Goal: Information Seeking & Learning: Learn about a topic

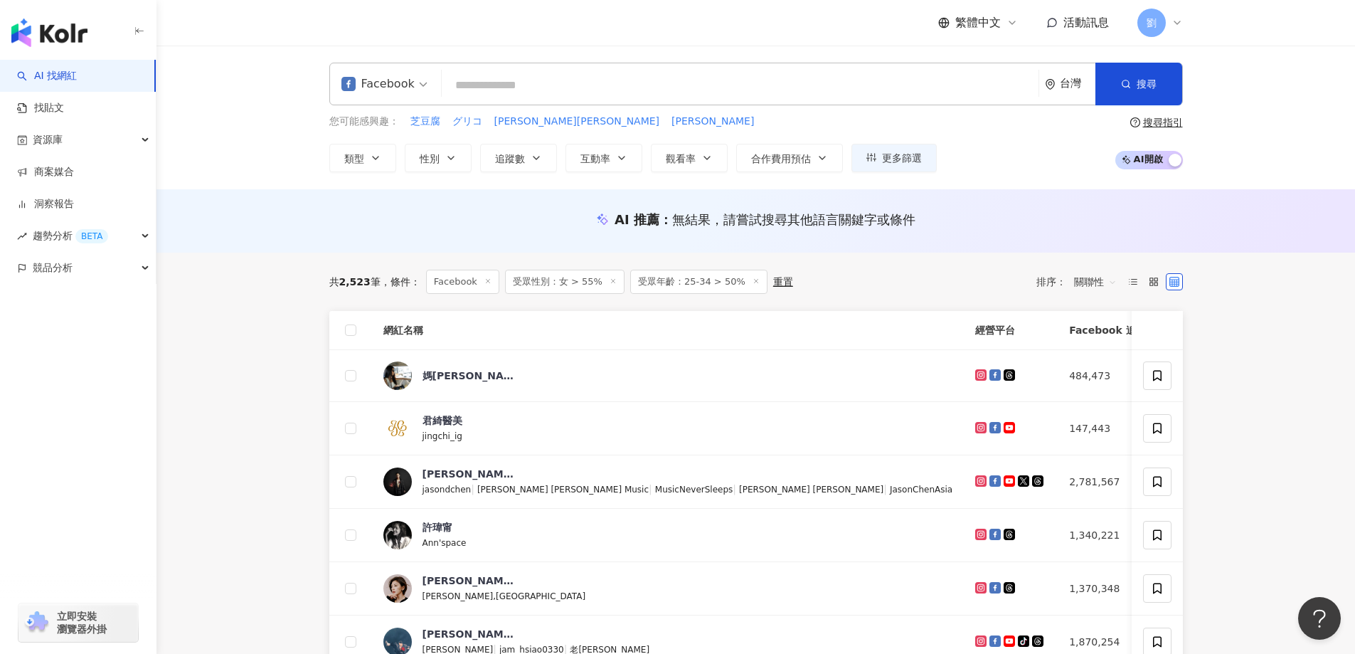
click at [79, 19] on img "button" at bounding box center [49, 33] width 76 height 28
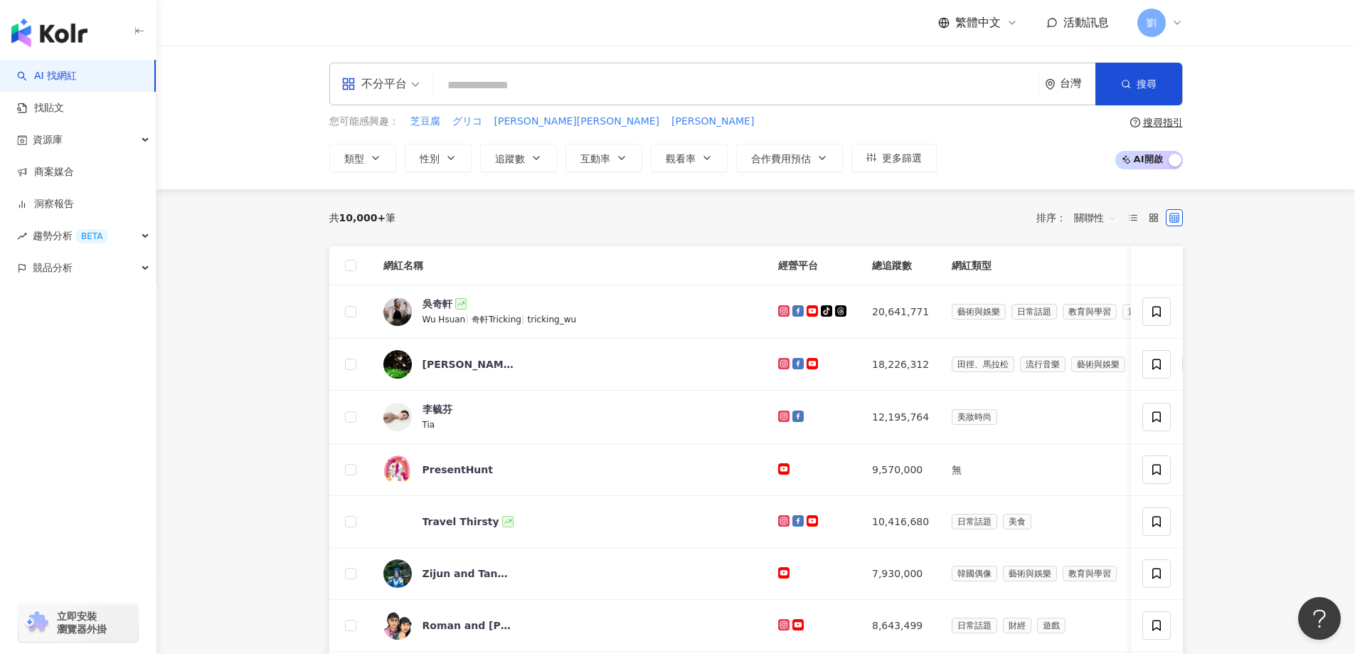
click at [67, 83] on link "AI 找網紅" at bounding box center [47, 76] width 60 height 14
click at [399, 92] on div "不分平台" at bounding box center [374, 84] width 65 height 23
click at [403, 149] on div "Instagram" at bounding box center [385, 150] width 80 height 18
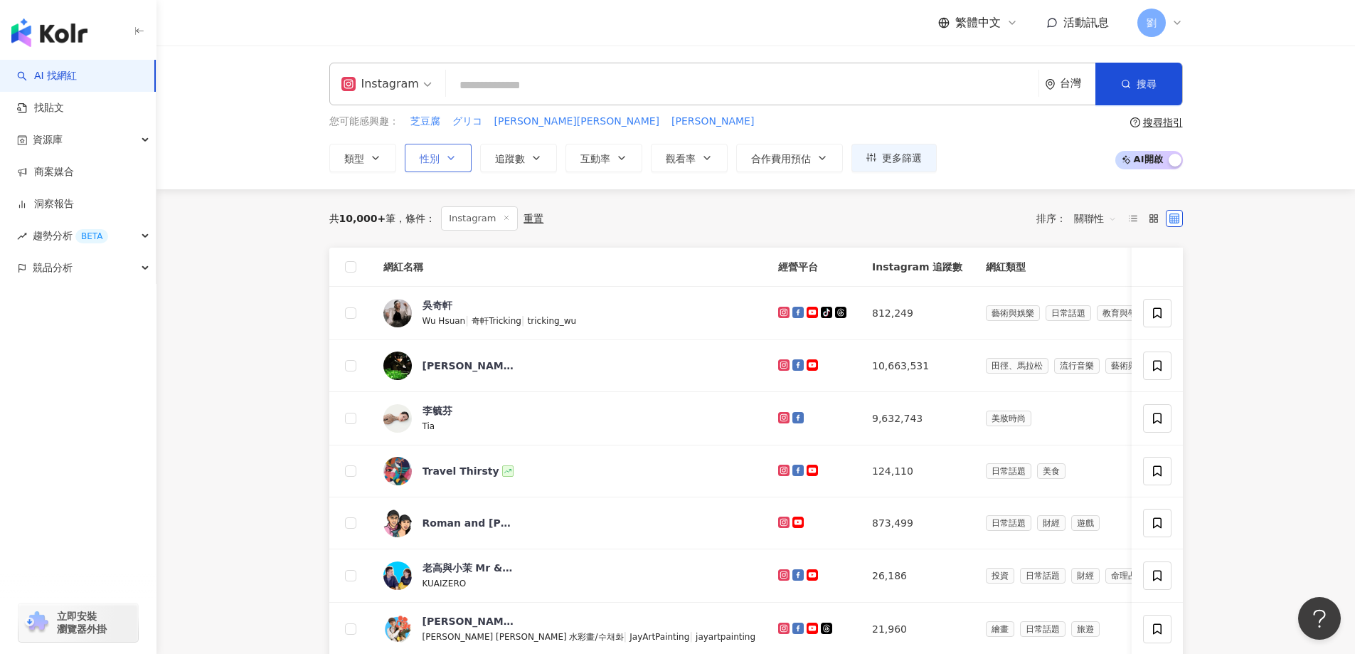
click at [450, 162] on icon "button" at bounding box center [450, 157] width 11 height 11
click at [584, 207] on div "共 10,000+ 筆 條件 ： Instagram 重置 排序： 關聯性" at bounding box center [756, 218] width 854 height 24
click at [522, 155] on span "追蹤數" at bounding box center [510, 158] width 30 height 11
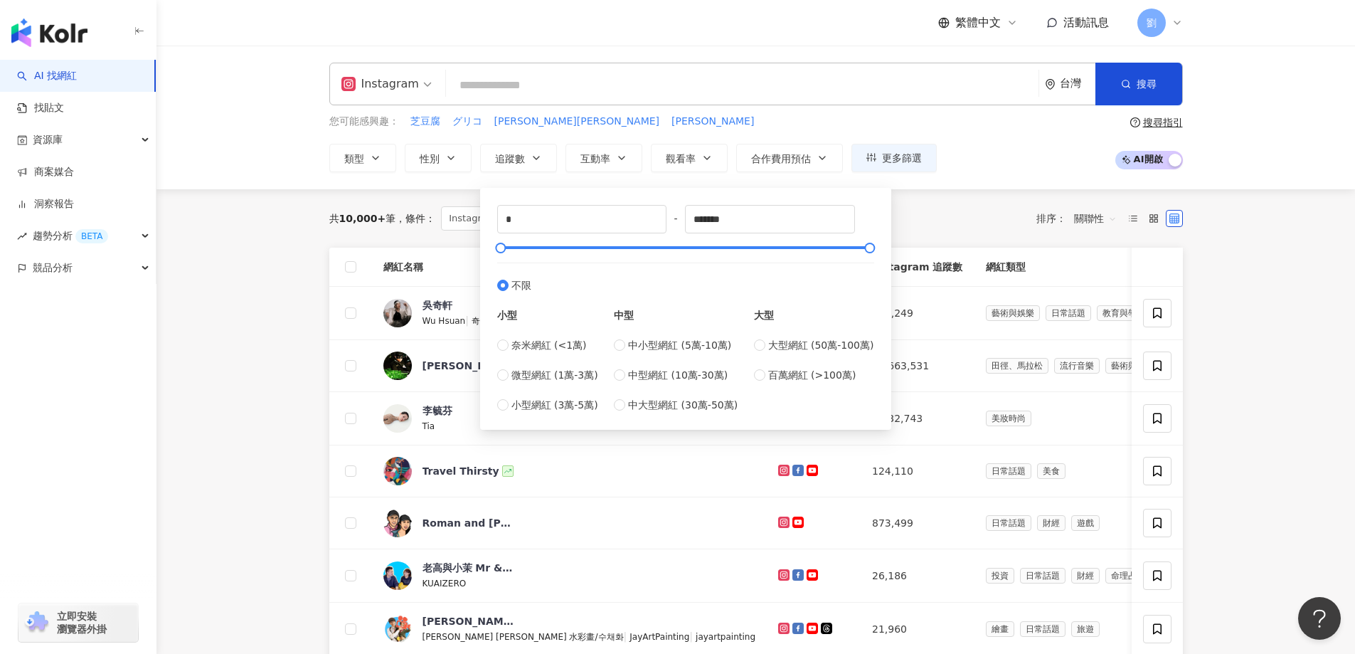
click at [398, 86] on div "Instagram" at bounding box center [381, 84] width 78 height 23
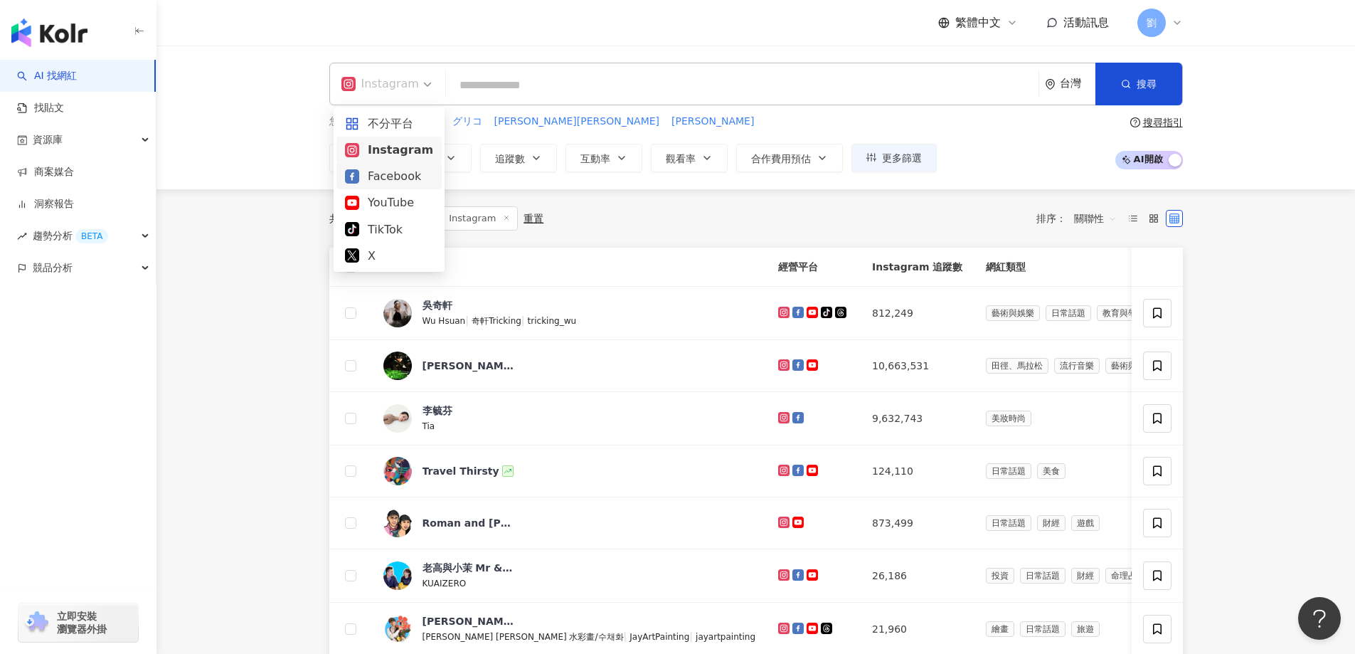
click at [392, 181] on div "Facebook" at bounding box center [389, 176] width 88 height 18
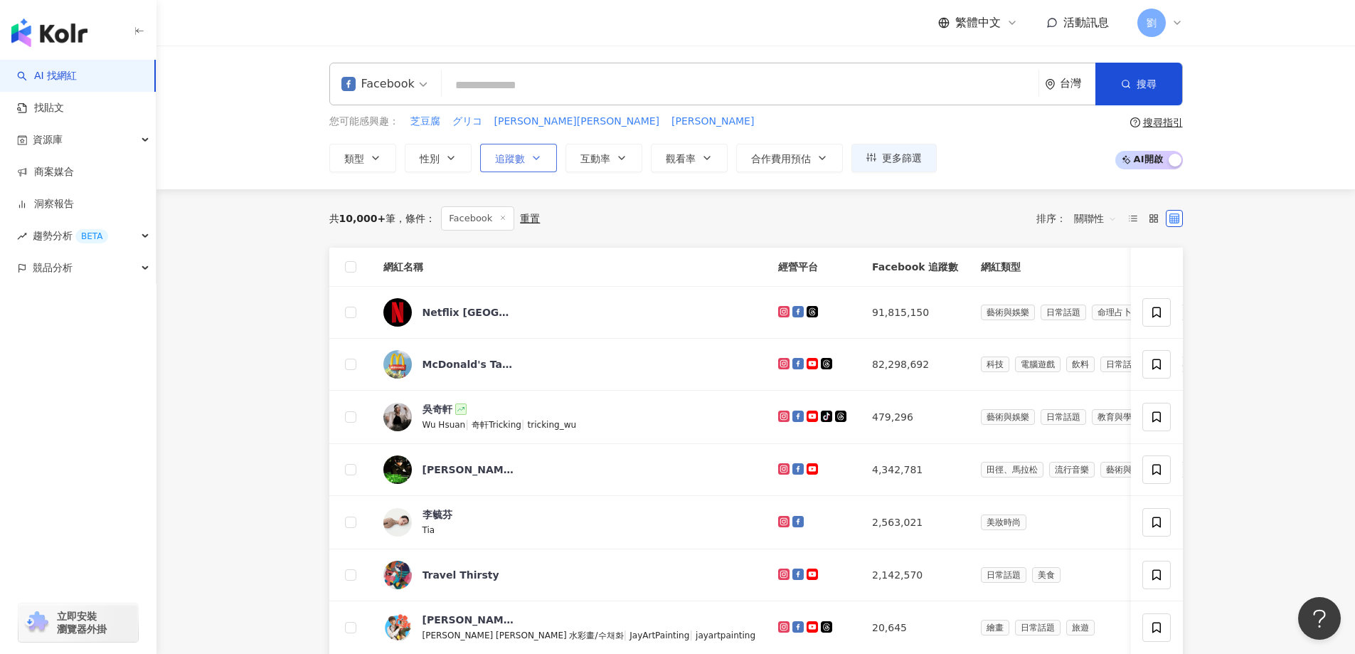
click at [506, 159] on span "追蹤數" at bounding box center [510, 158] width 30 height 11
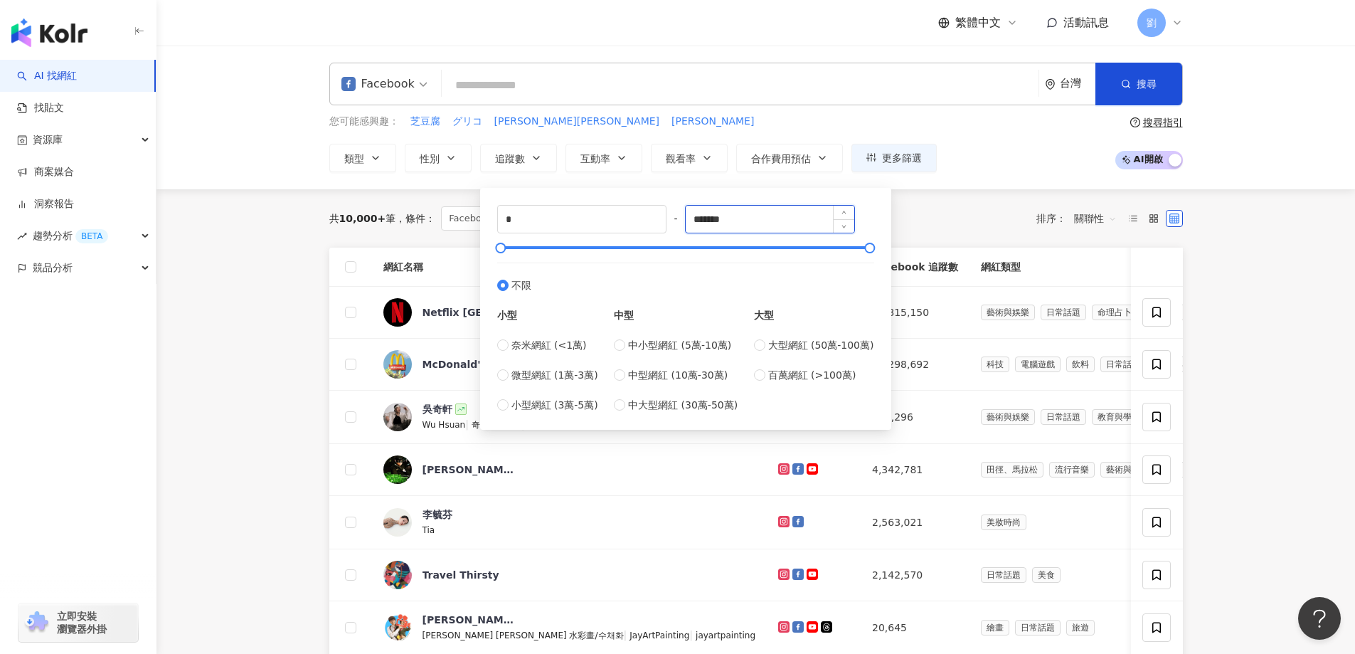
click at [754, 224] on input "*******" at bounding box center [770, 219] width 169 height 27
type input "******"
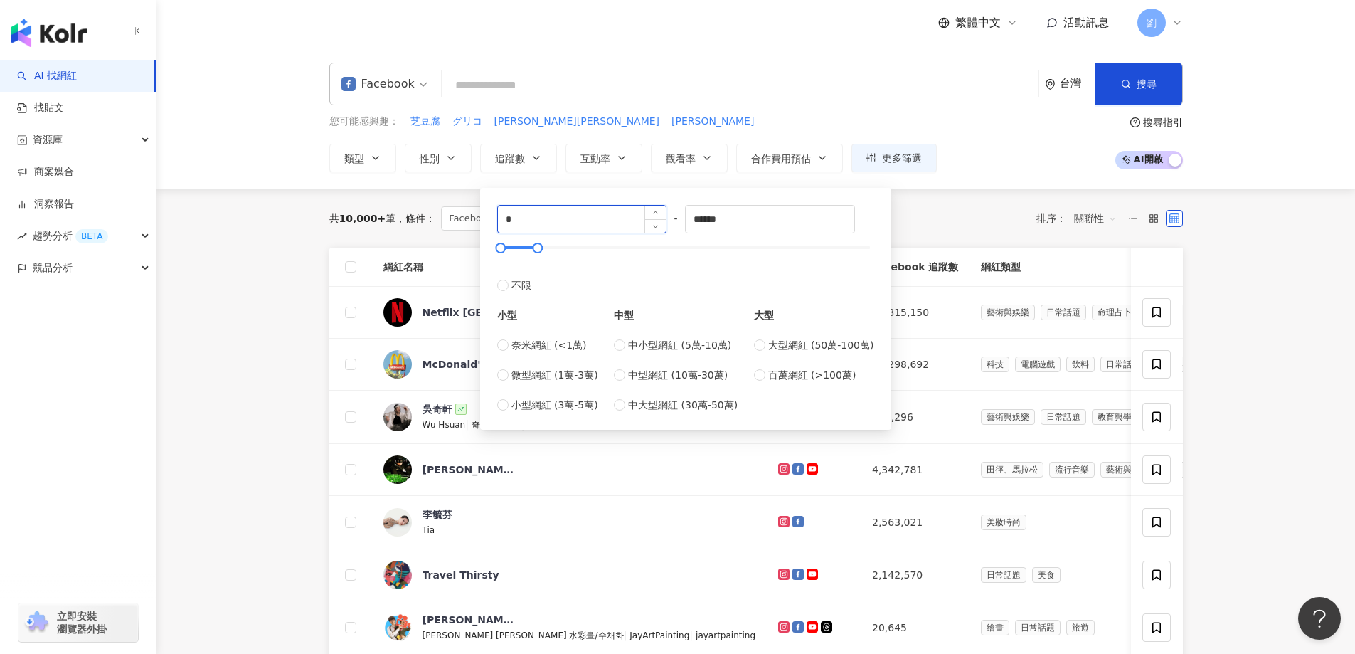
click at [579, 213] on input "*" at bounding box center [582, 219] width 169 height 27
type input "*****"
click at [776, 73] on div "Facebook 台灣 搜尋 您可能感興趣： 芝豆腐 グリコ [PERSON_NAME][PERSON_NAME] 類型 性別 追蹤數 互動率 觀看率 合作費…" at bounding box center [756, 118] width 911 height 110
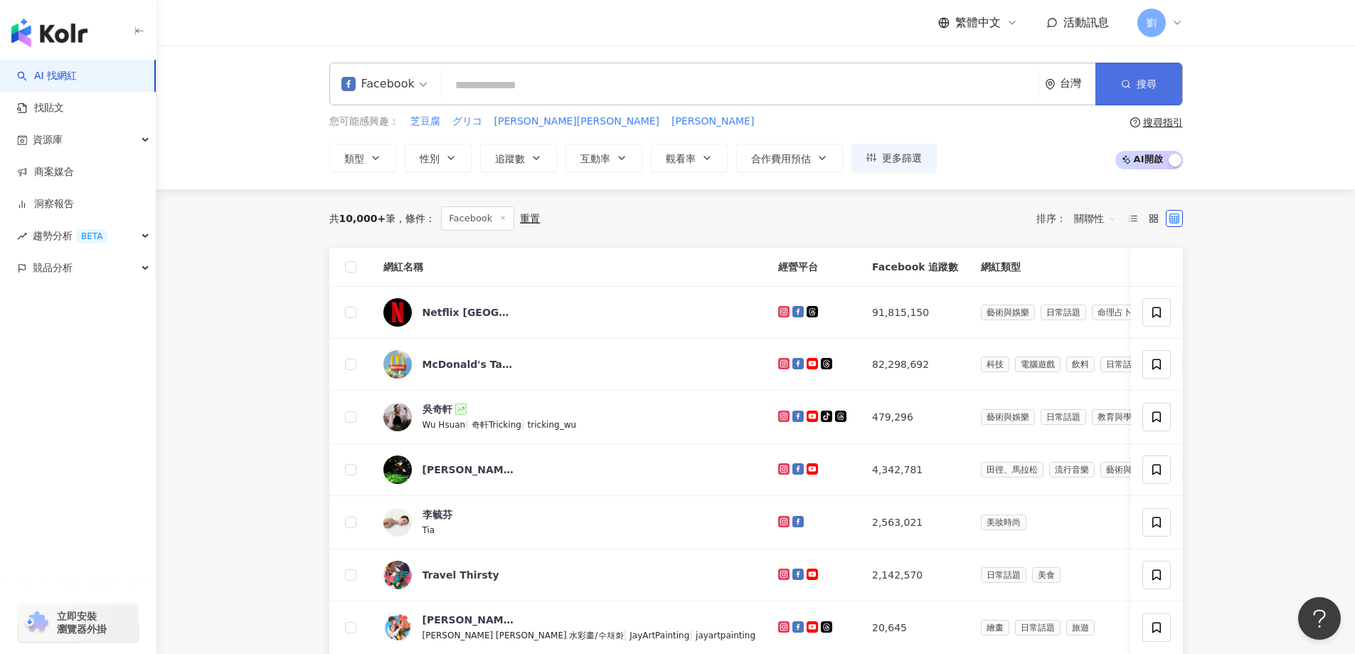
click at [776, 76] on button "搜尋" at bounding box center [1139, 84] width 87 height 43
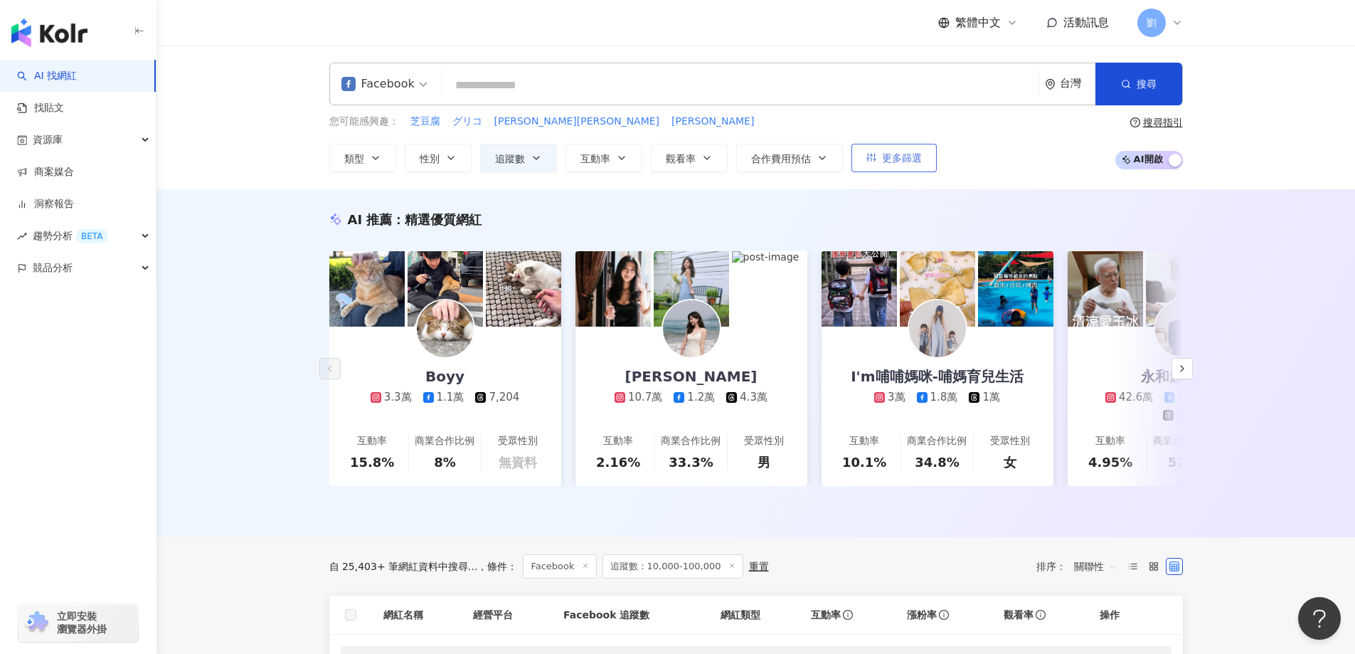
click at [776, 169] on button "更多篩選" at bounding box center [894, 158] width 85 height 28
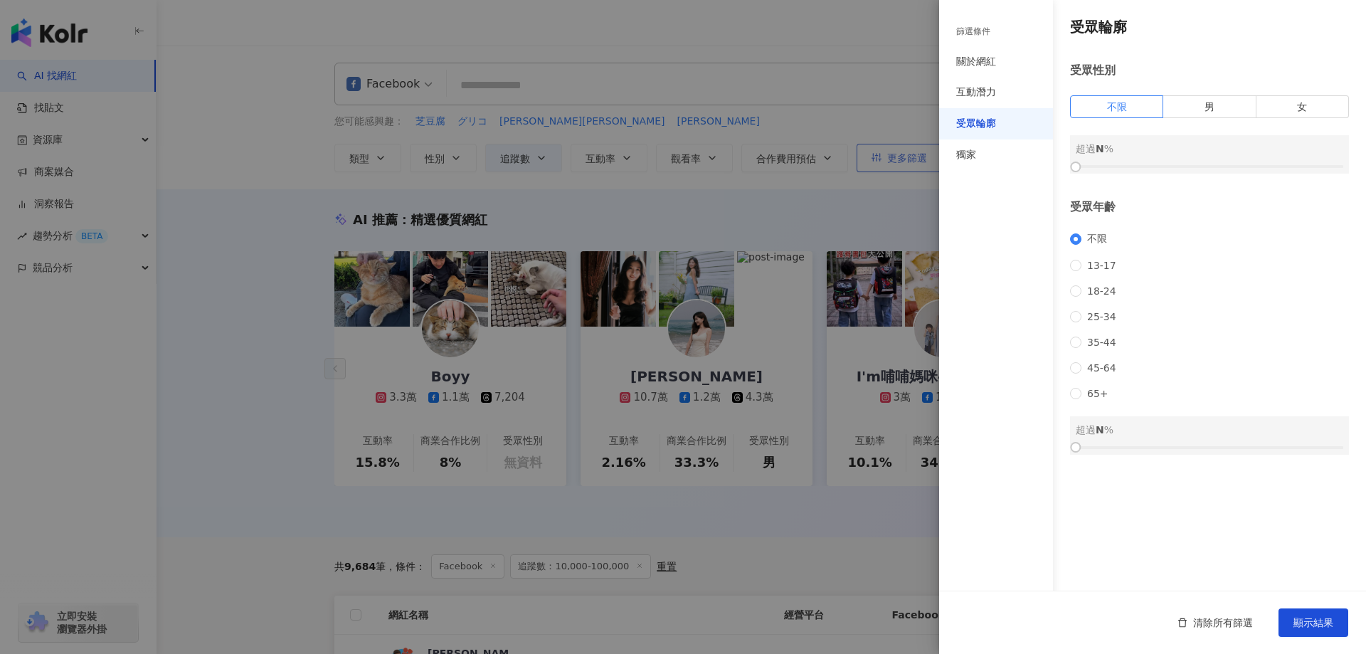
click at [776, 163] on div at bounding box center [683, 327] width 1366 height 654
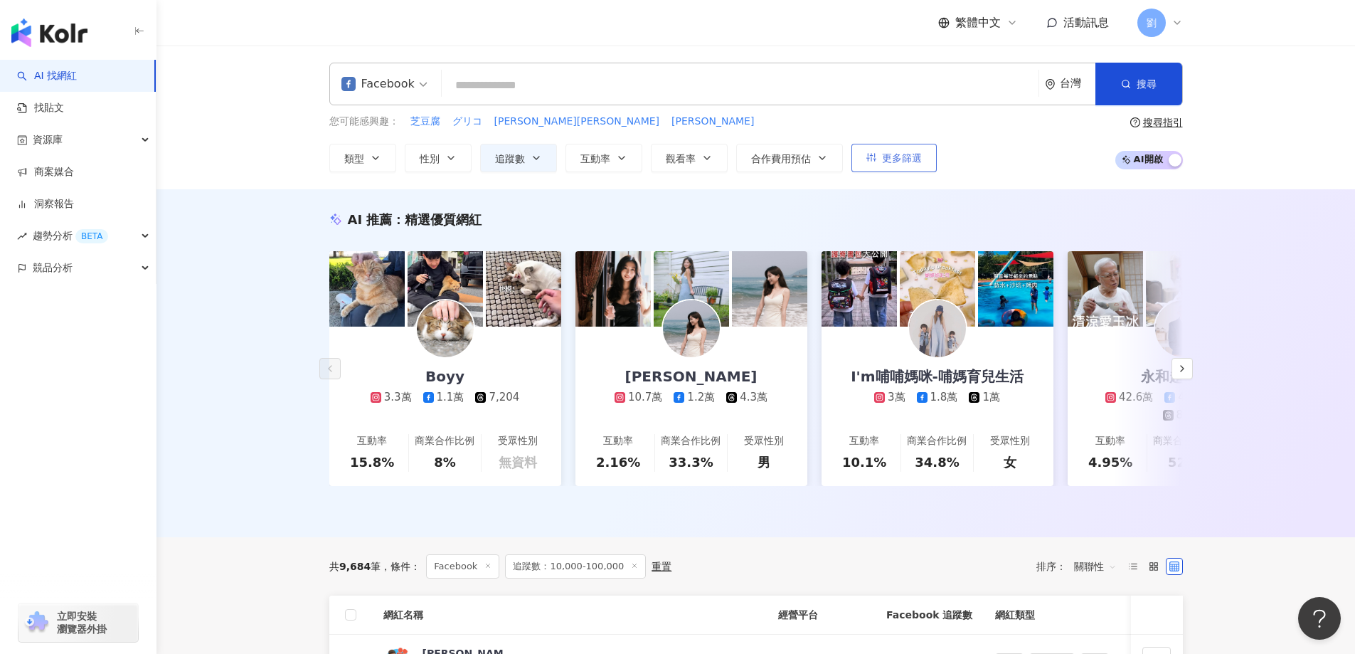
click at [776, 161] on button "更多篩選" at bounding box center [894, 158] width 85 height 28
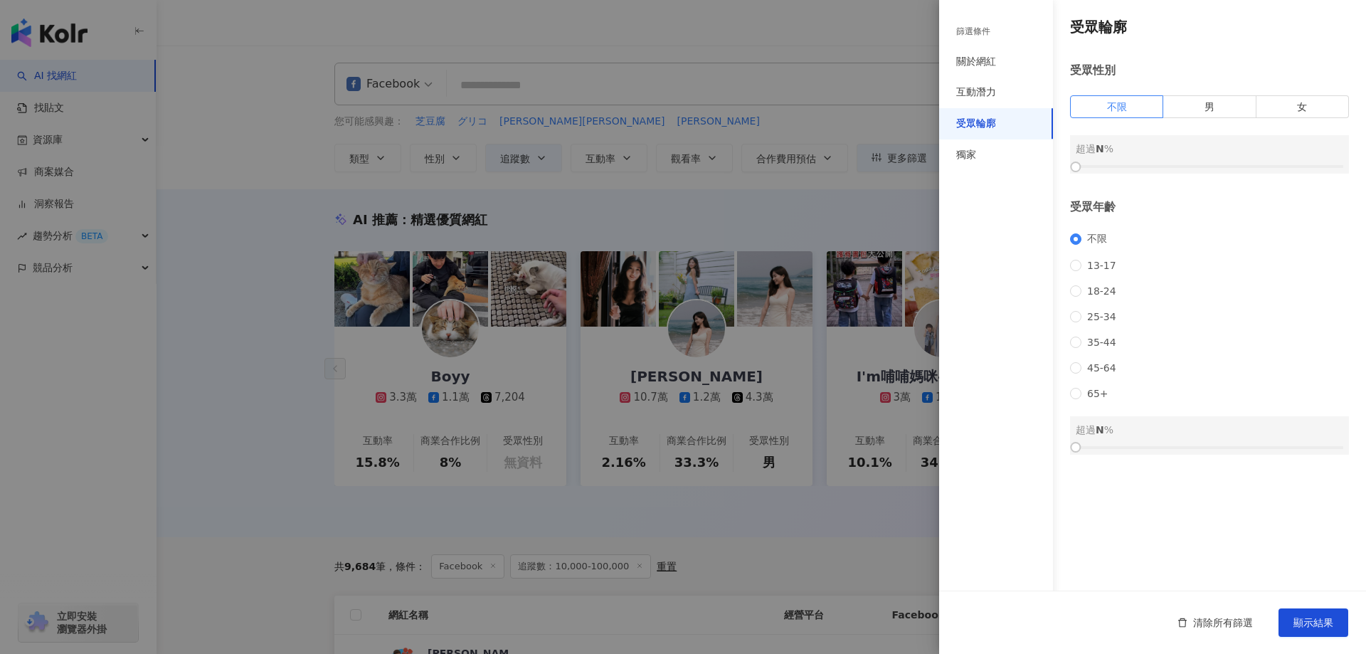
click at [776, 122] on div "受眾輪廓" at bounding box center [976, 124] width 40 height 14
drag, startPoint x: 1064, startPoint y: 463, endPoint x: 1159, endPoint y: 466, distance: 94.7
click at [776, 466] on div "受眾輪廓 受眾性別 不限 男 女 超過 N % 受眾年齡 不限 [PHONE_NUMBER] [PHONE_NUMBER] 45-64 65+ 18-24 超…" at bounding box center [1152, 236] width 427 height 472
drag, startPoint x: 1082, startPoint y: 470, endPoint x: 1223, endPoint y: 467, distance: 140.9
click at [776, 452] on div at bounding box center [1210, 447] width 268 height 9
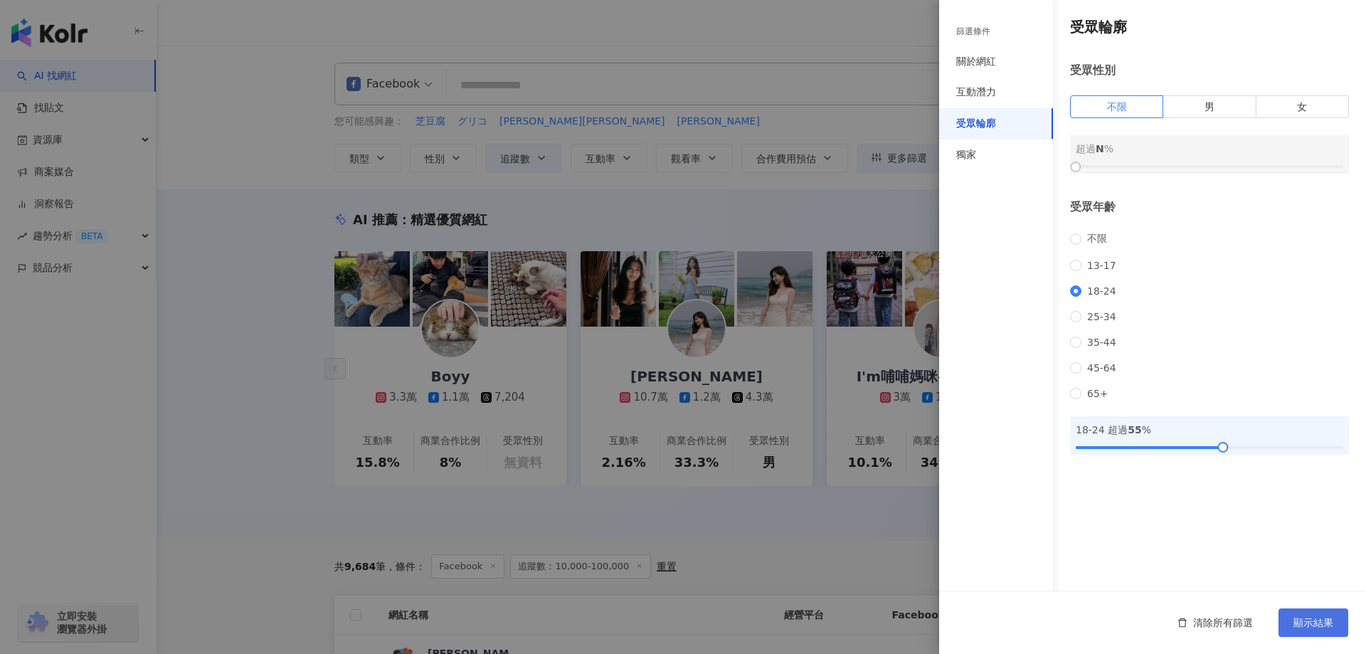
click at [776, 620] on span "顯示結果" at bounding box center [1314, 622] width 40 height 11
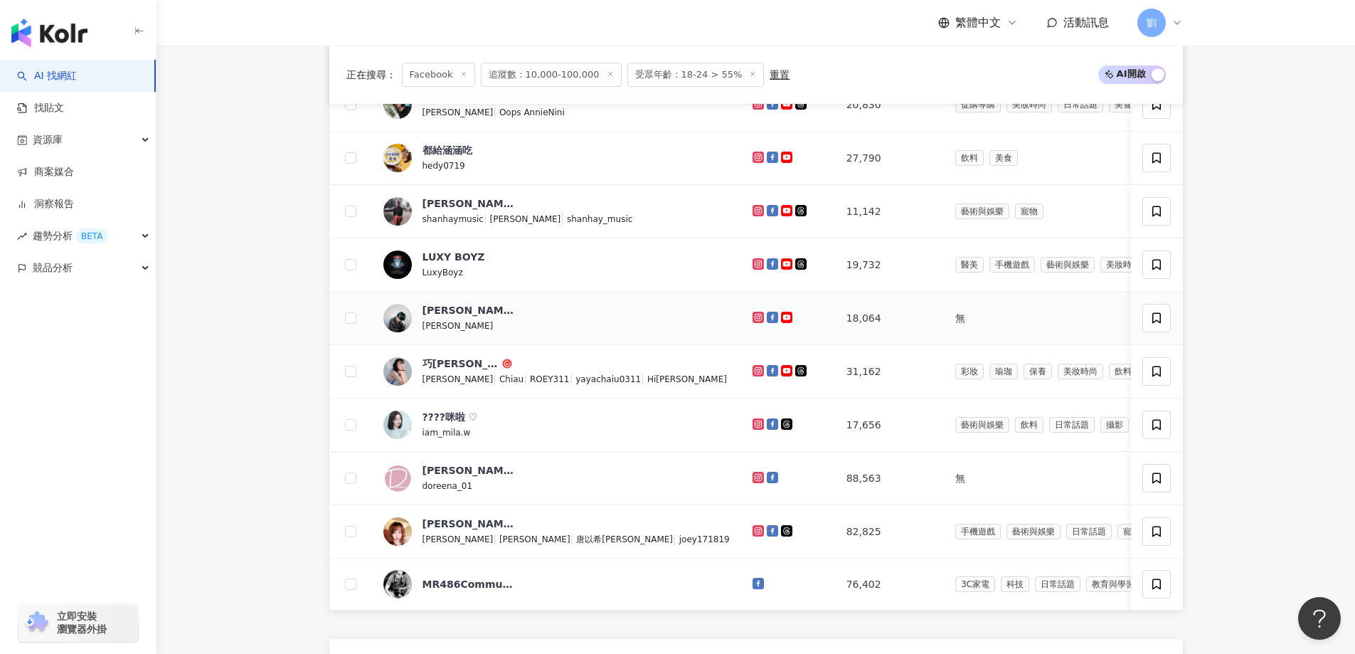
scroll to position [427, 0]
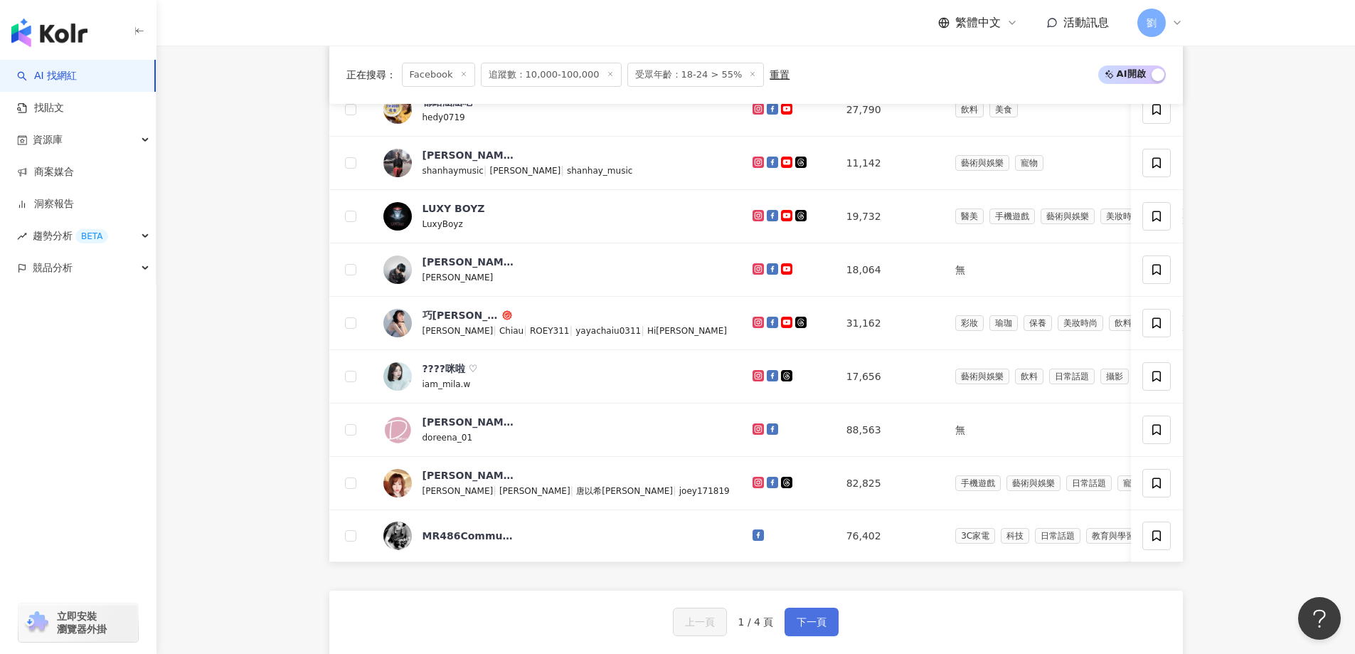
click at [776, 628] on span "下一頁" at bounding box center [812, 621] width 30 height 11
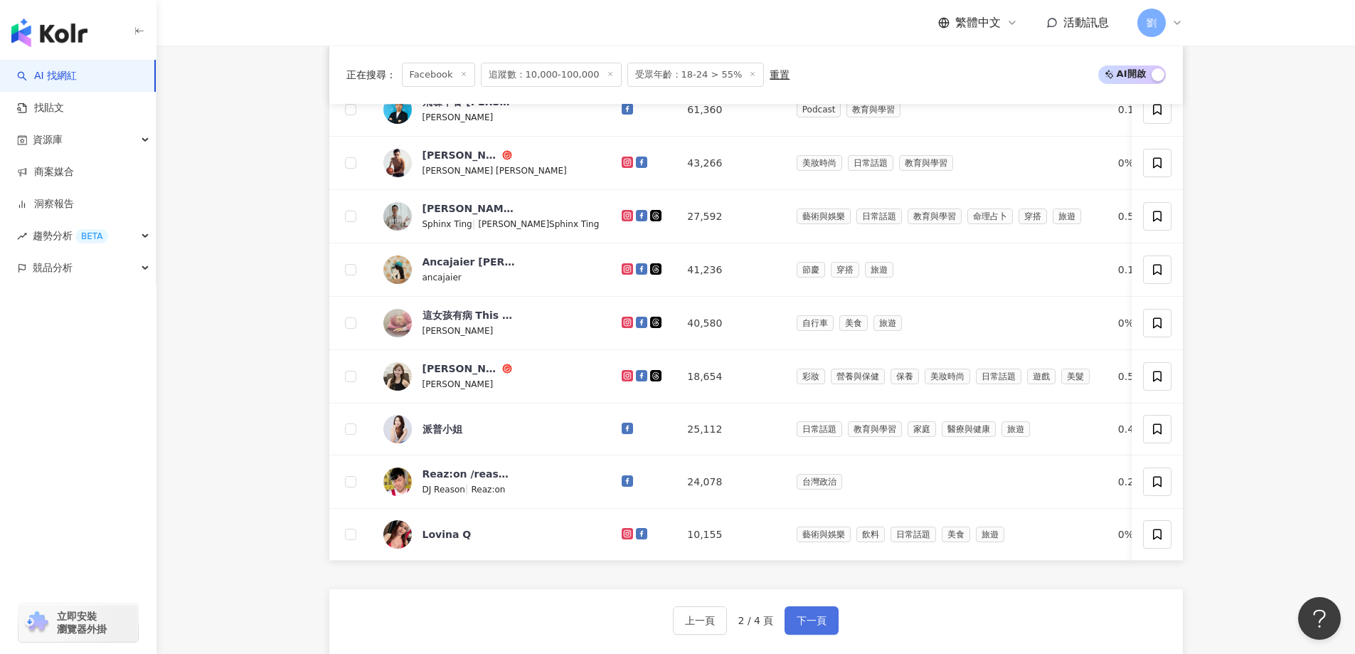
click at [776, 626] on span "下一頁" at bounding box center [812, 620] width 30 height 11
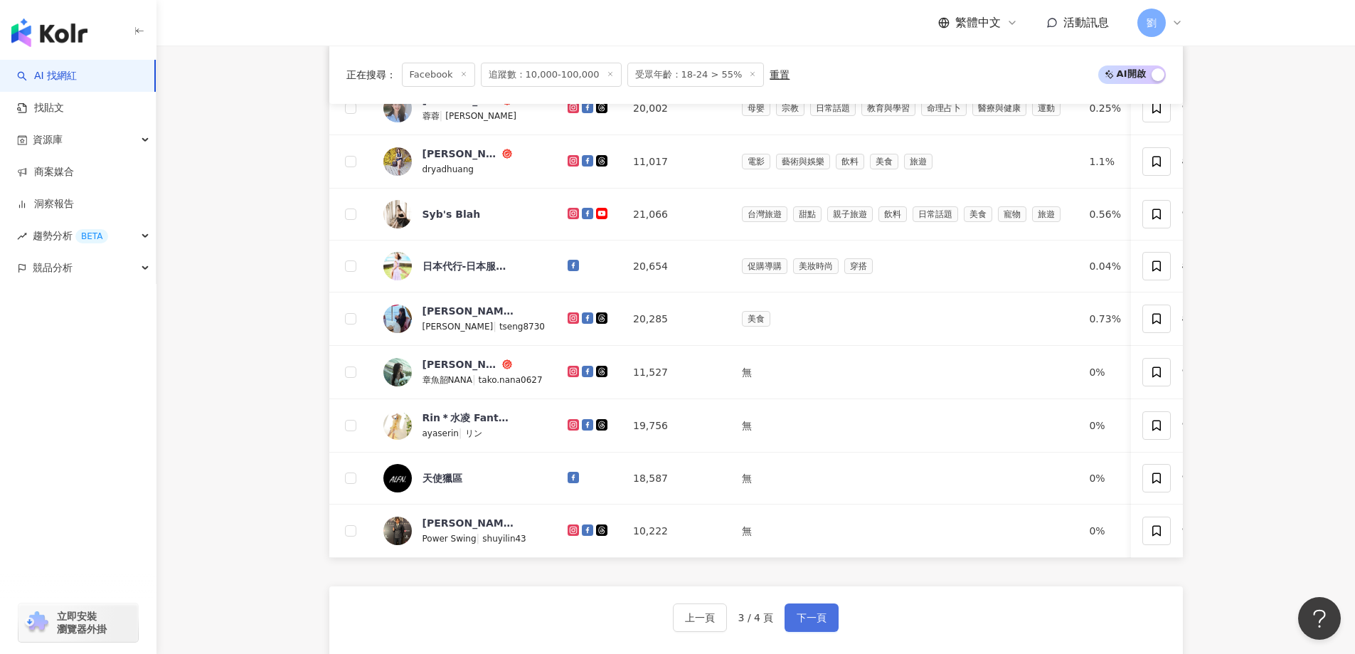
click at [776, 632] on button "下一頁" at bounding box center [812, 617] width 54 height 28
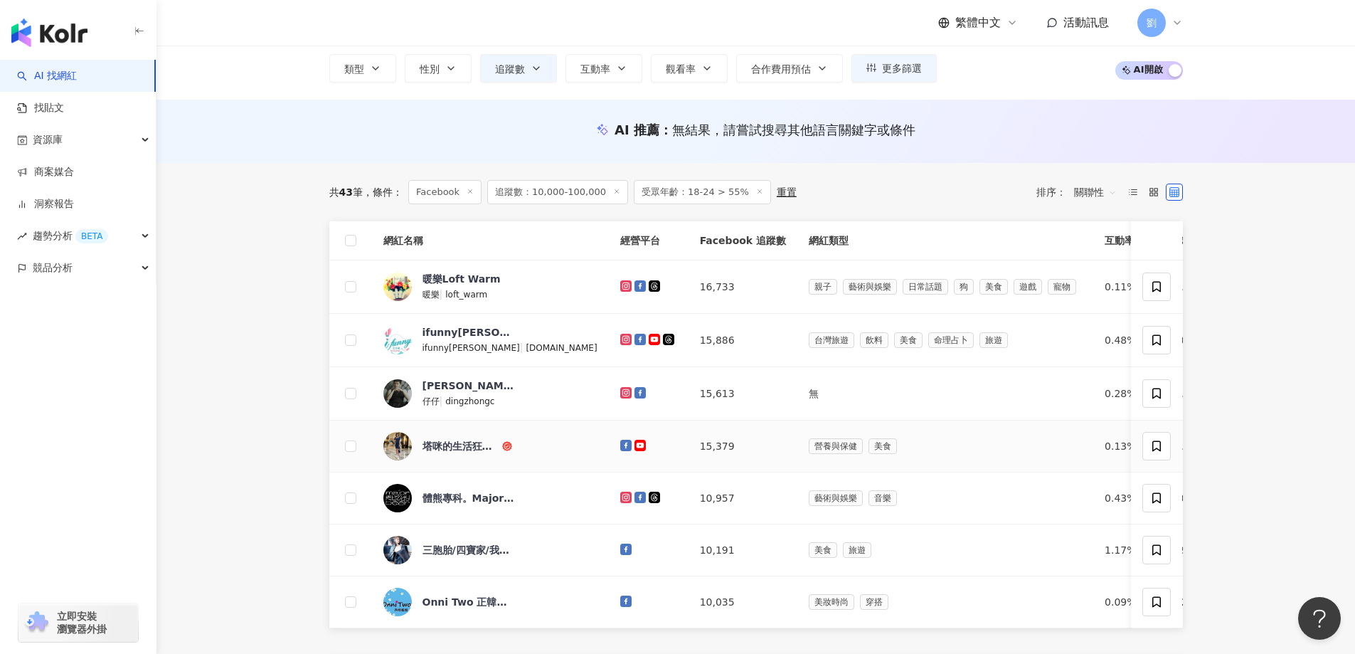
scroll to position [11, 0]
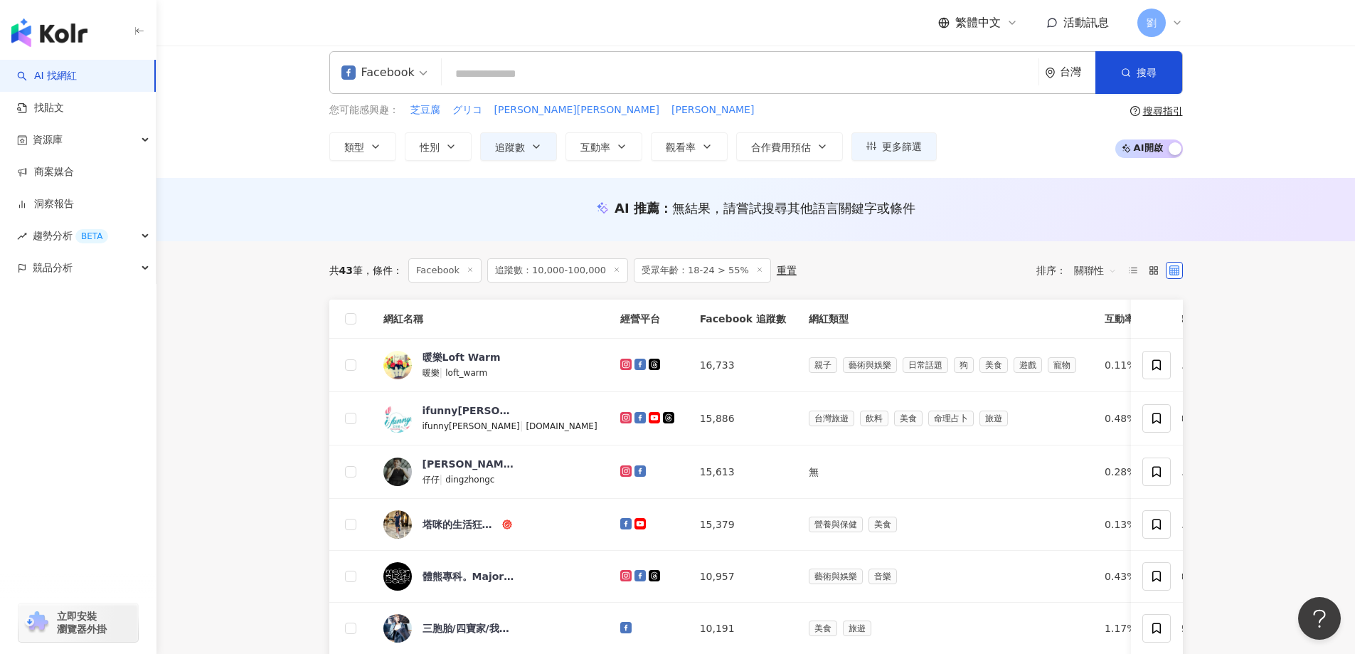
click at [756, 270] on icon at bounding box center [759, 269] width 7 height 7
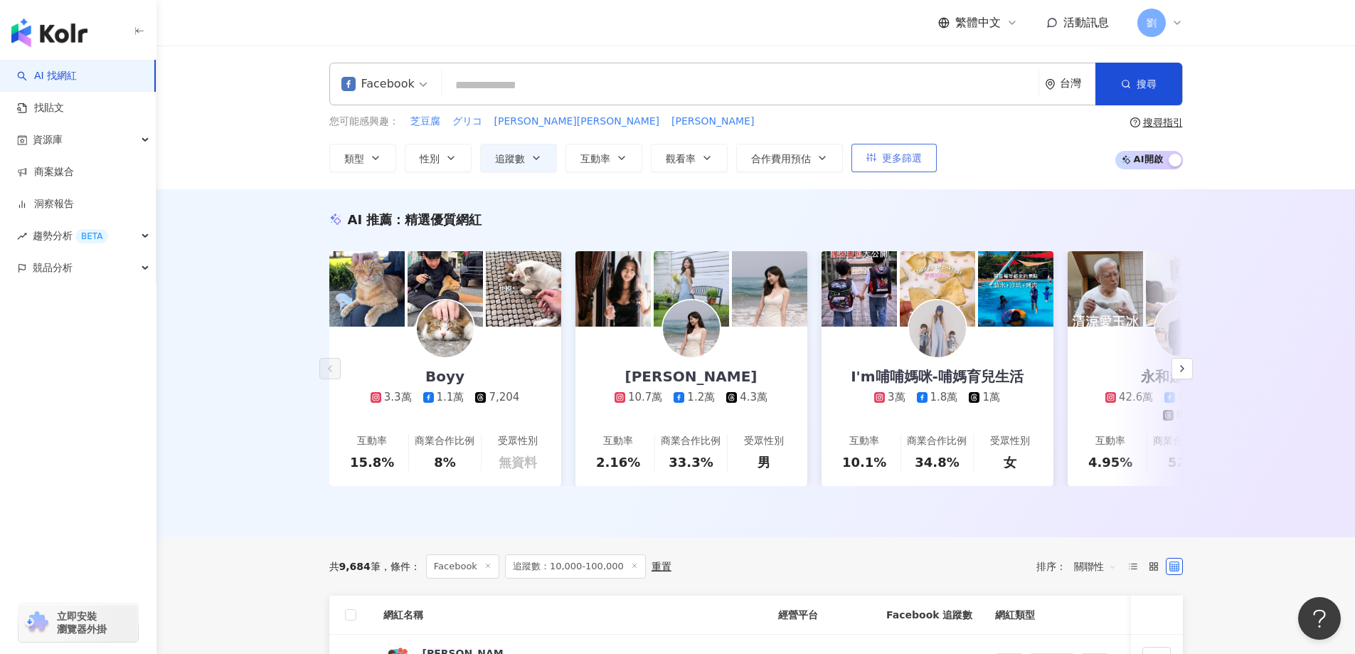
click at [776, 152] on span "更多篩選" at bounding box center [902, 157] width 40 height 11
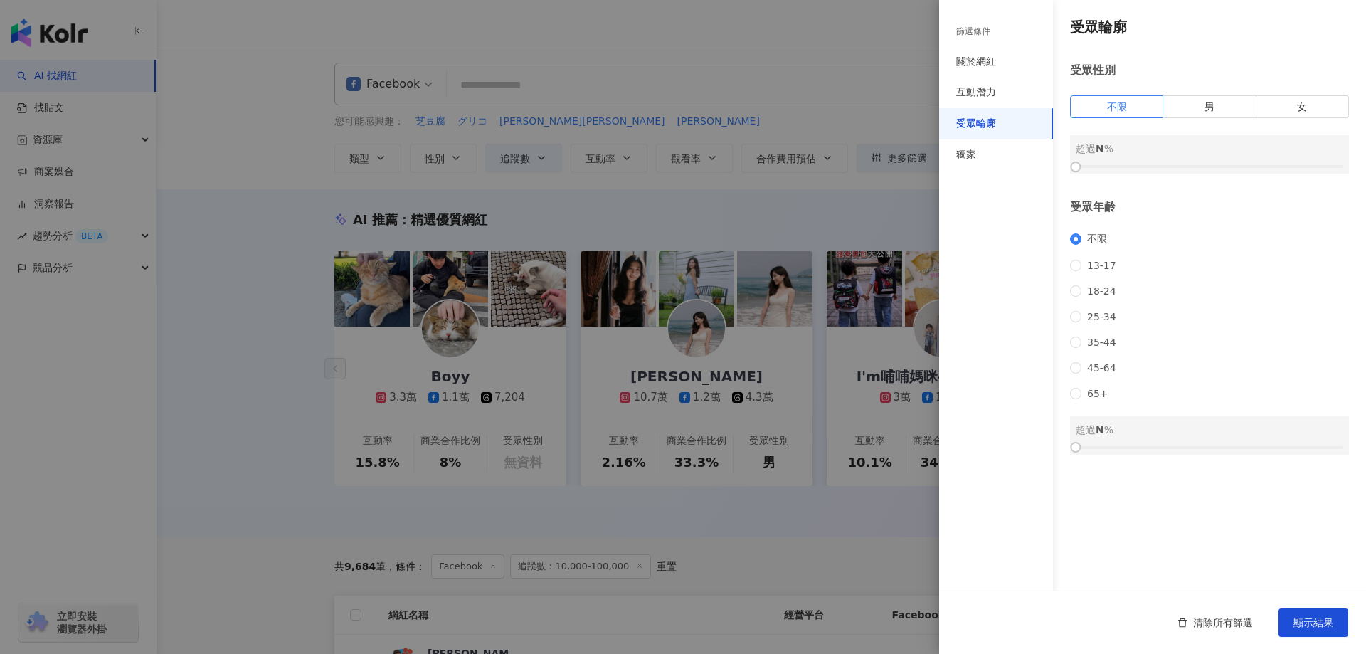
click at [776, 278] on div "不限 [PHONE_NUMBER] [PHONE_NUMBER] 45-64 65+" at bounding box center [1209, 316] width 279 height 167
click at [776, 270] on span "13-17" at bounding box center [1102, 265] width 41 height 11
drag, startPoint x: 1082, startPoint y: 460, endPoint x: 1277, endPoint y: 475, distance: 194.8
click at [776, 472] on div "受眾輪廓 受眾性別 不限 男 女 超過 N % 受眾年齡 不限 [PHONE_NUMBER] [PHONE_NUMBER] 45-64 65+ 13-17 超…" at bounding box center [1152, 236] width 427 height 472
drag, startPoint x: 1079, startPoint y: 466, endPoint x: 1227, endPoint y: 463, distance: 148.0
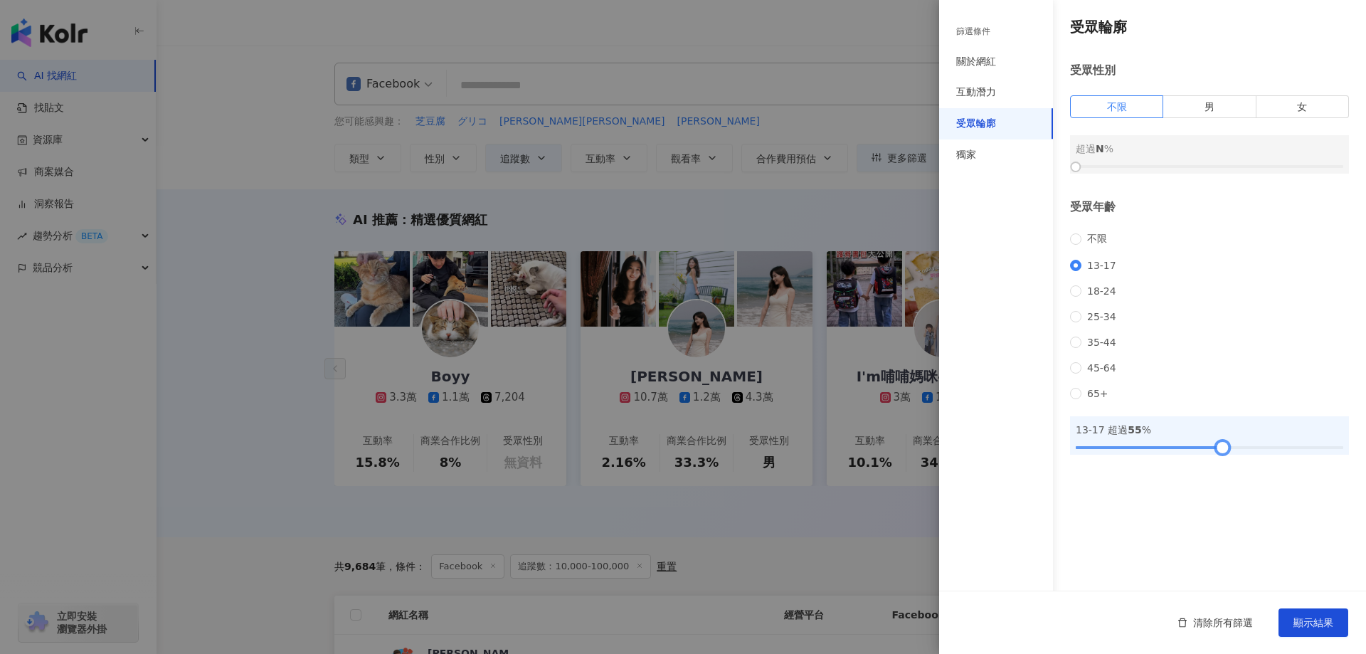
click at [776, 451] on div at bounding box center [1223, 447] width 8 height 8
click at [776, 627] on span "顯示結果" at bounding box center [1314, 622] width 40 height 11
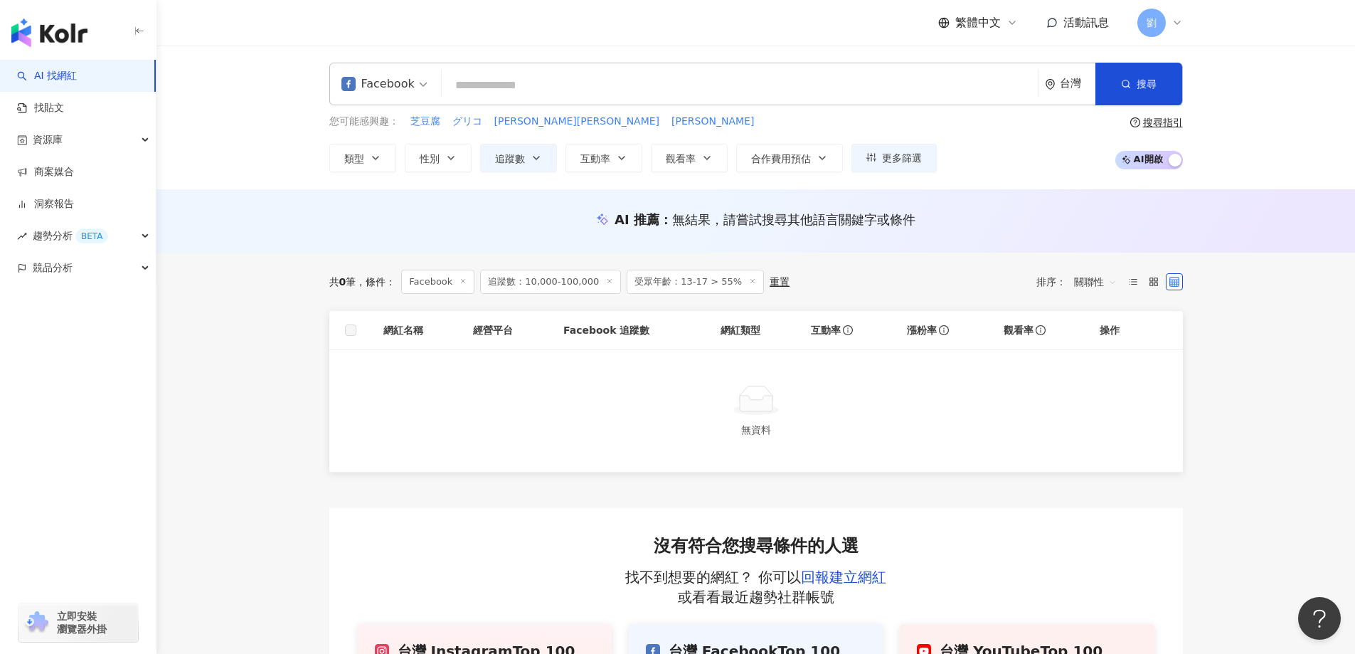
click at [749, 283] on icon at bounding box center [752, 281] width 7 height 7
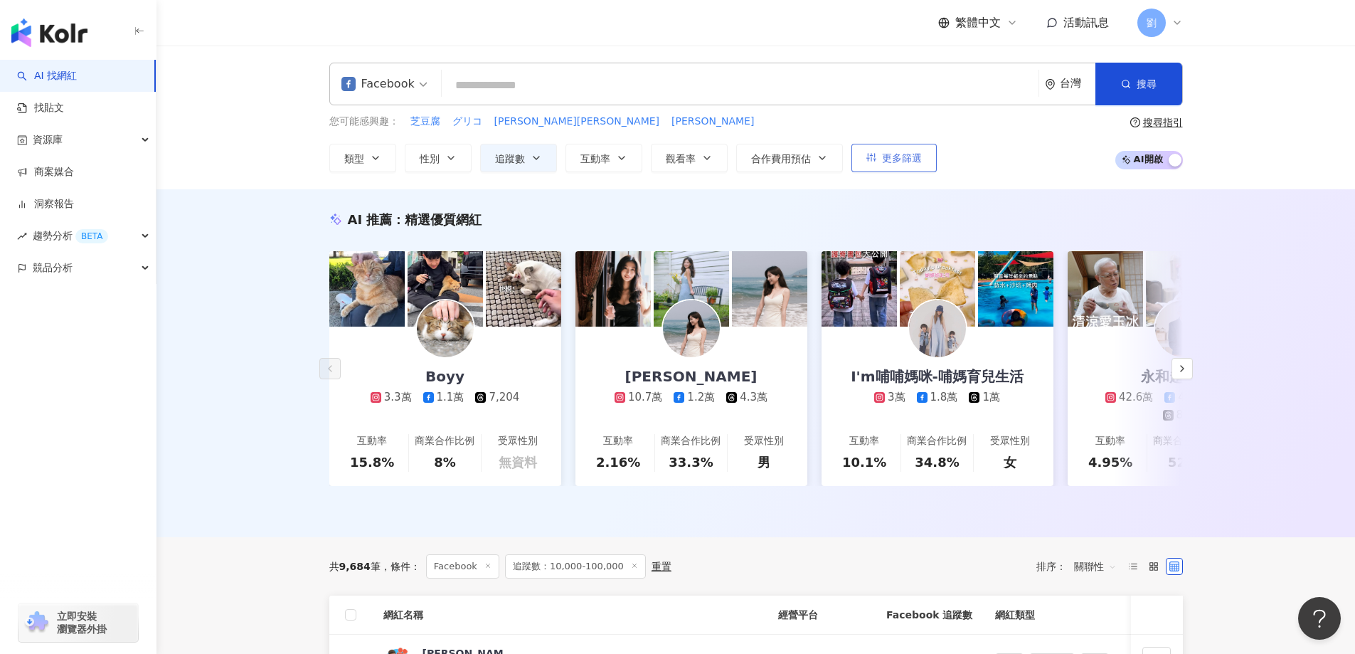
click at [776, 159] on span "更多篩選" at bounding box center [902, 157] width 40 height 11
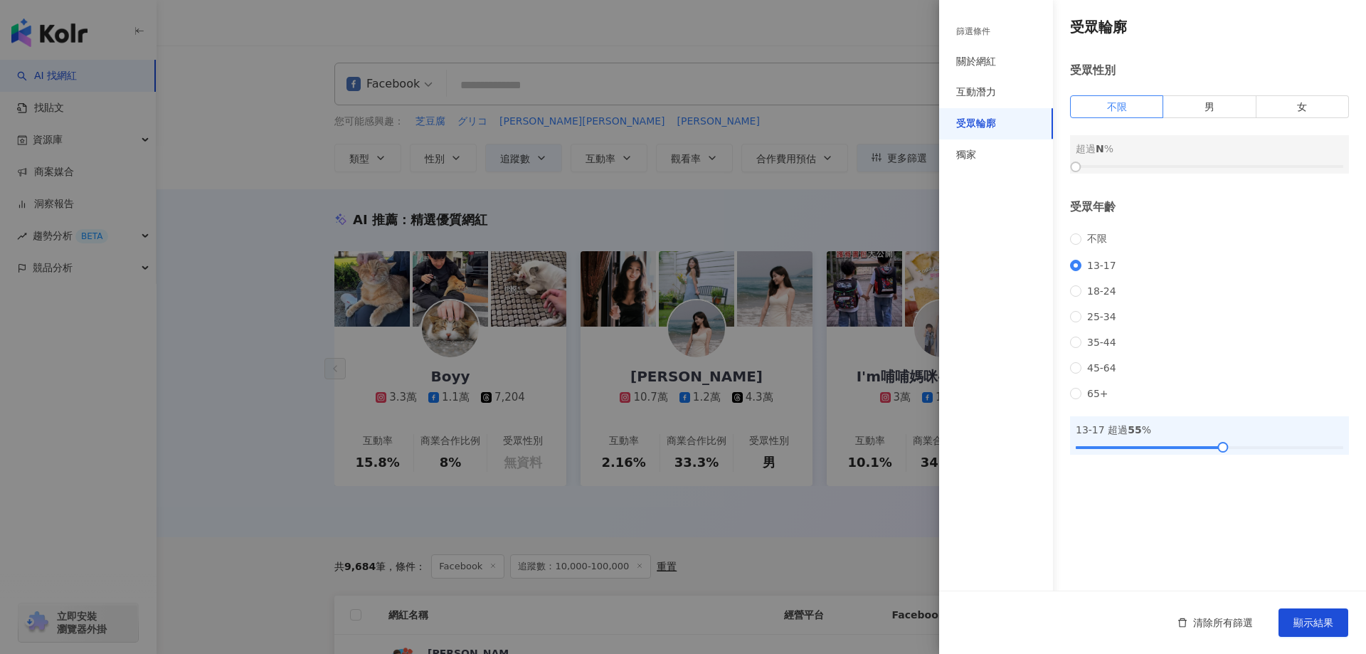
click at [776, 337] on div "不限 [PHONE_NUMBER] [PHONE_NUMBER] 45-64 65+" at bounding box center [1209, 316] width 279 height 167
click at [776, 348] on span "35-44" at bounding box center [1102, 342] width 41 height 11
click at [776, 618] on span "顯示結果" at bounding box center [1314, 622] width 40 height 11
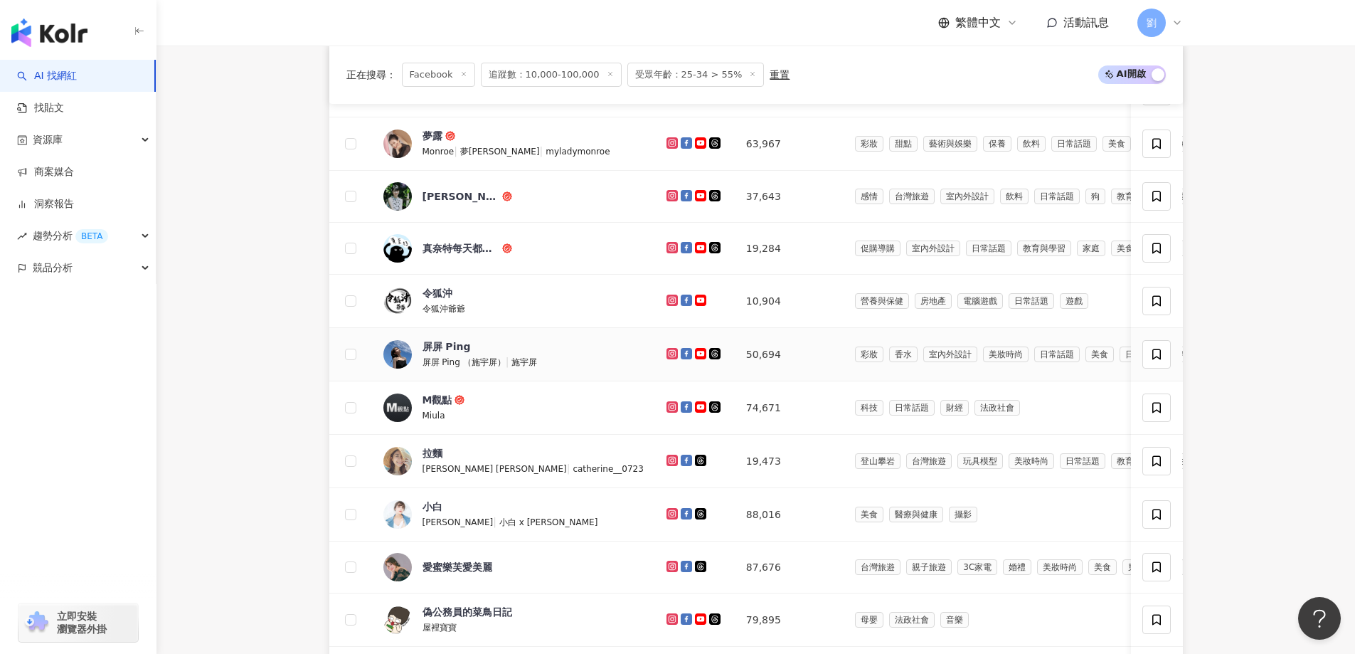
scroll to position [427, 0]
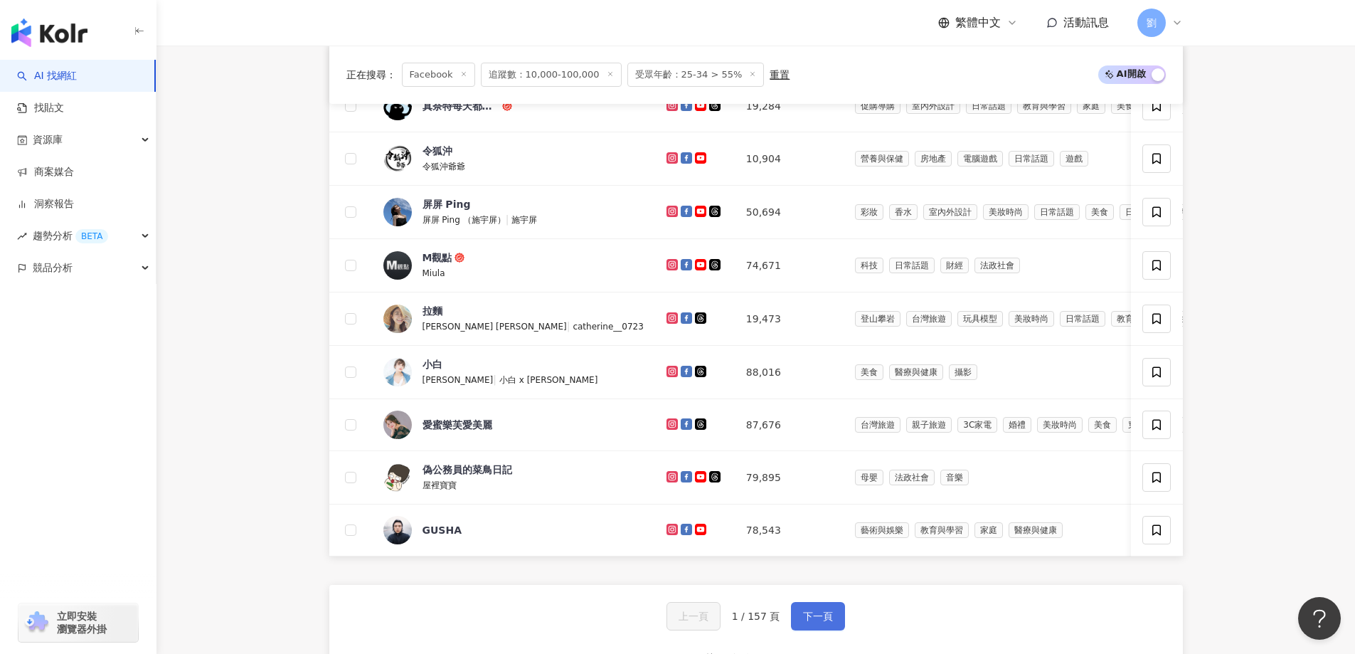
click at [776, 622] on span "下一頁" at bounding box center [818, 616] width 30 height 11
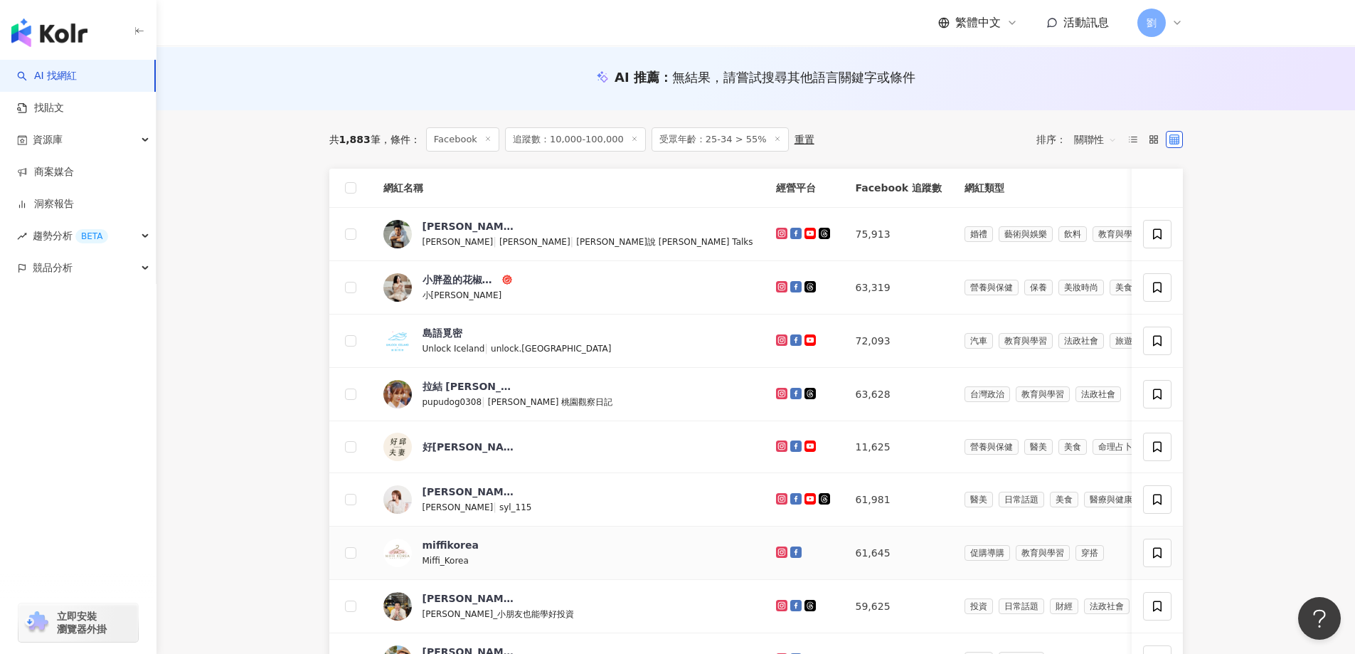
scroll to position [569, 0]
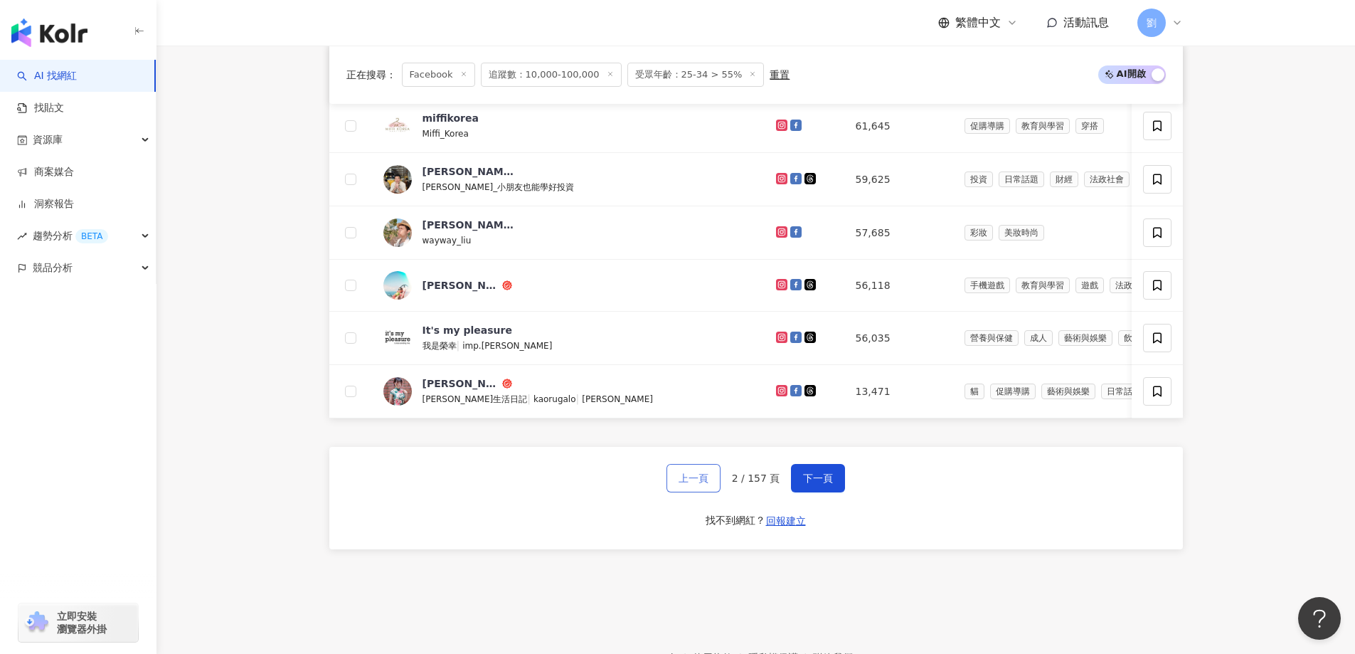
click at [705, 484] on span "上一頁" at bounding box center [694, 477] width 30 height 11
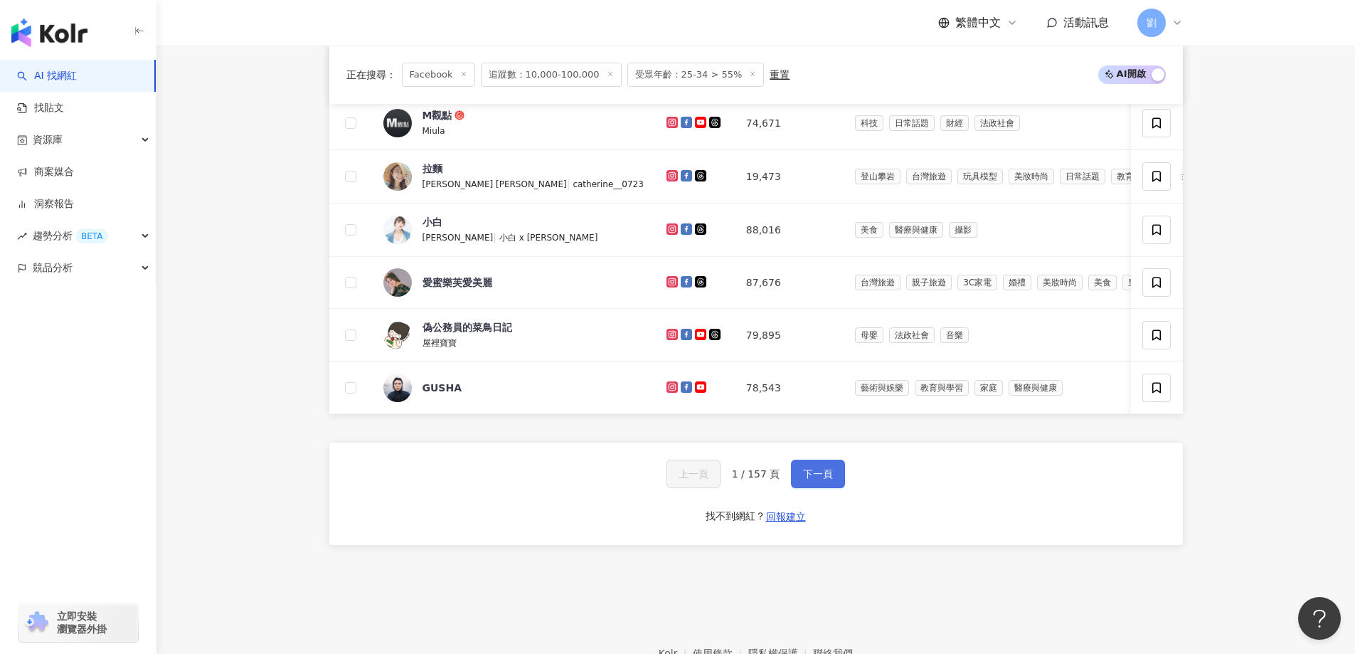
click at [776, 479] on button "下一頁" at bounding box center [818, 474] width 54 height 28
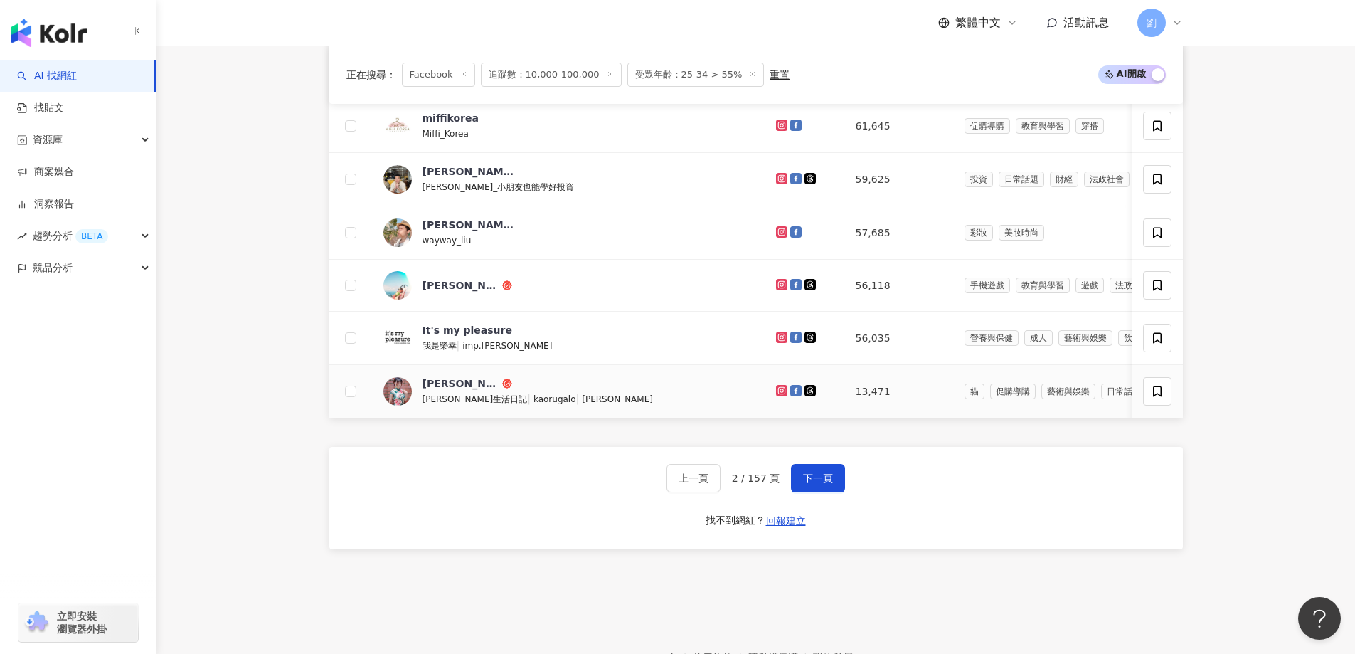
drag, startPoint x: 652, startPoint y: 384, endPoint x: 699, endPoint y: 419, distance: 58.5
click at [776, 473] on div "上一頁 2 / 157 頁 下一頁 找不到網紅？ 回報建立" at bounding box center [756, 498] width 854 height 102
click at [776, 484] on span "下一頁" at bounding box center [818, 477] width 30 height 11
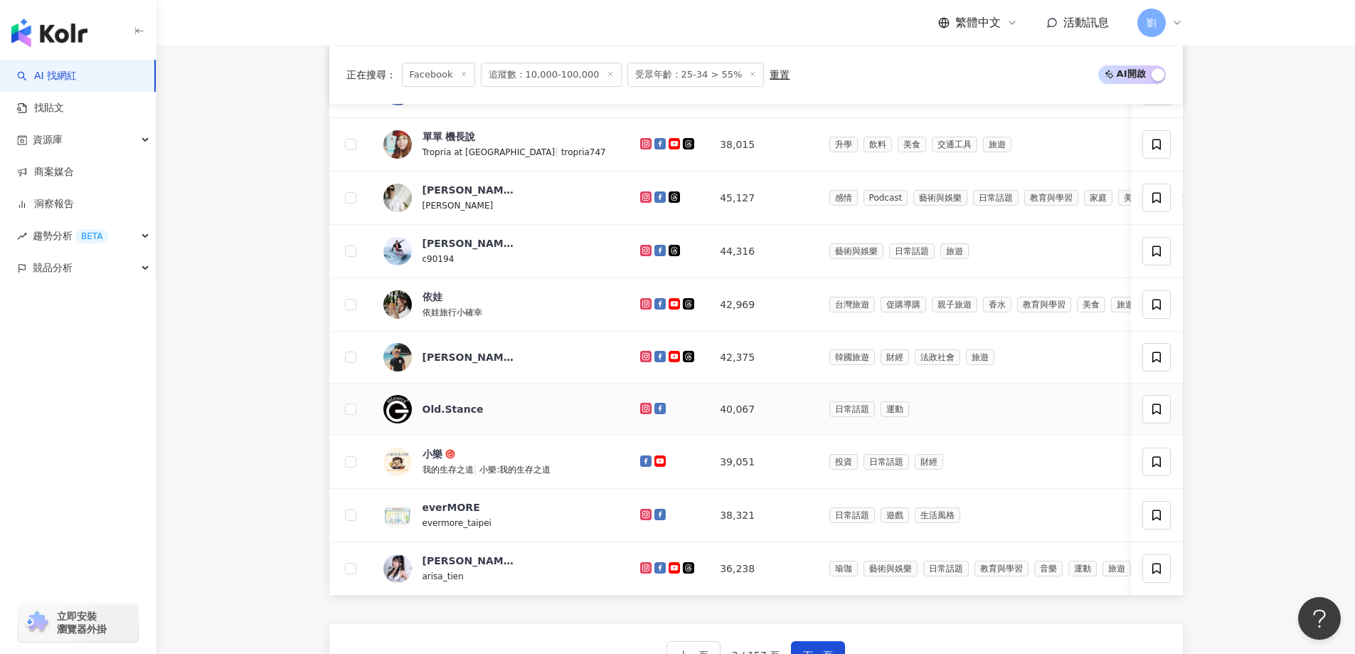
scroll to position [427, 0]
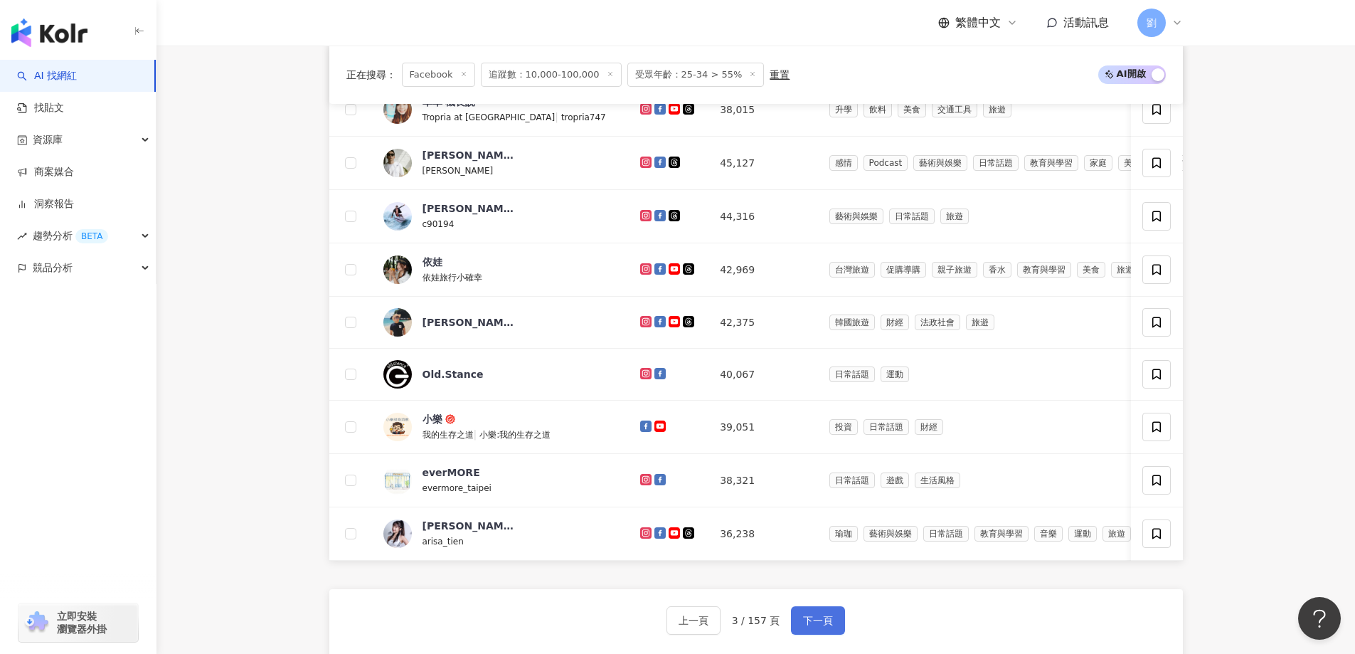
click at [776, 626] on span "下一頁" at bounding box center [818, 620] width 30 height 11
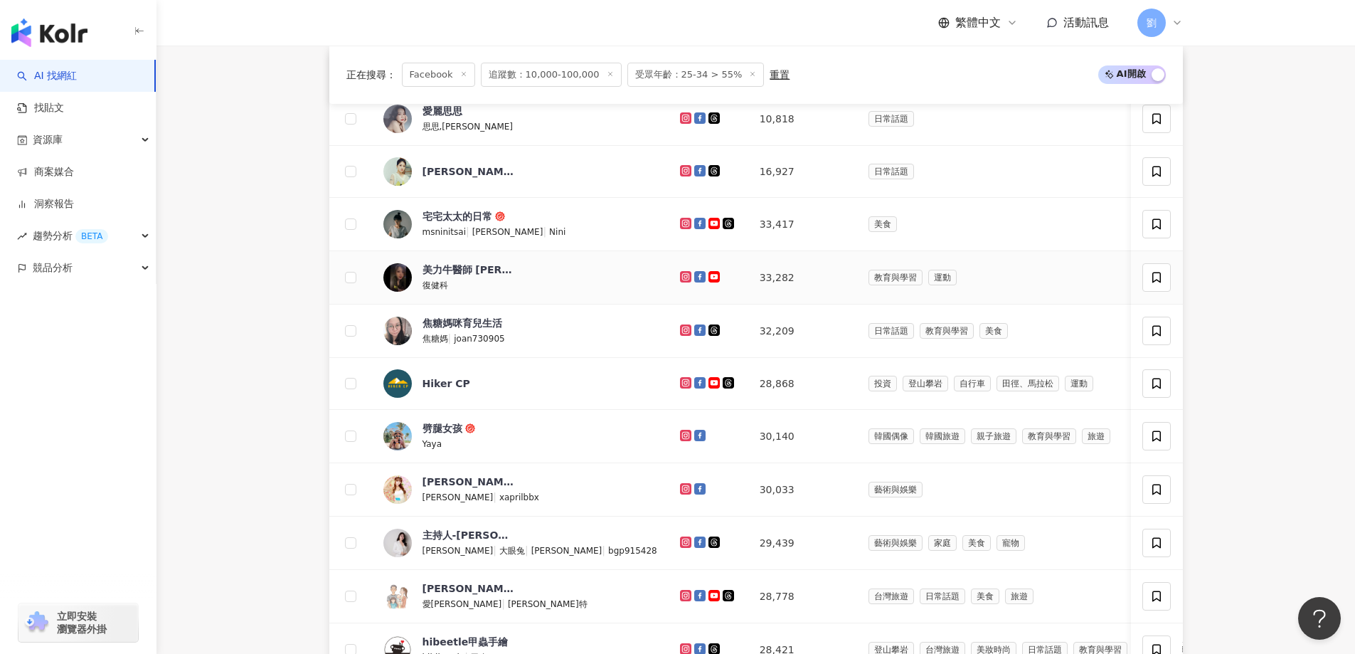
scroll to position [115, 0]
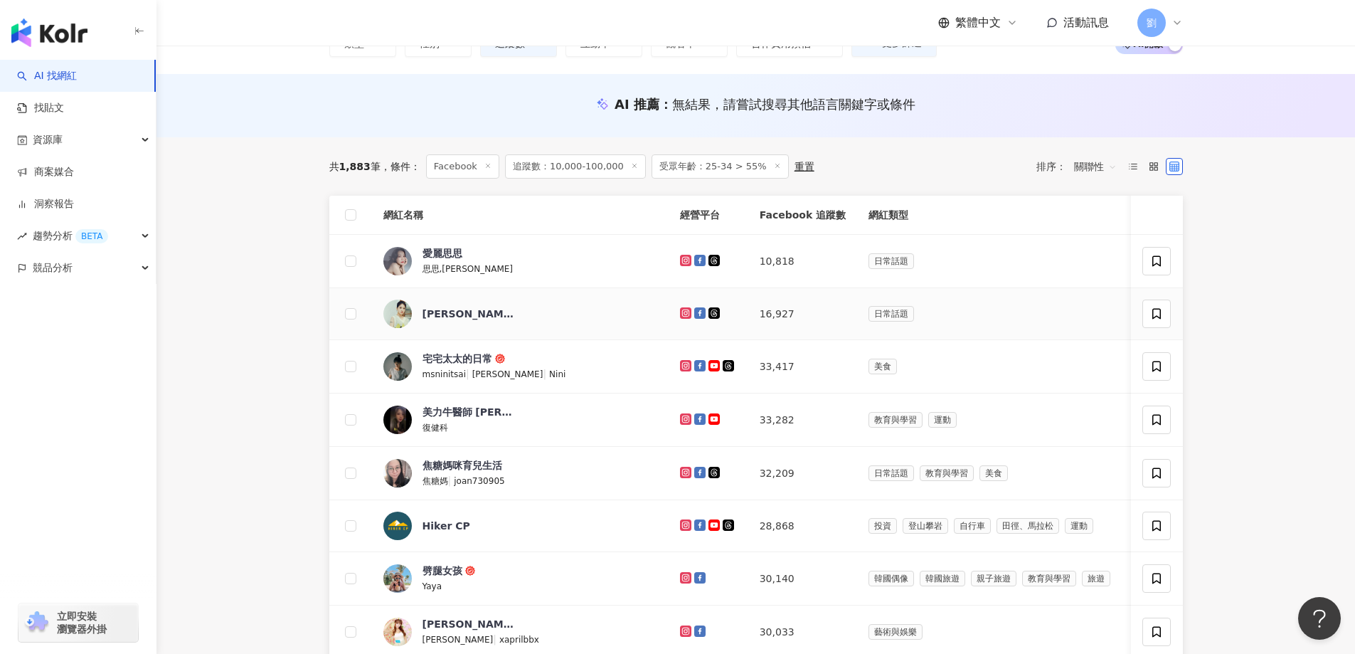
drag, startPoint x: 600, startPoint y: 308, endPoint x: 598, endPoint y: 364, distance: 55.5
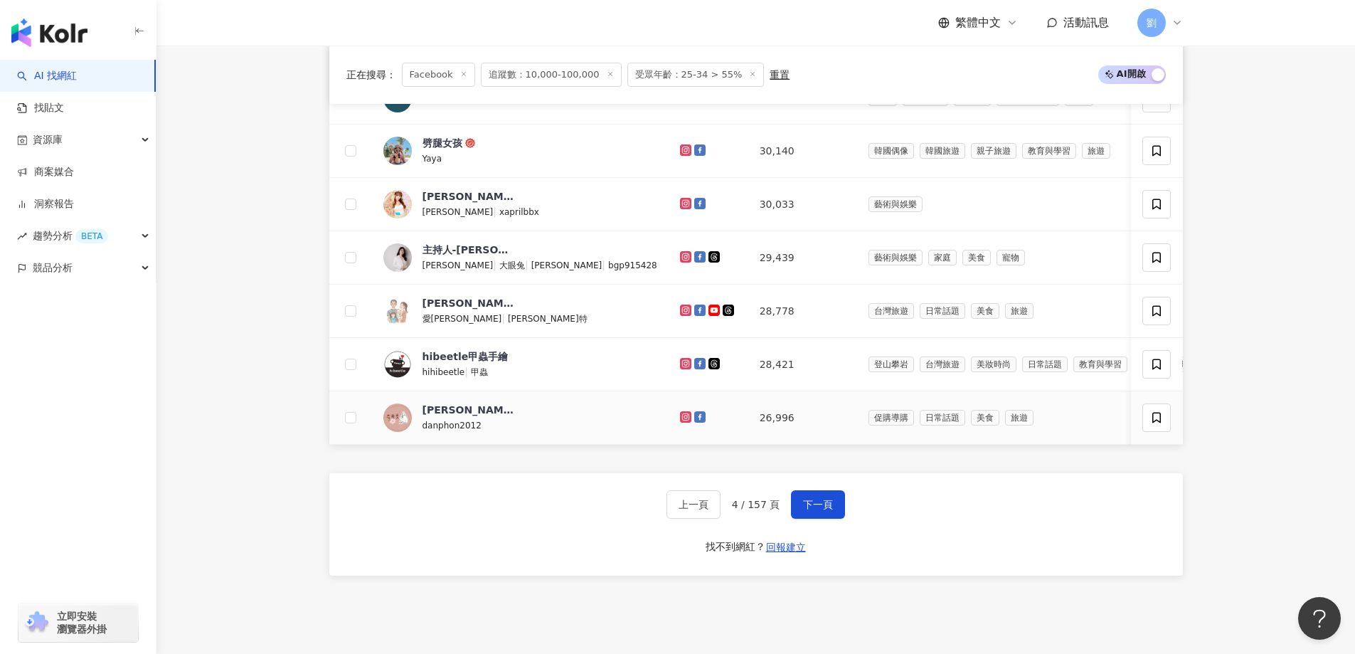
scroll to position [685, 0]
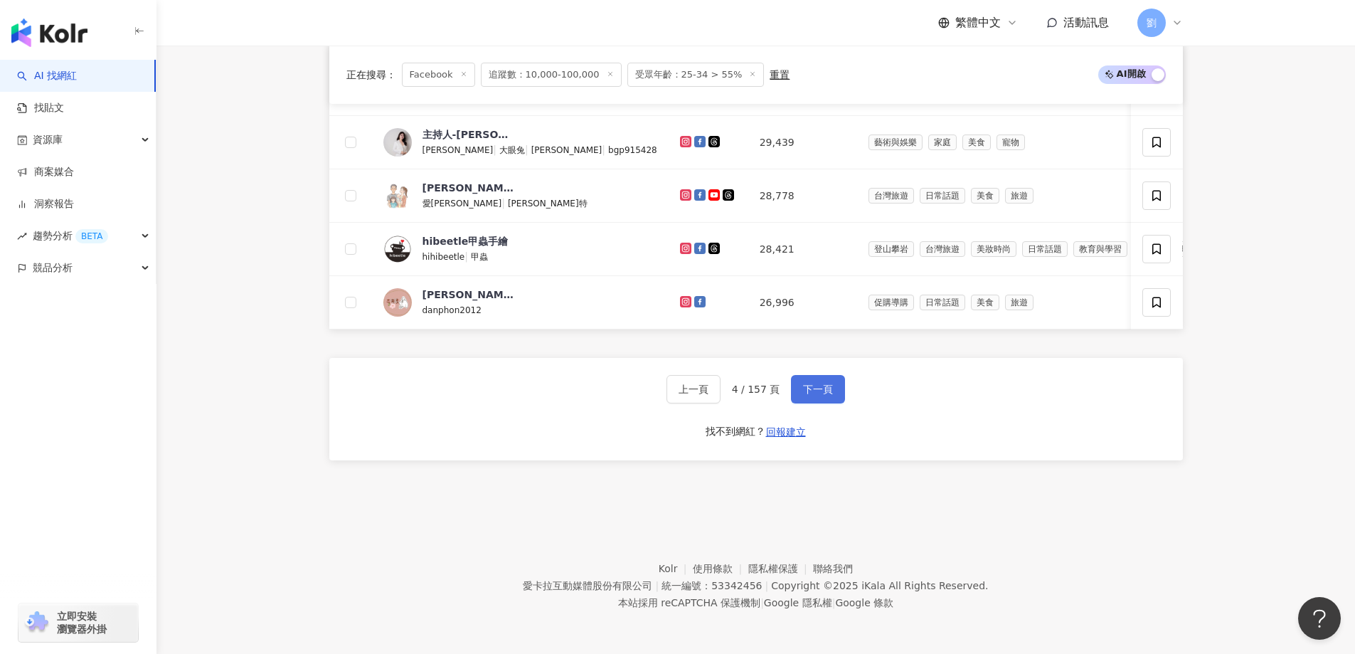
click at [776, 388] on button "下一頁" at bounding box center [818, 389] width 54 height 28
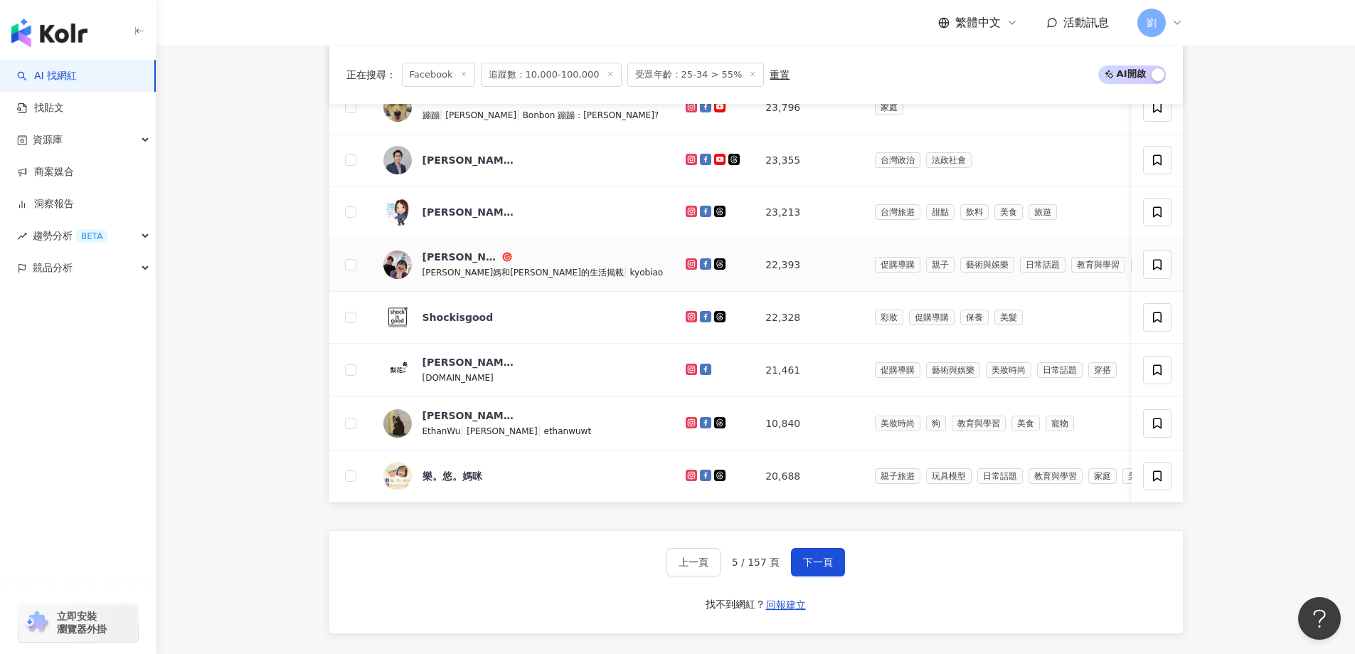
scroll to position [427, 0]
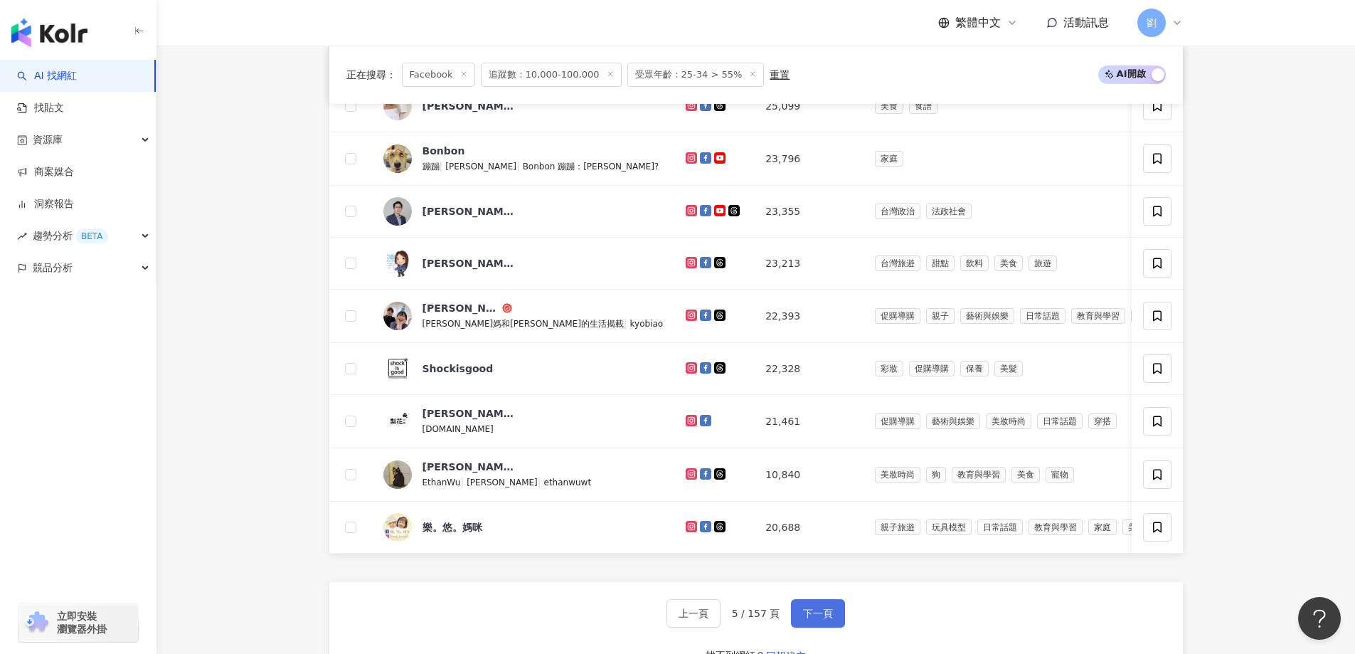
click at [776, 619] on span "下一頁" at bounding box center [818, 613] width 30 height 11
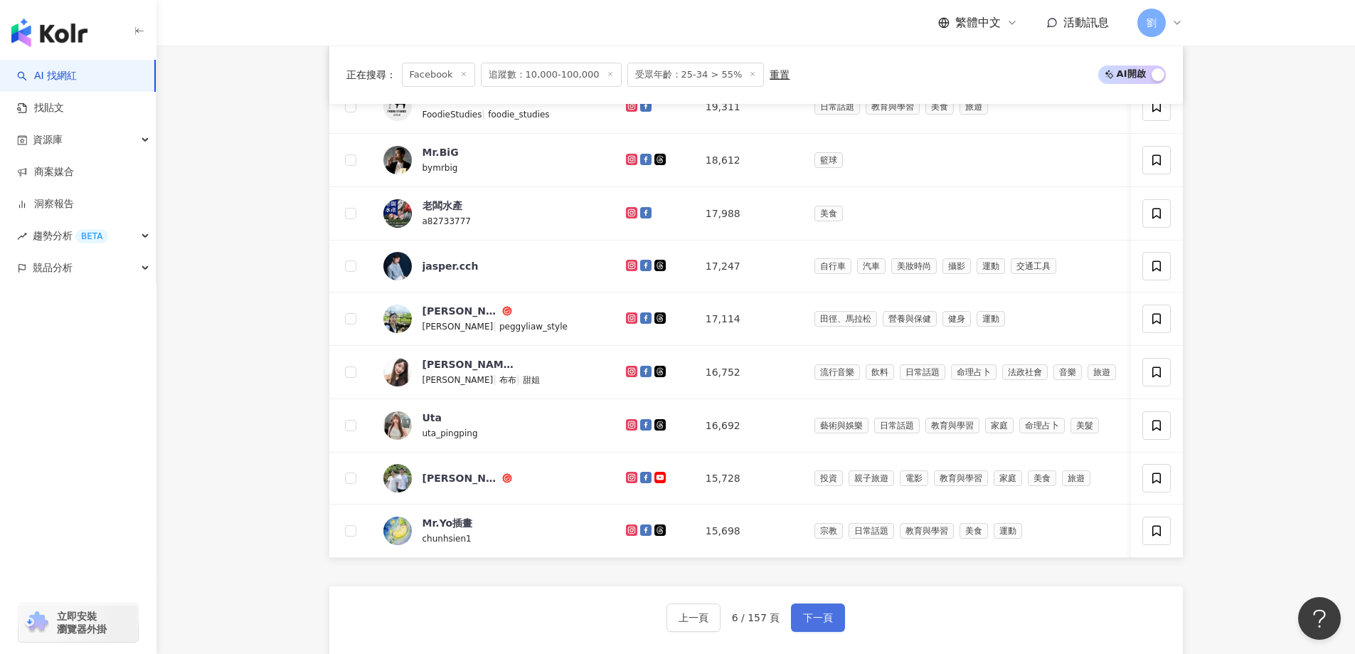
click at [776, 623] on span "下一頁" at bounding box center [818, 617] width 30 height 11
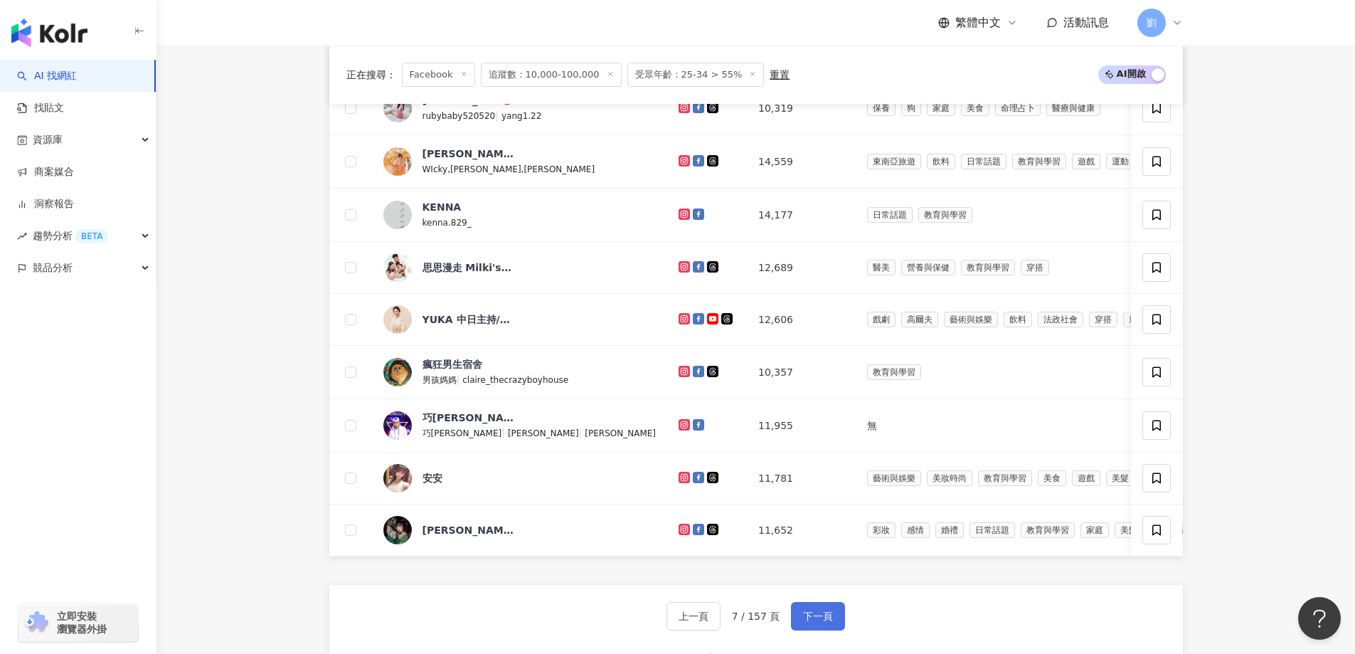
click at [776, 622] on span "下一頁" at bounding box center [818, 616] width 30 height 11
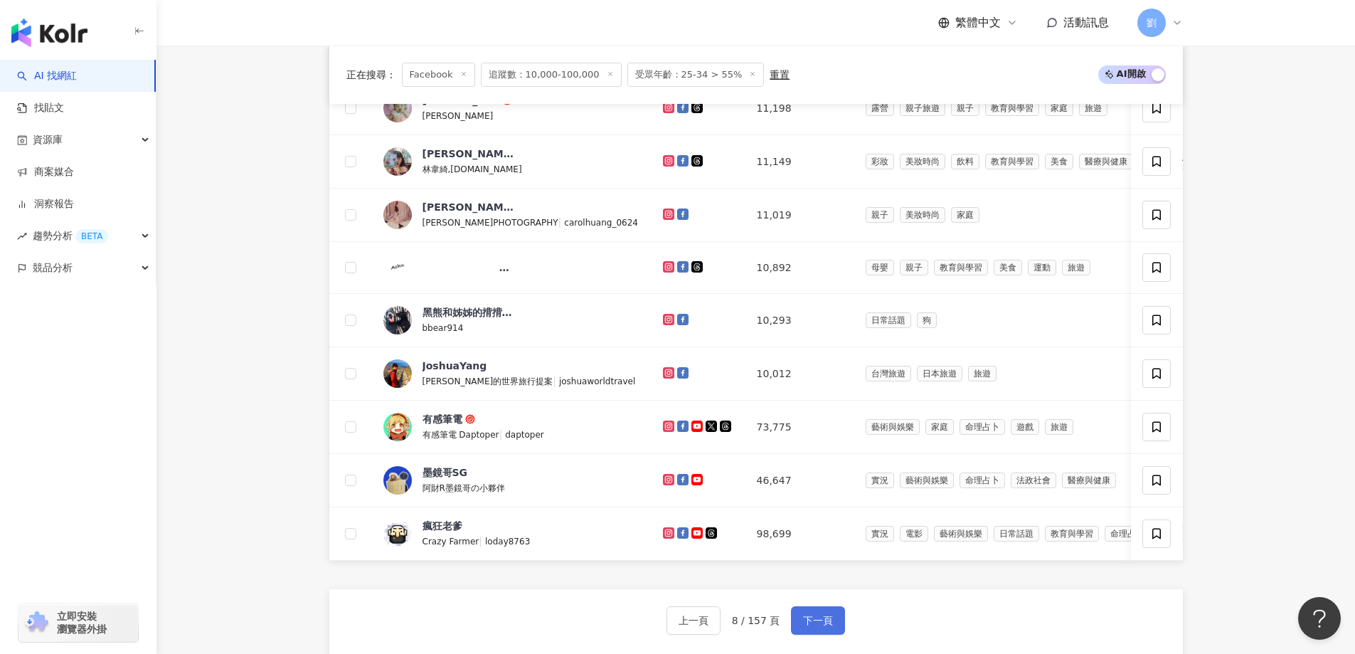
click at [776, 620] on button "下一頁" at bounding box center [818, 620] width 54 height 28
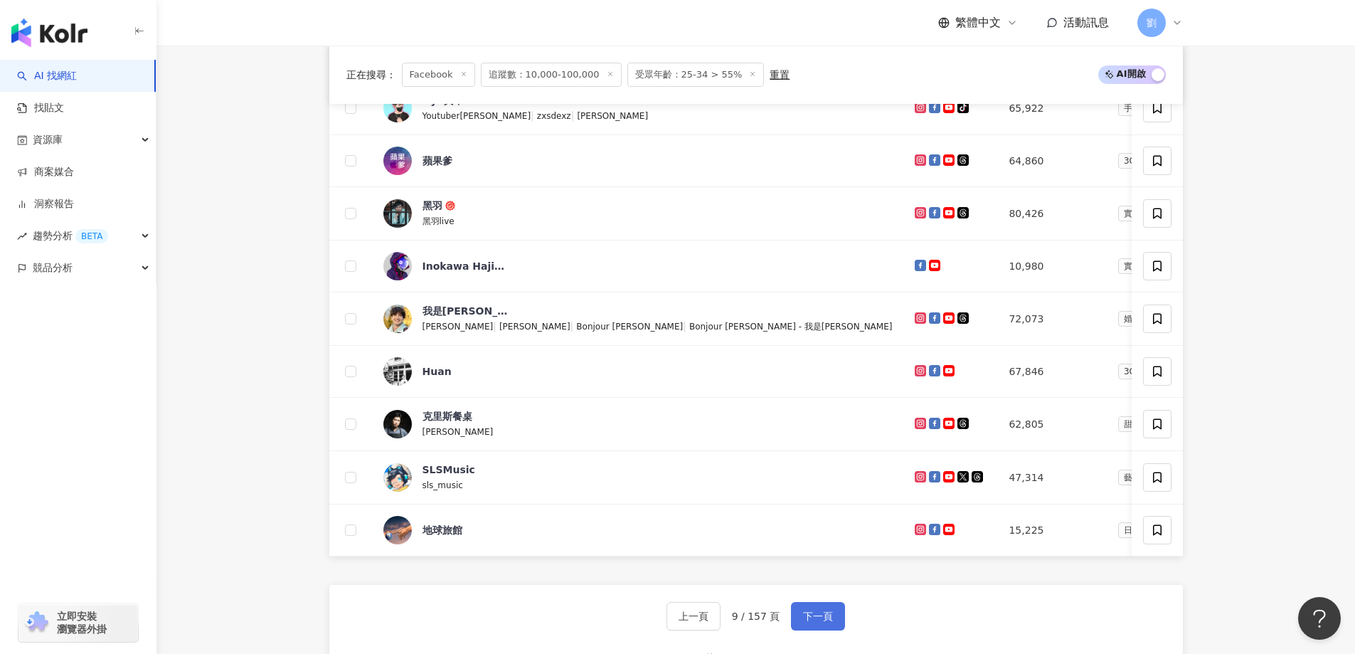
click at [776, 622] on span "下一頁" at bounding box center [818, 616] width 30 height 11
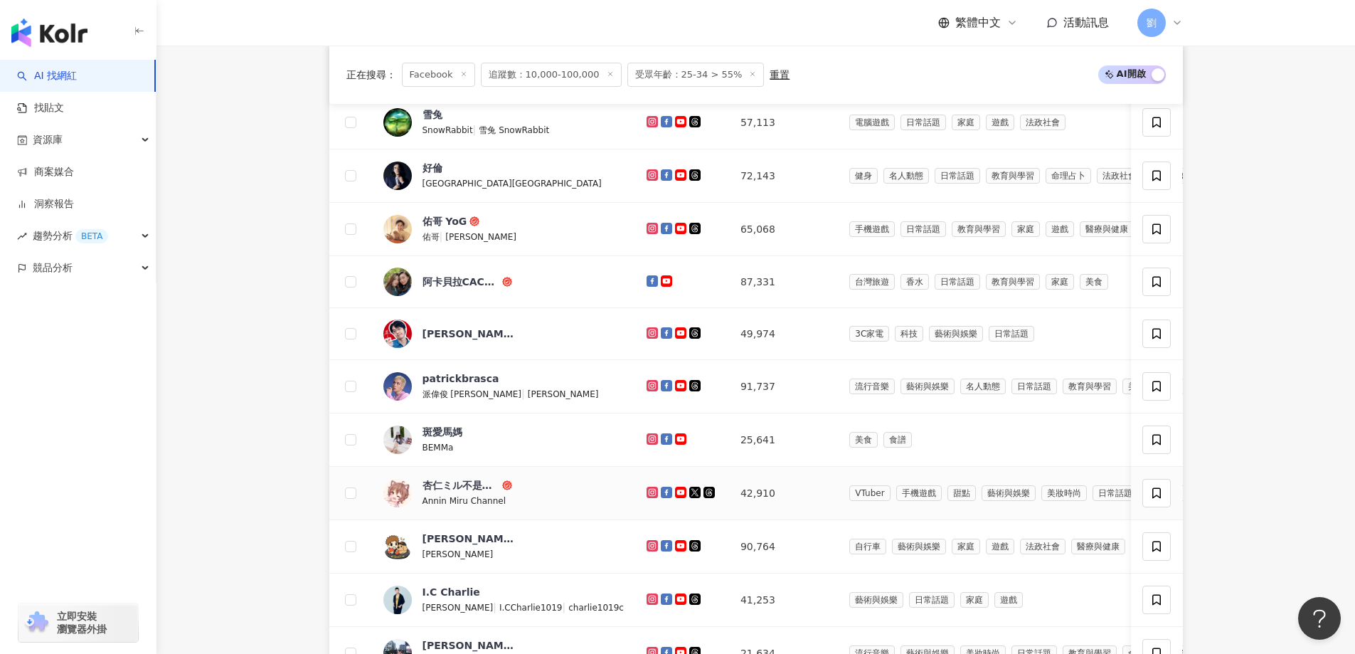
scroll to position [569, 0]
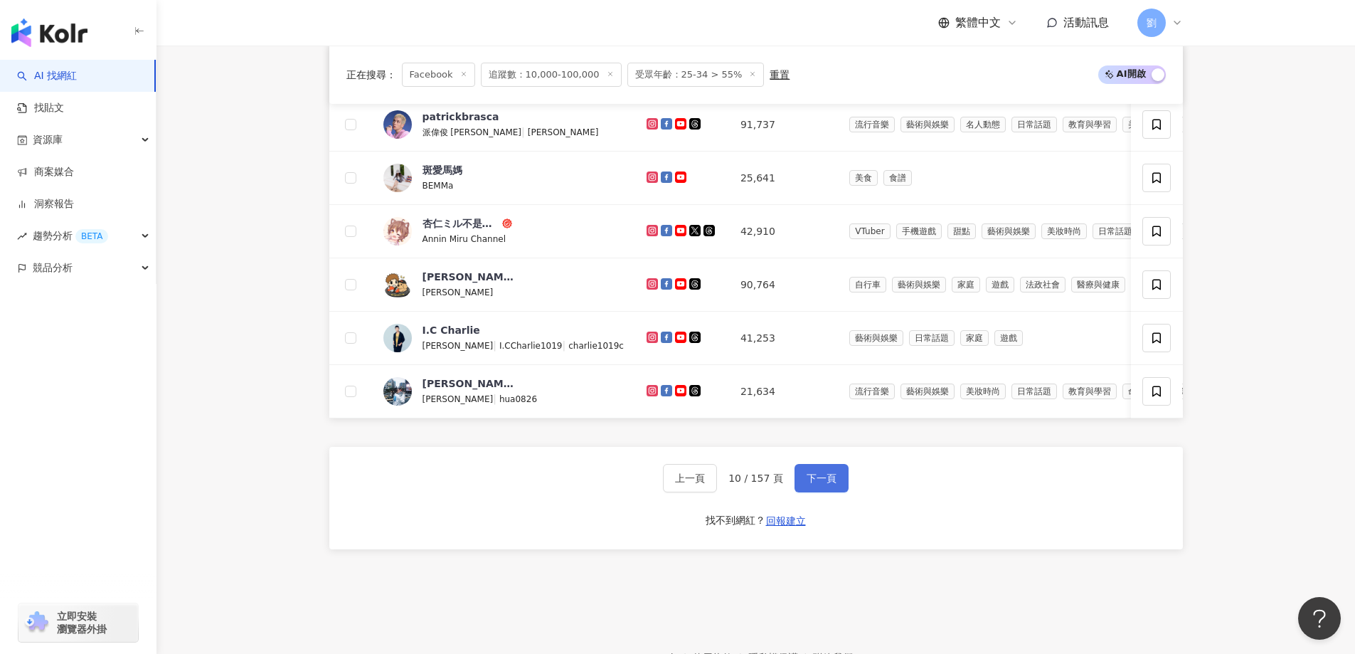
click at [776, 492] on button "下一頁" at bounding box center [822, 478] width 54 height 28
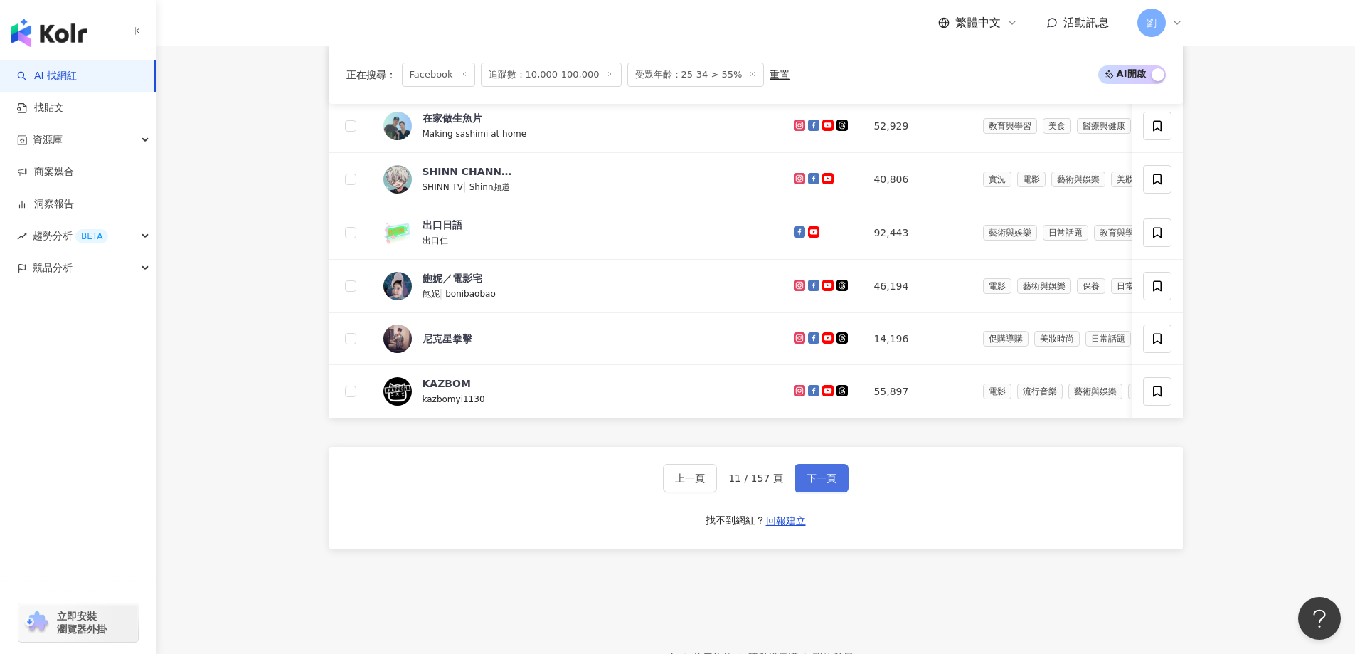
click at [776, 484] on span "下一頁" at bounding box center [822, 477] width 30 height 11
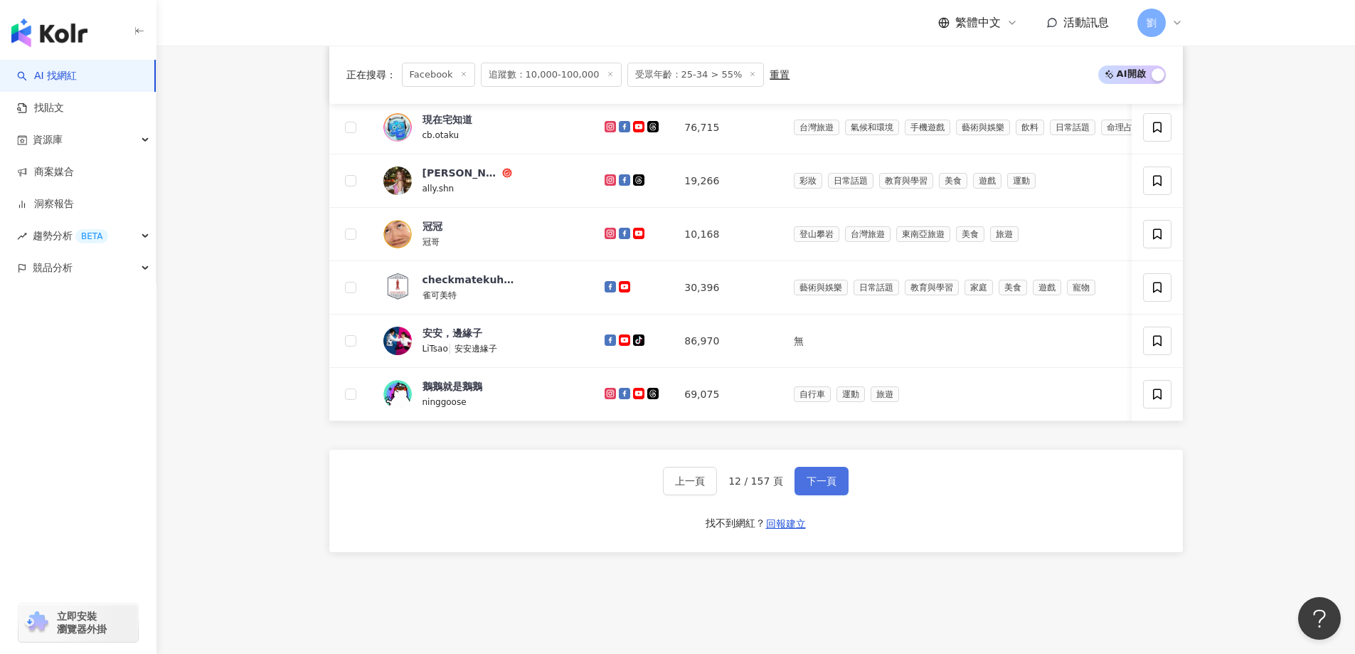
click at [776, 487] on span "下一頁" at bounding box center [822, 480] width 30 height 11
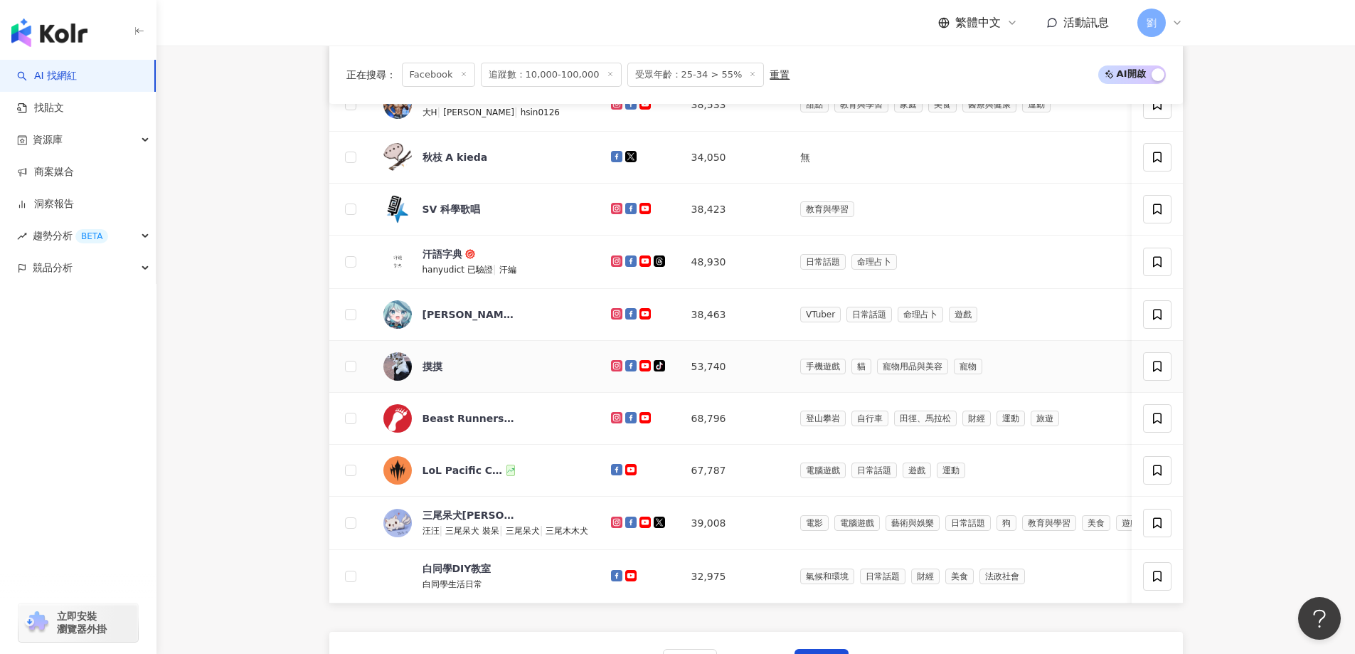
scroll to position [427, 0]
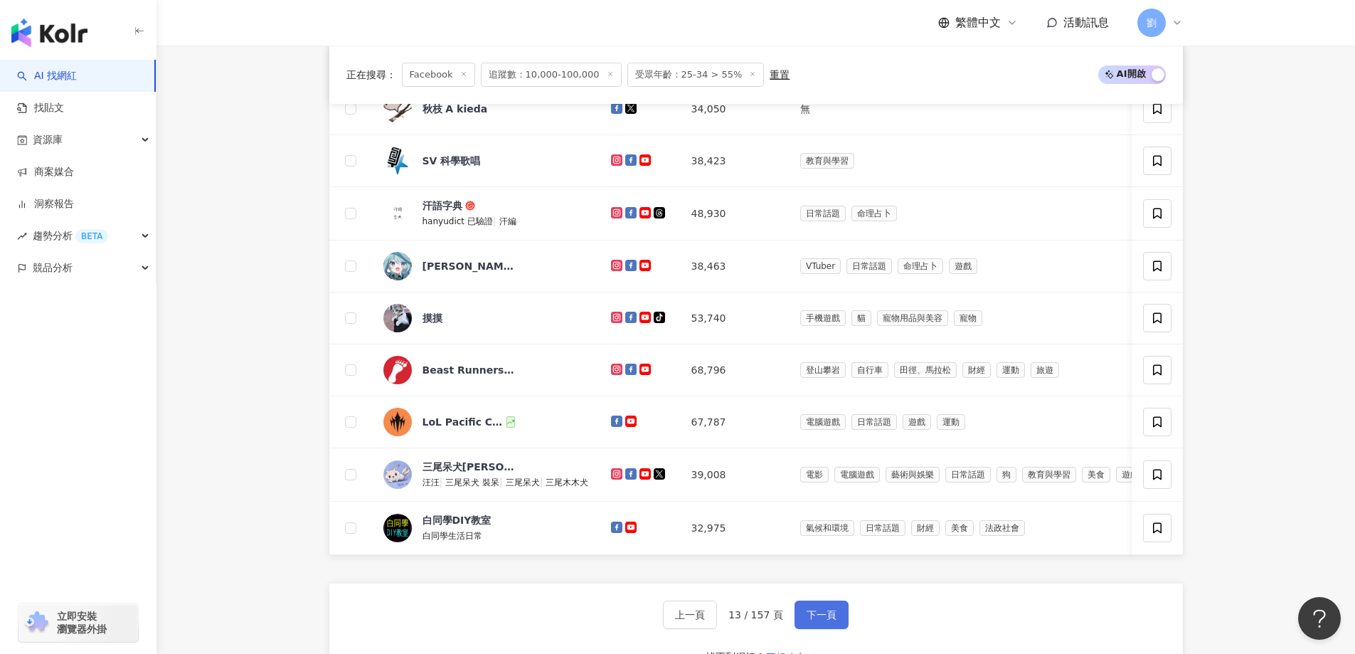
click at [776, 620] on span "下一頁" at bounding box center [822, 614] width 30 height 11
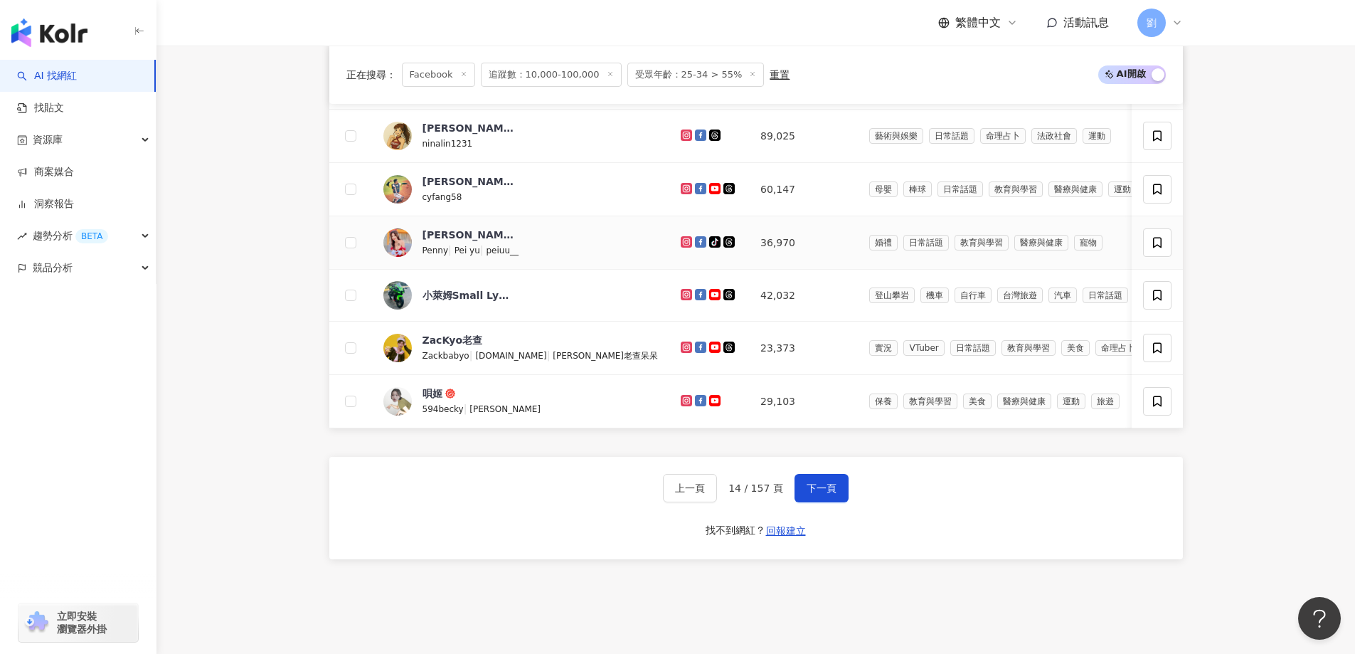
scroll to position [569, 0]
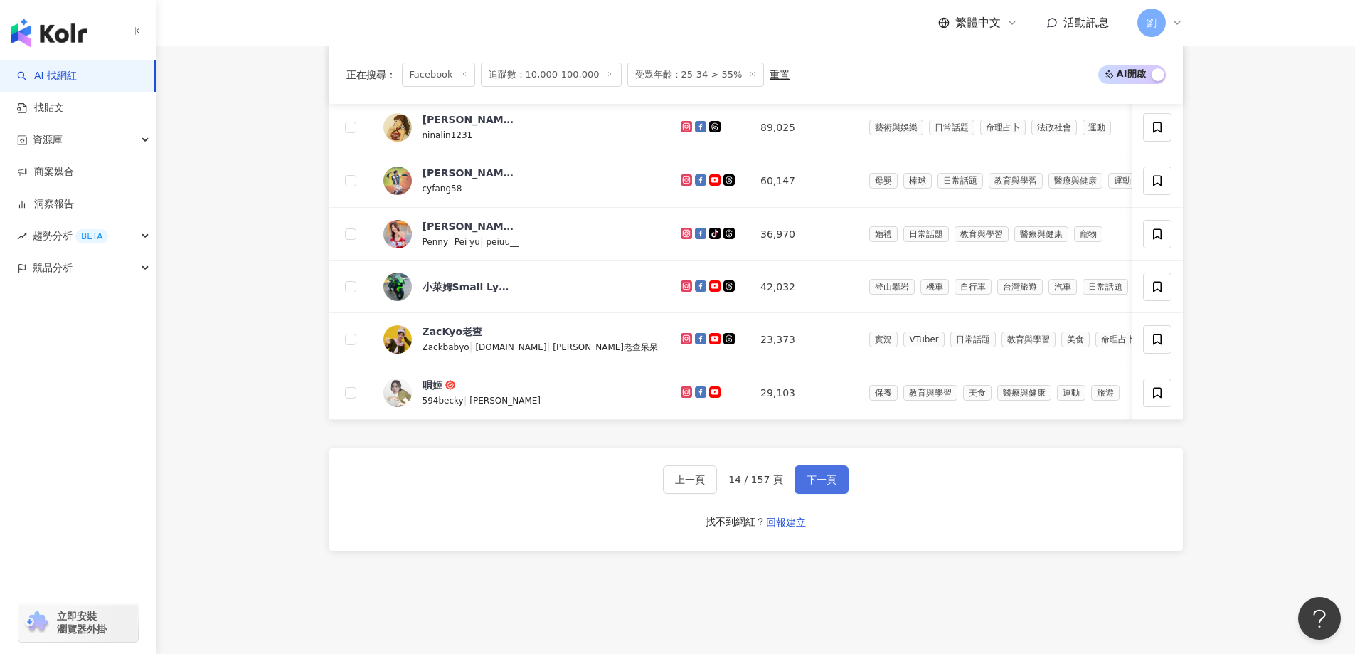
click at [776, 485] on span "下一頁" at bounding box center [822, 479] width 30 height 11
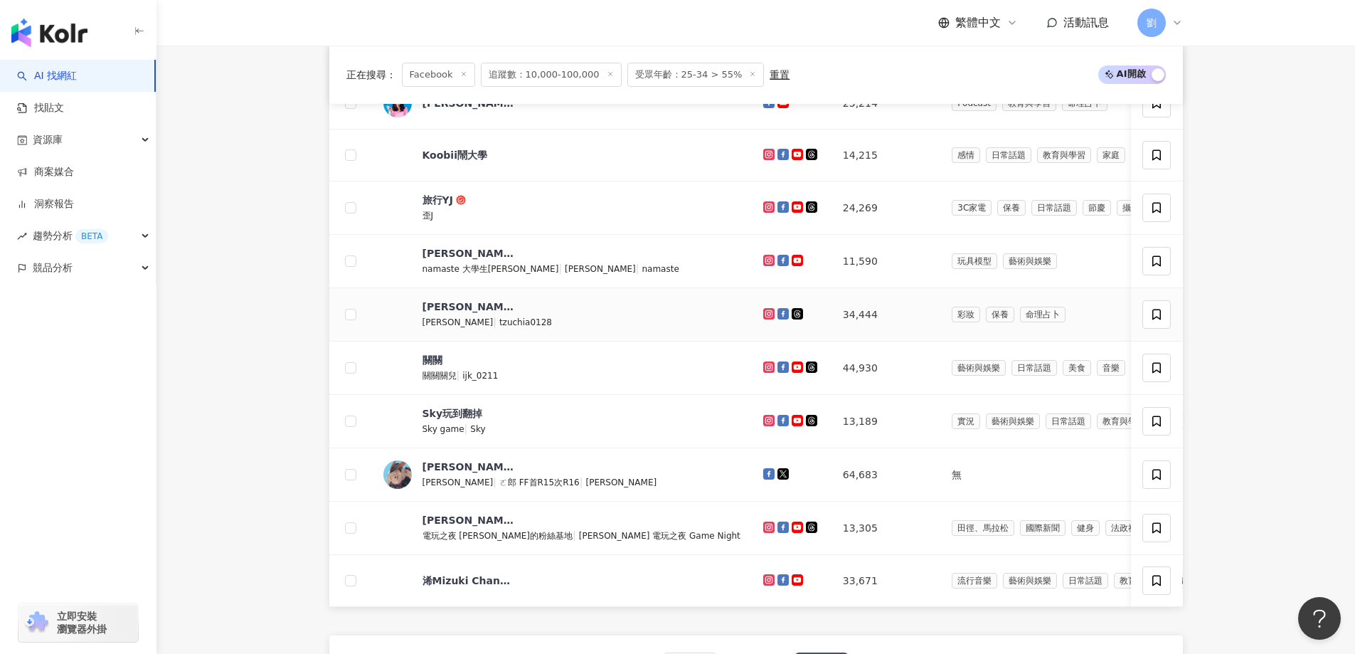
scroll to position [427, 0]
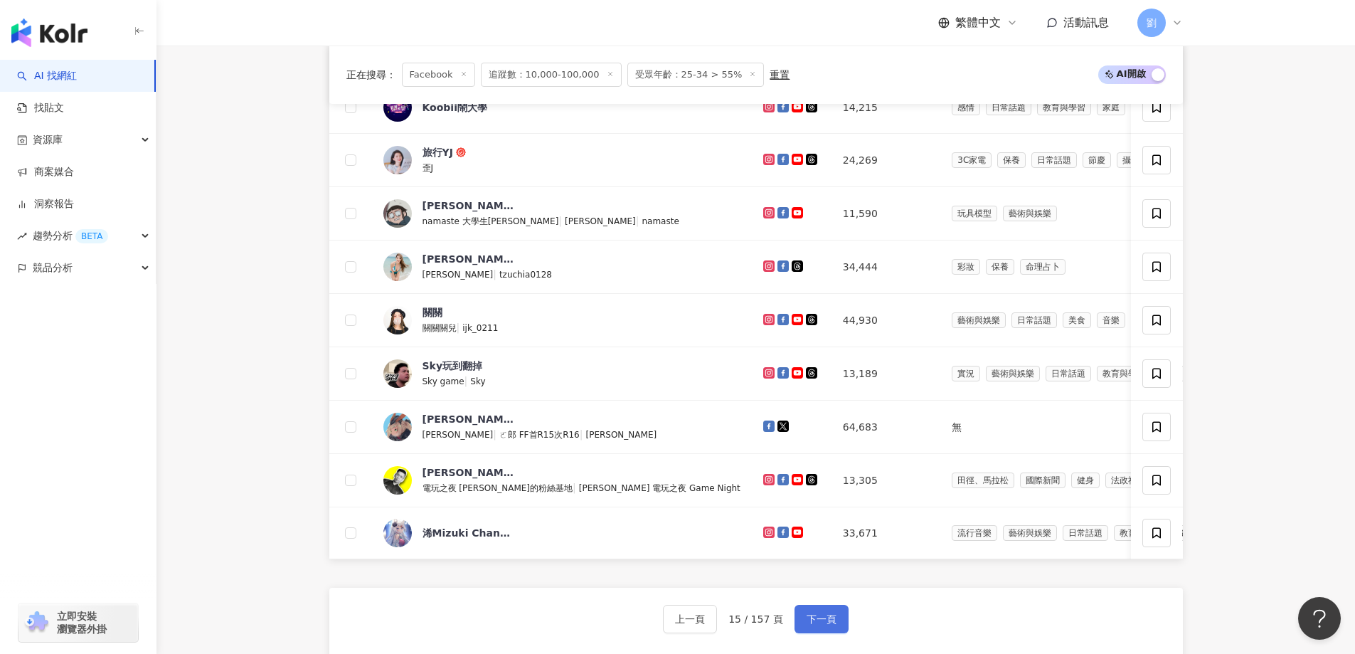
click at [776, 625] on span "下一頁" at bounding box center [822, 618] width 30 height 11
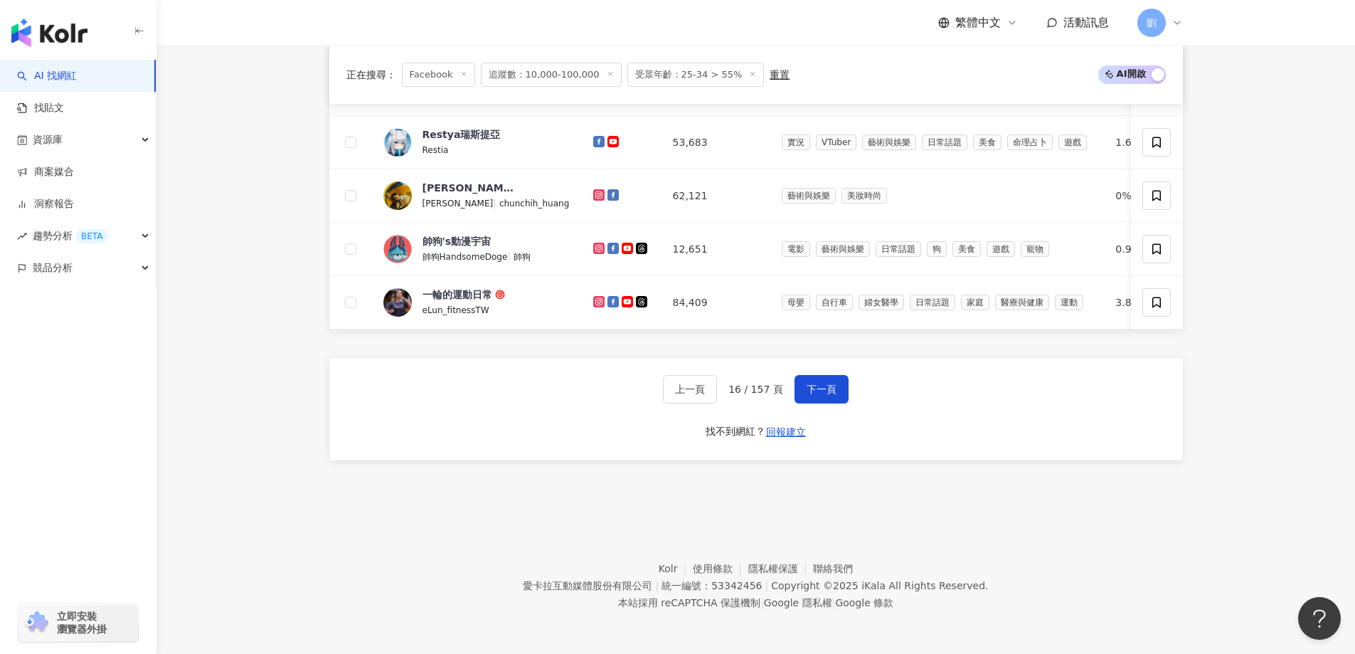
scroll to position [667, 0]
click at [776, 386] on span "下一頁" at bounding box center [822, 389] width 30 height 11
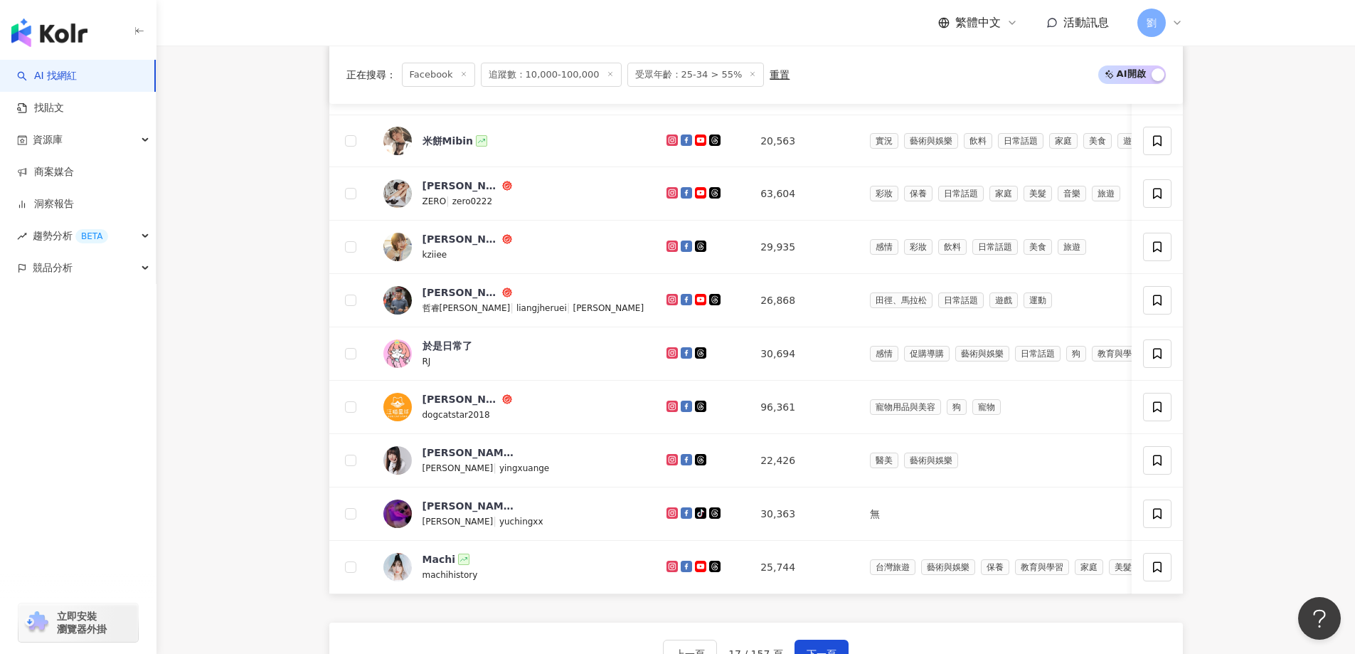
scroll to position [427, 0]
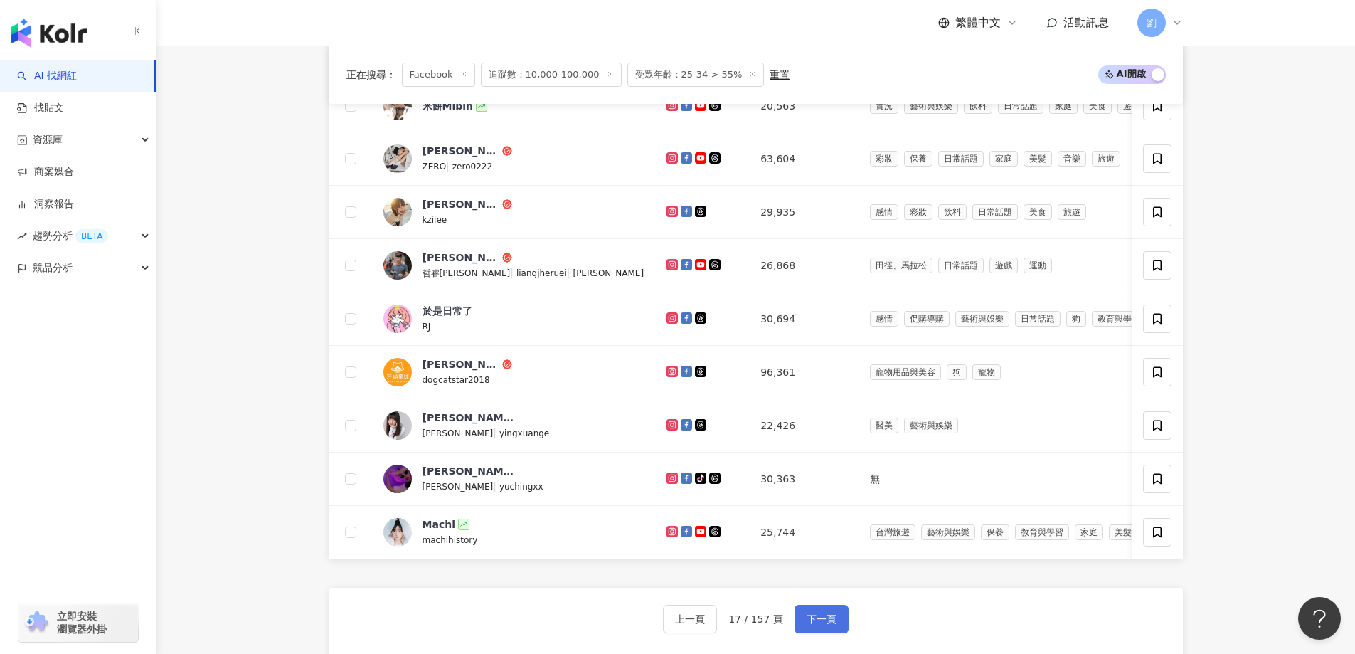
click at [776, 625] on span "下一頁" at bounding box center [822, 618] width 30 height 11
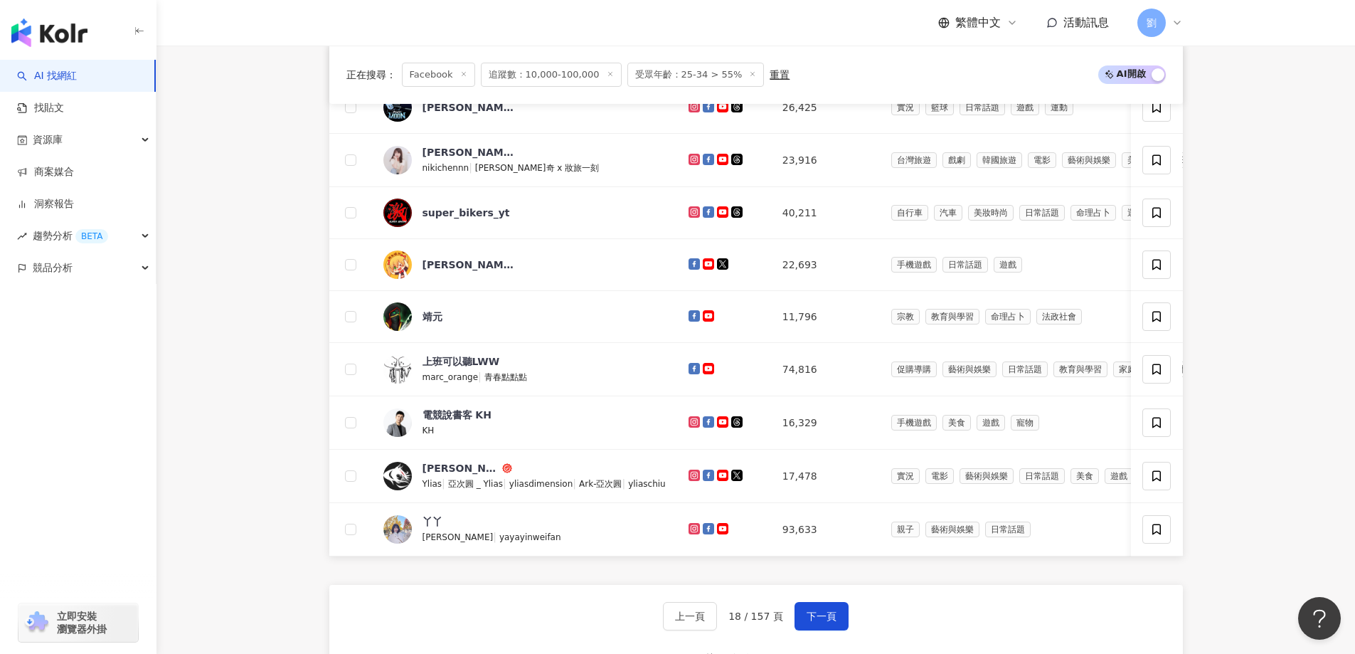
drag, startPoint x: 810, startPoint y: 626, endPoint x: 812, endPoint y: 602, distance: 24.2
click at [776, 622] on span "下一頁" at bounding box center [822, 616] width 30 height 11
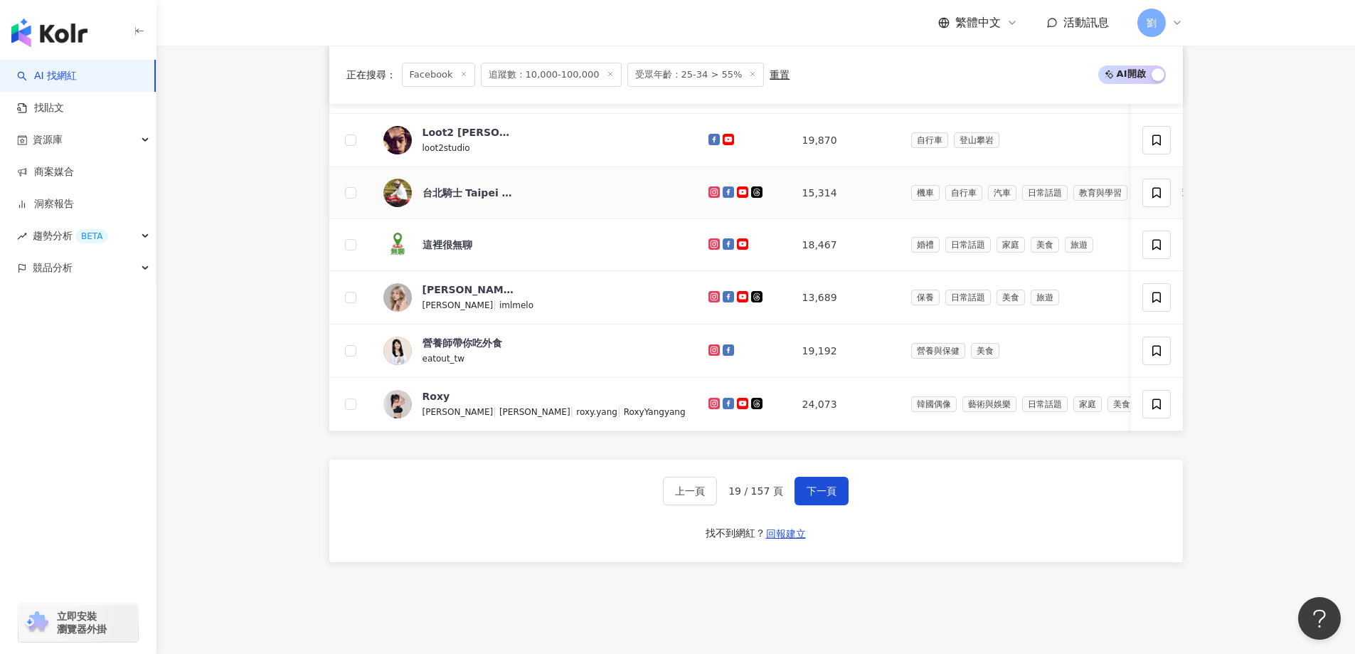
scroll to position [569, 0]
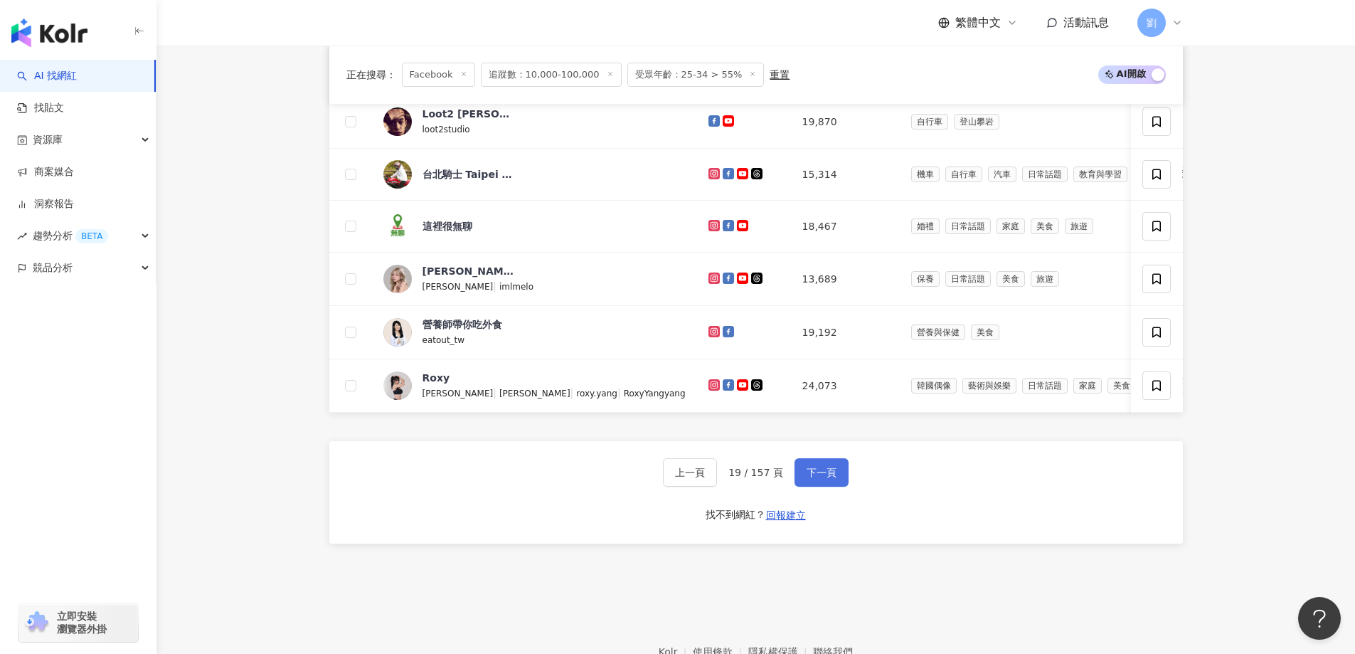
click at [776, 475] on button "下一頁" at bounding box center [822, 472] width 54 height 28
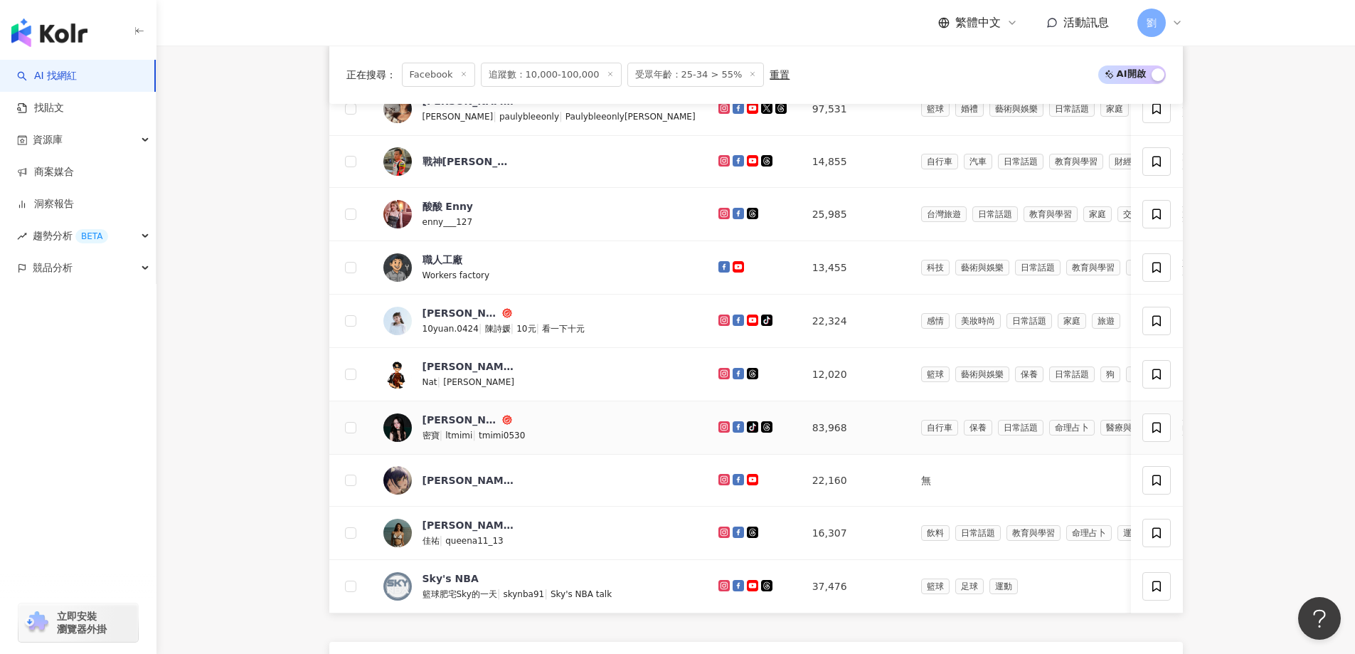
scroll to position [427, 0]
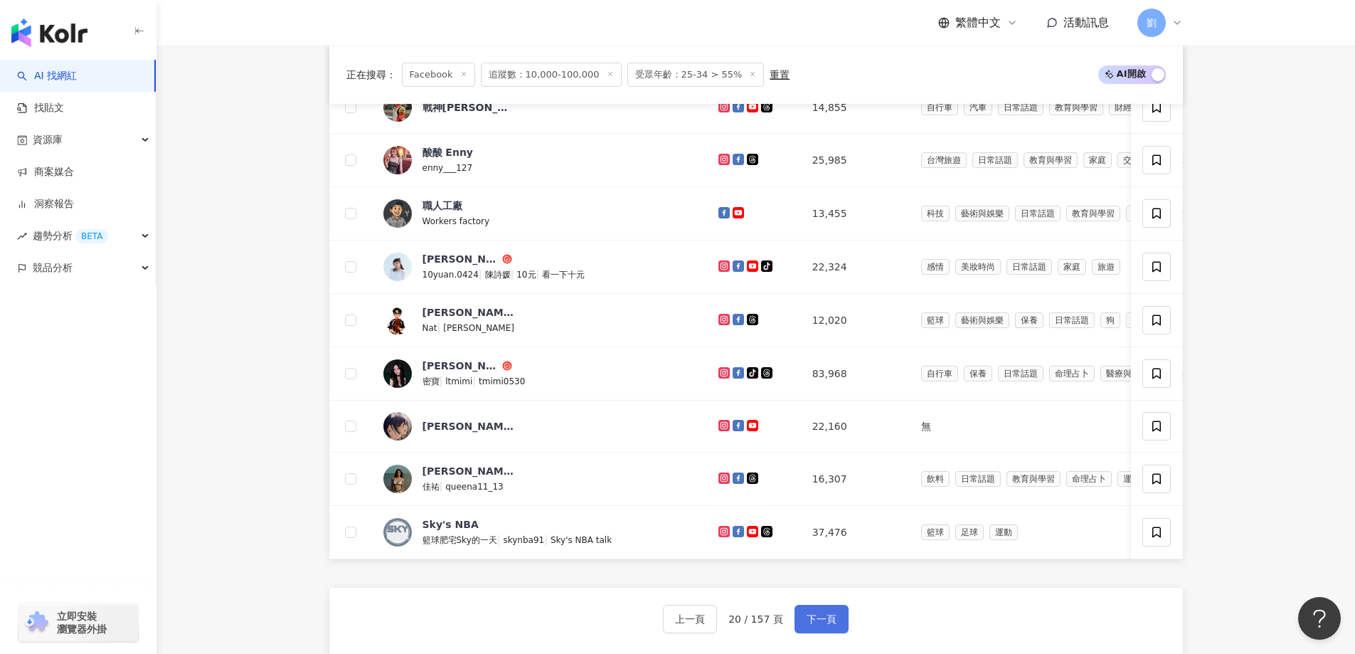
click at [776, 625] on span "下一頁" at bounding box center [822, 618] width 30 height 11
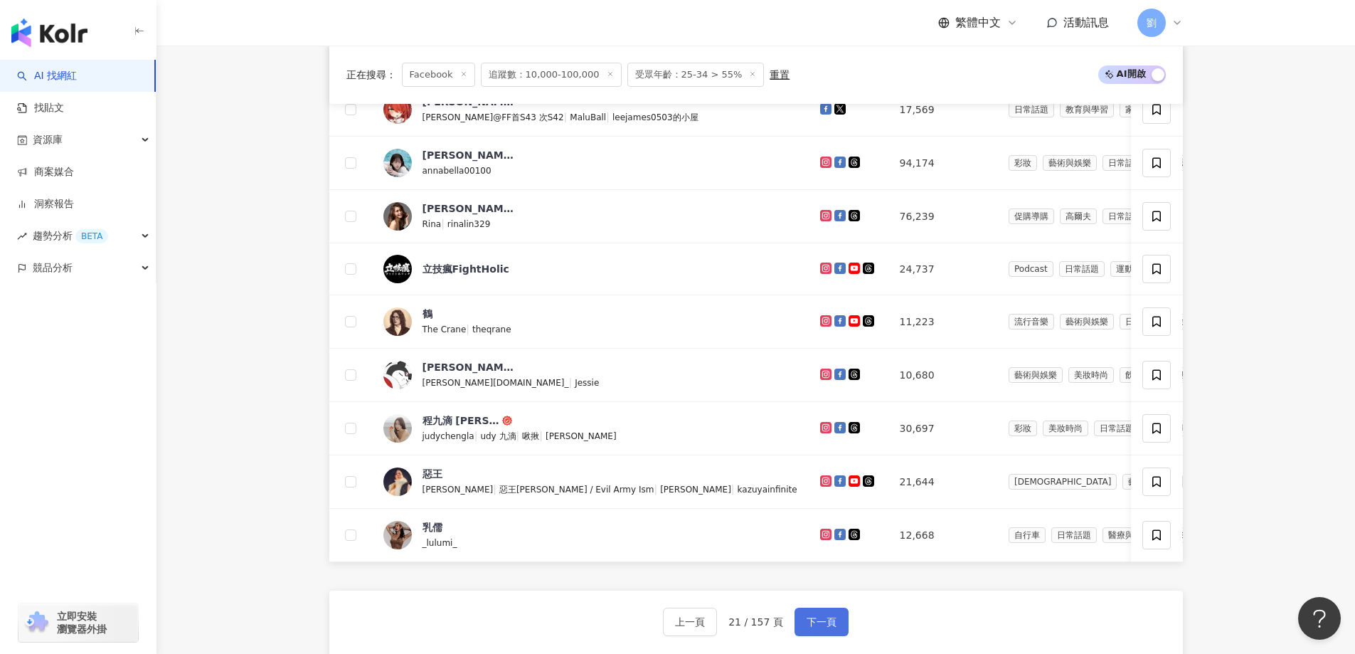
click at [776, 628] on span "下一頁" at bounding box center [822, 621] width 30 height 11
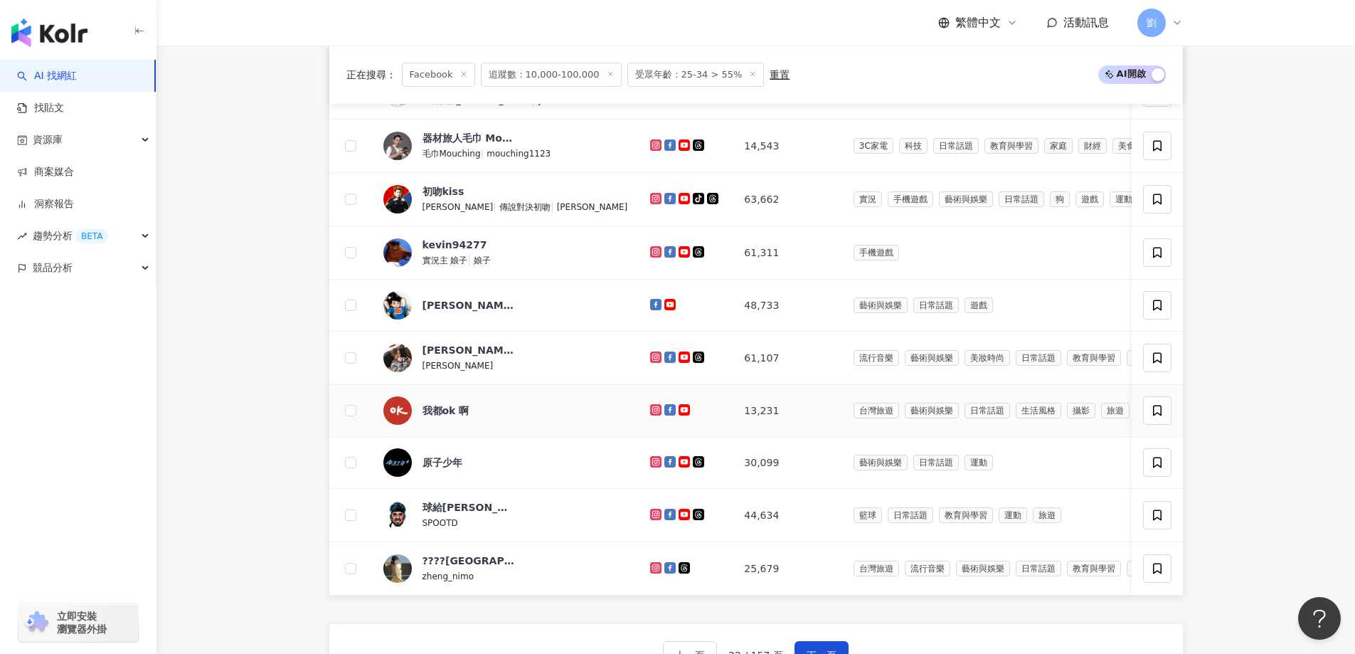
scroll to position [438, 0]
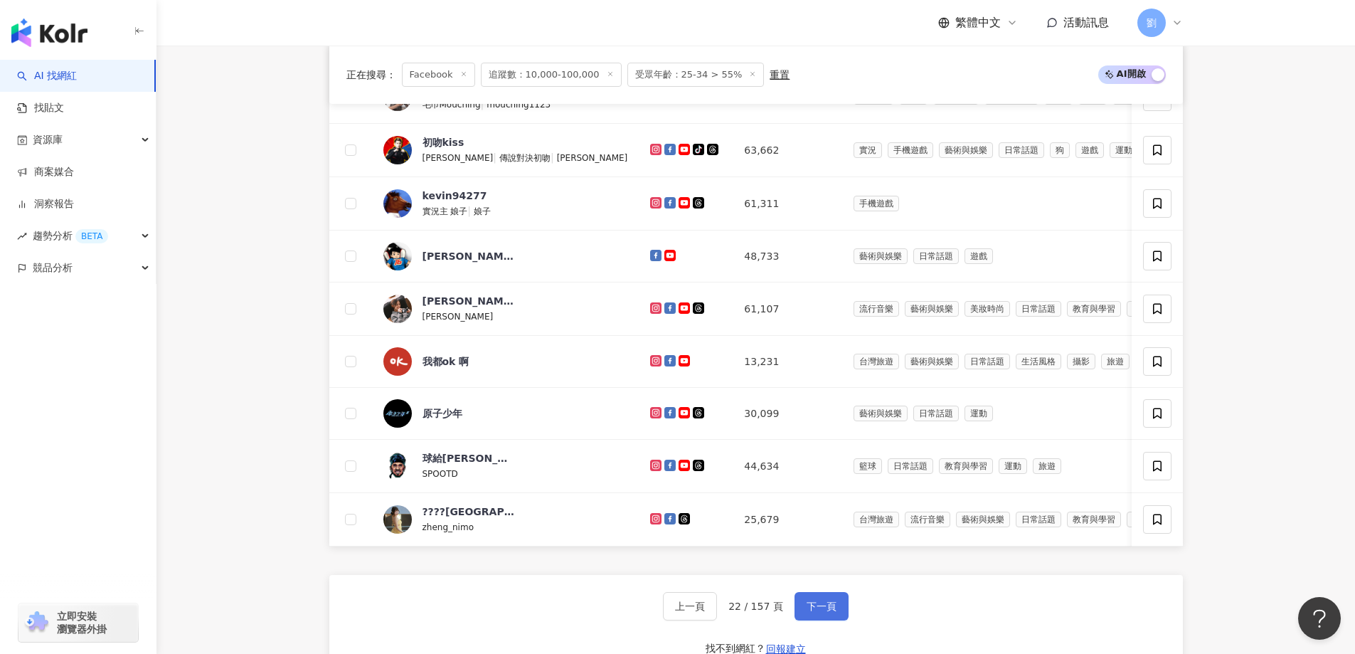
click at [776, 612] on span "下一頁" at bounding box center [822, 606] width 30 height 11
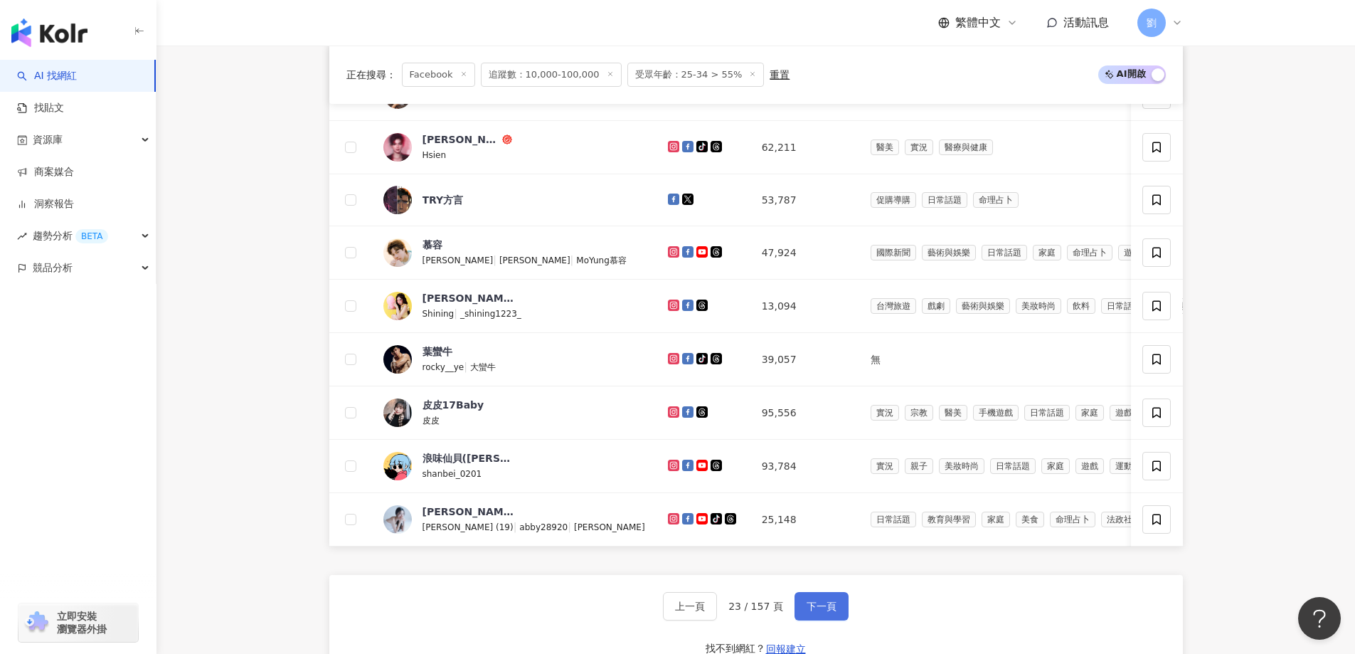
click at [776, 603] on button "下一頁" at bounding box center [822, 606] width 54 height 28
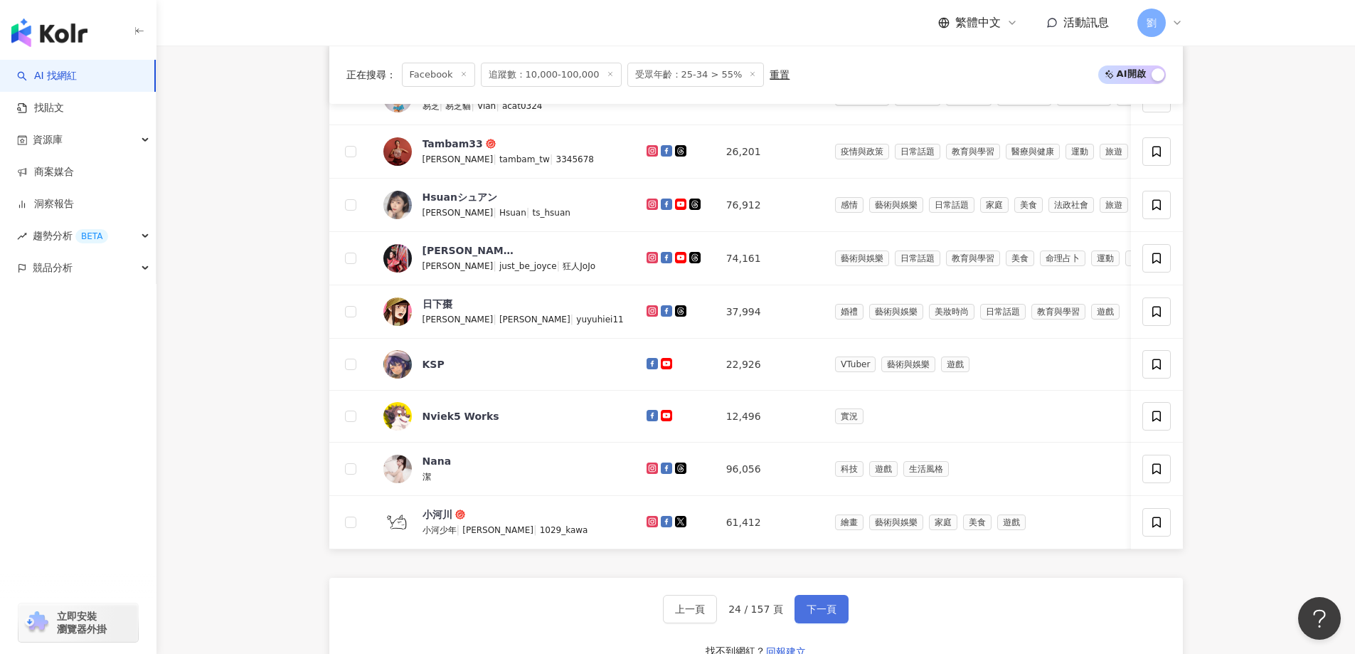
click at [776, 623] on button "下一頁" at bounding box center [822, 609] width 54 height 28
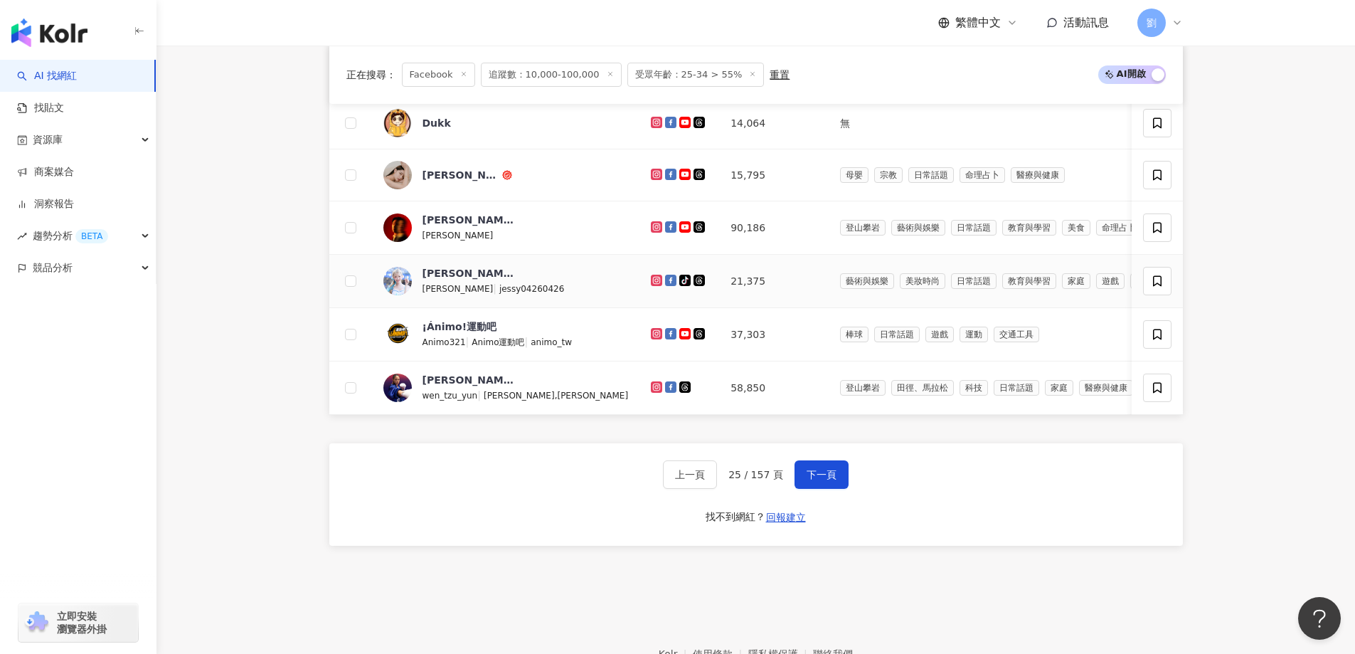
scroll to position [581, 0]
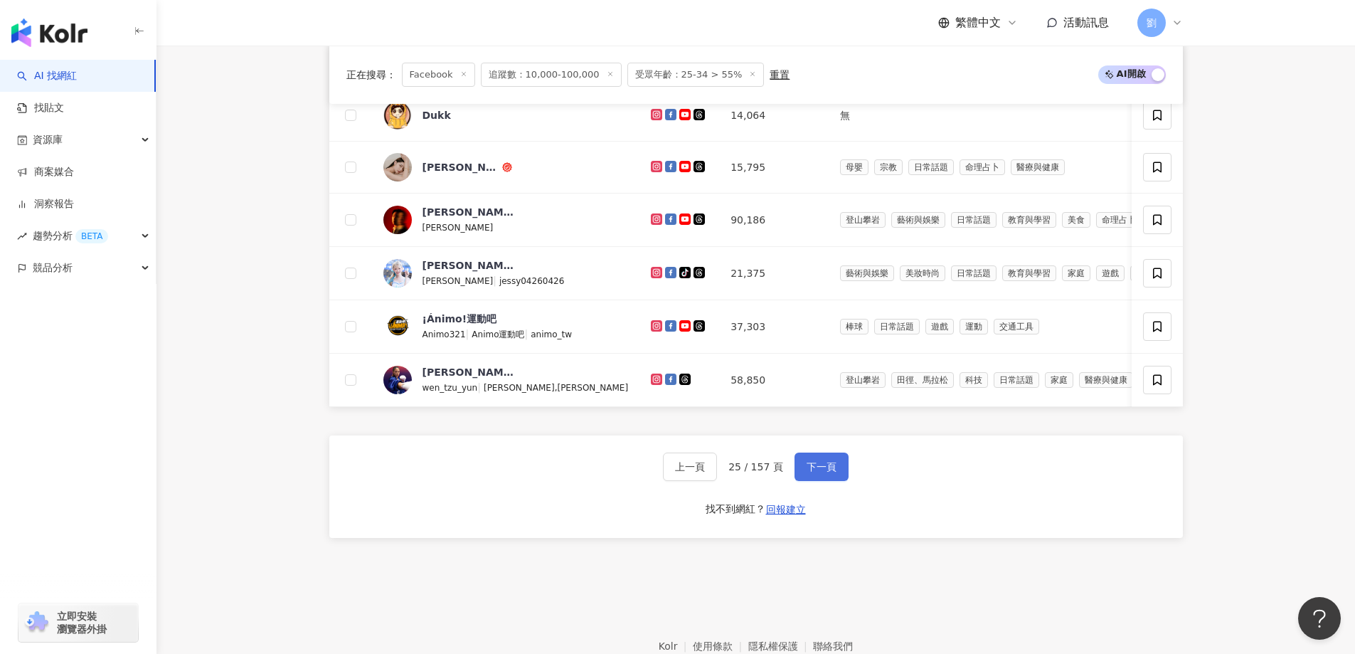
click at [776, 472] on span "下一頁" at bounding box center [822, 466] width 30 height 11
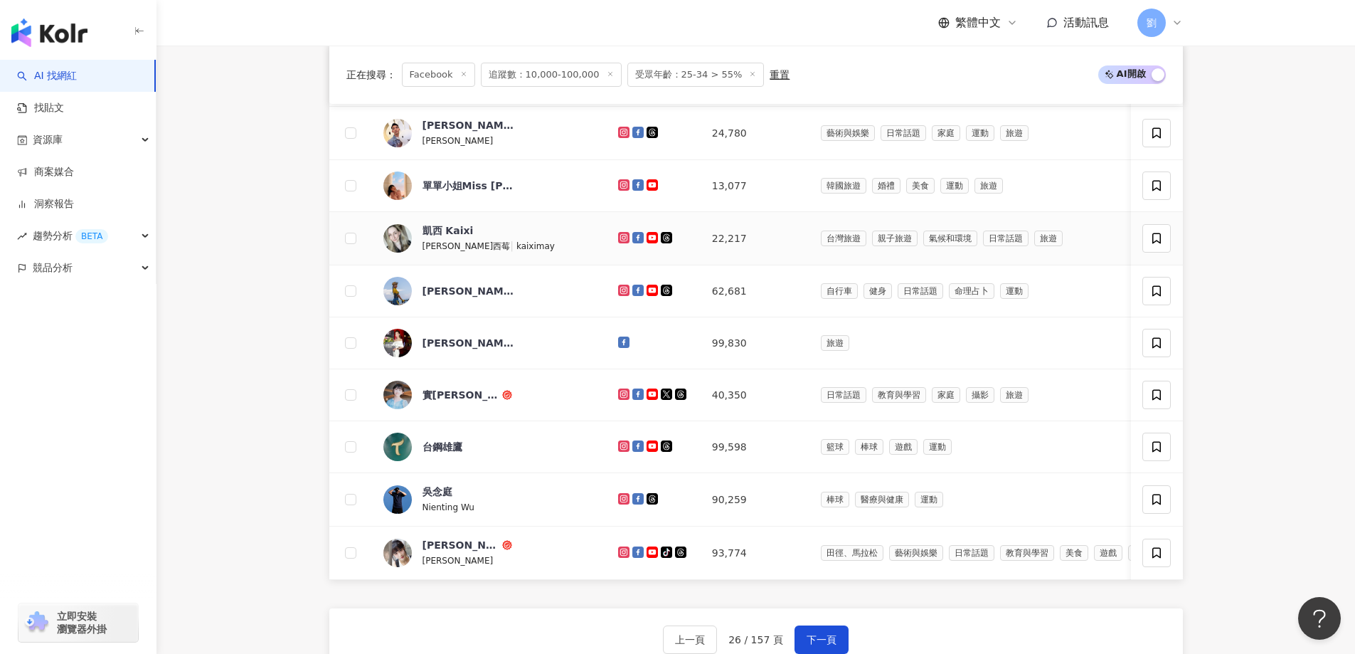
scroll to position [438, 0]
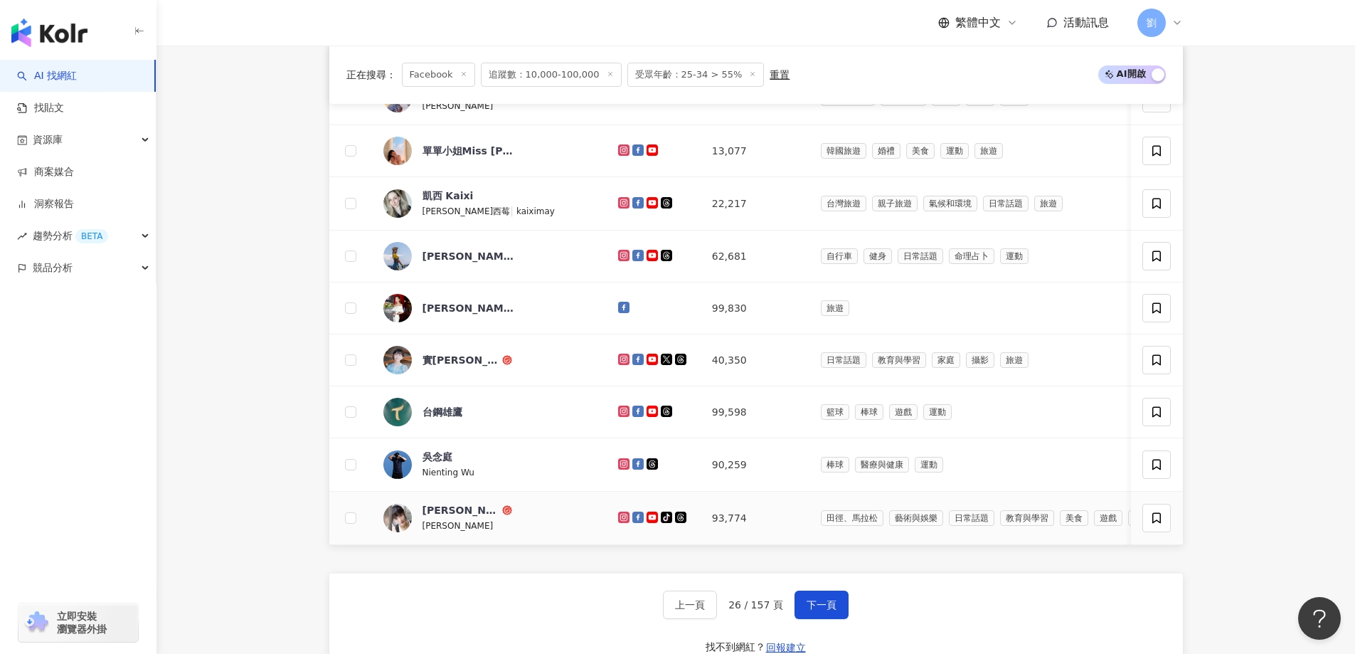
drag, startPoint x: 588, startPoint y: 515, endPoint x: 660, endPoint y: 525, distance: 71.8
click at [776, 611] on span "下一頁" at bounding box center [822, 604] width 30 height 11
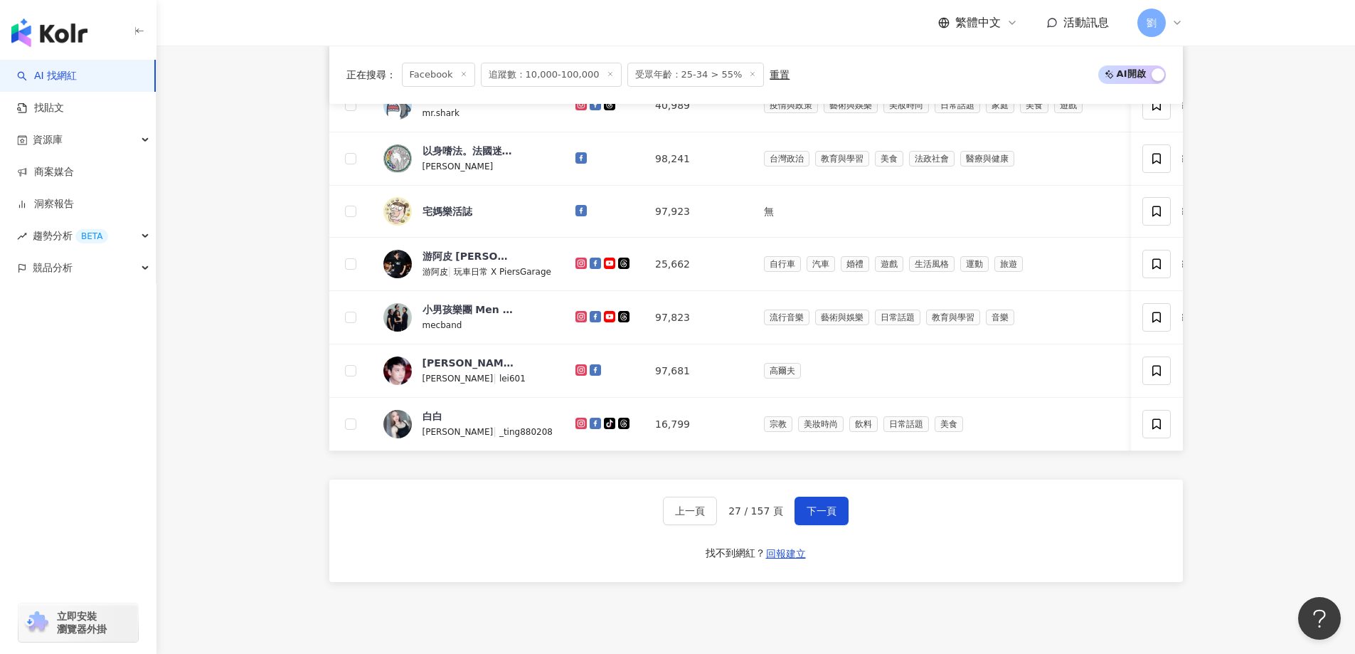
scroll to position [581, 0]
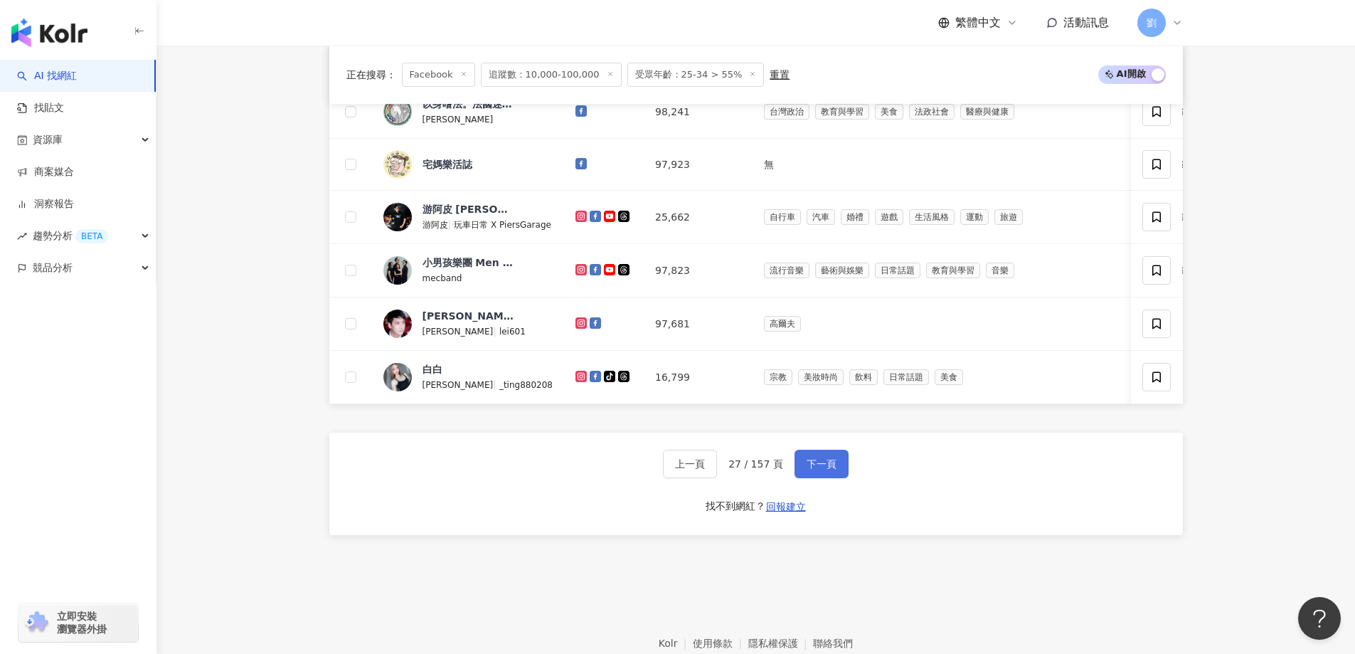
click at [776, 470] on span "下一頁" at bounding box center [822, 463] width 30 height 11
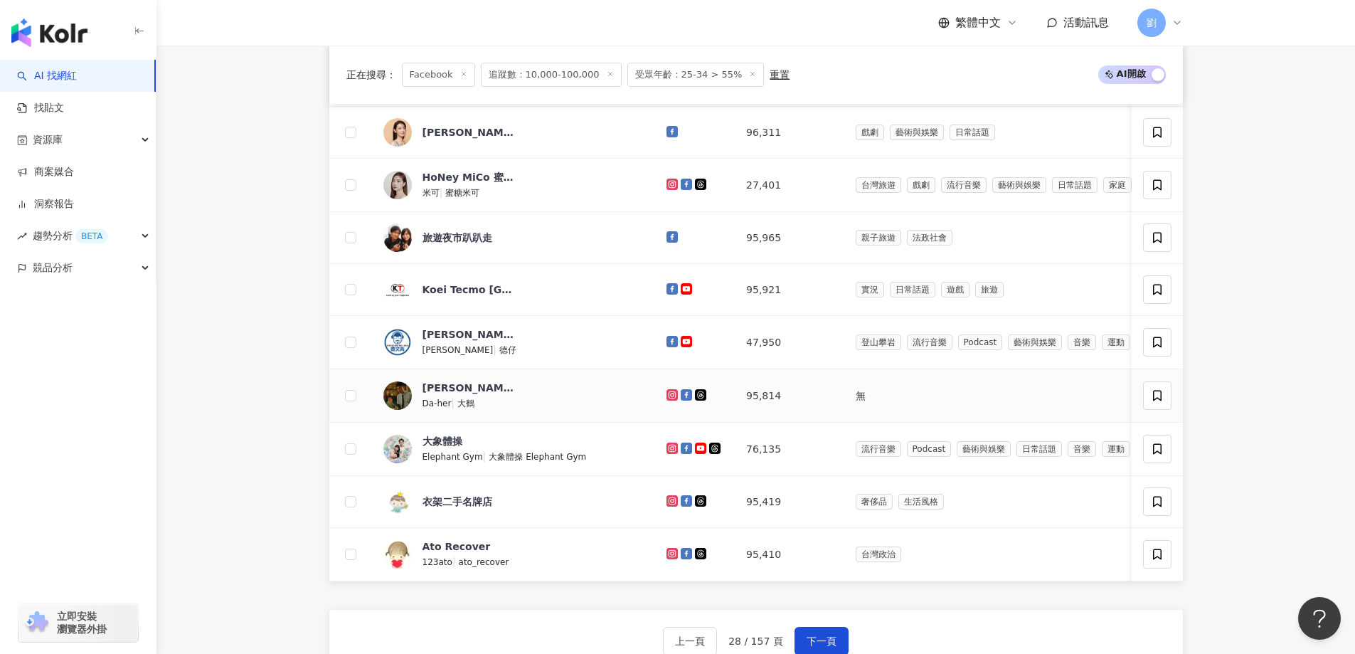
scroll to position [438, 0]
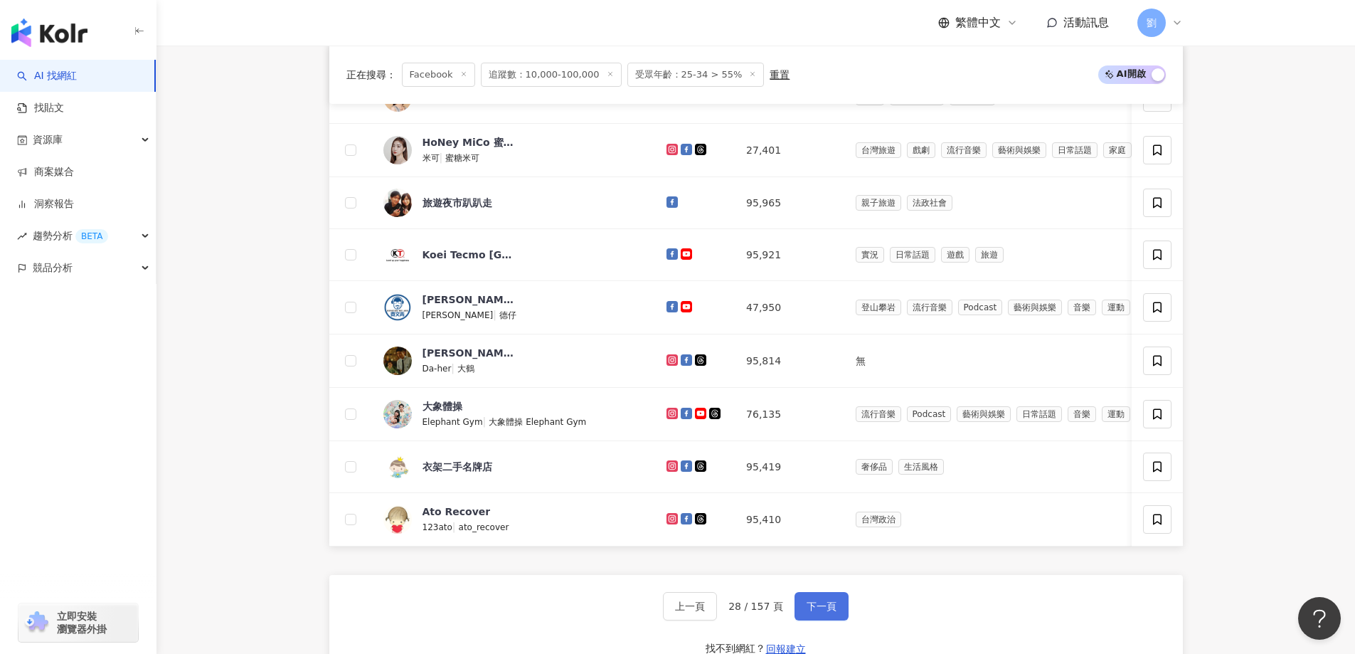
click at [776, 616] on button "下一頁" at bounding box center [822, 606] width 54 height 28
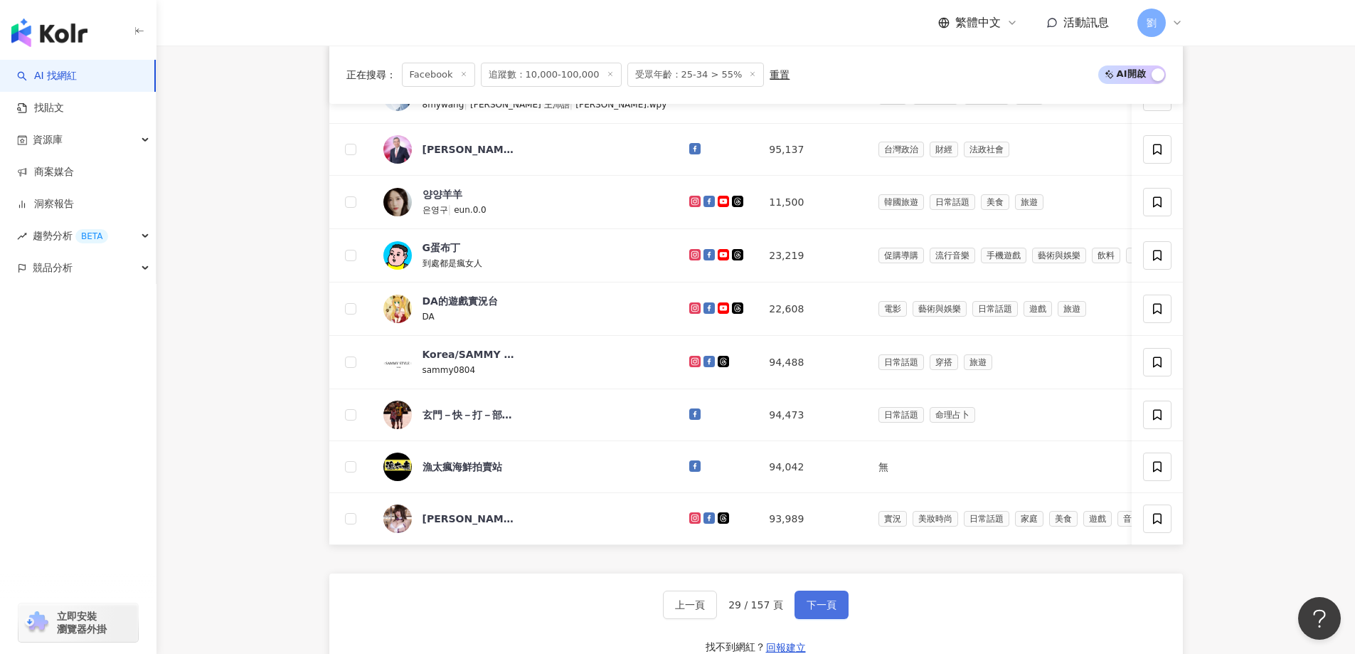
click at [776, 601] on button "下一頁" at bounding box center [822, 605] width 54 height 28
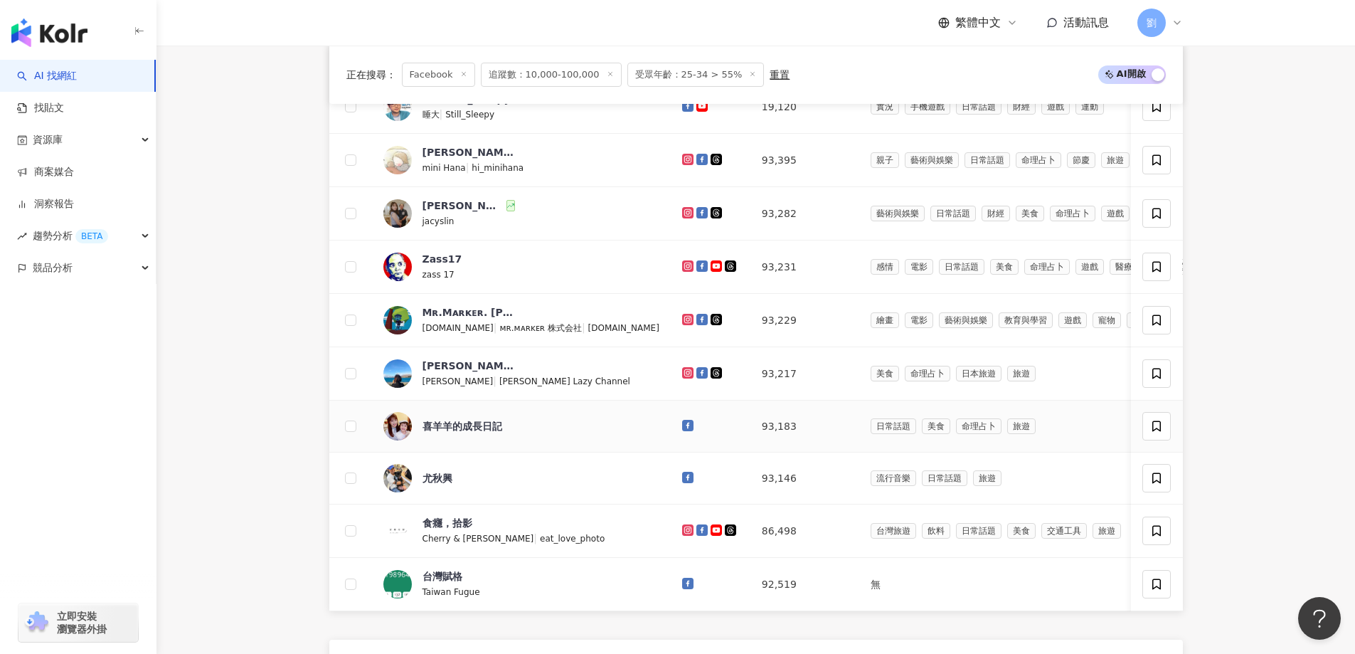
scroll to position [581, 0]
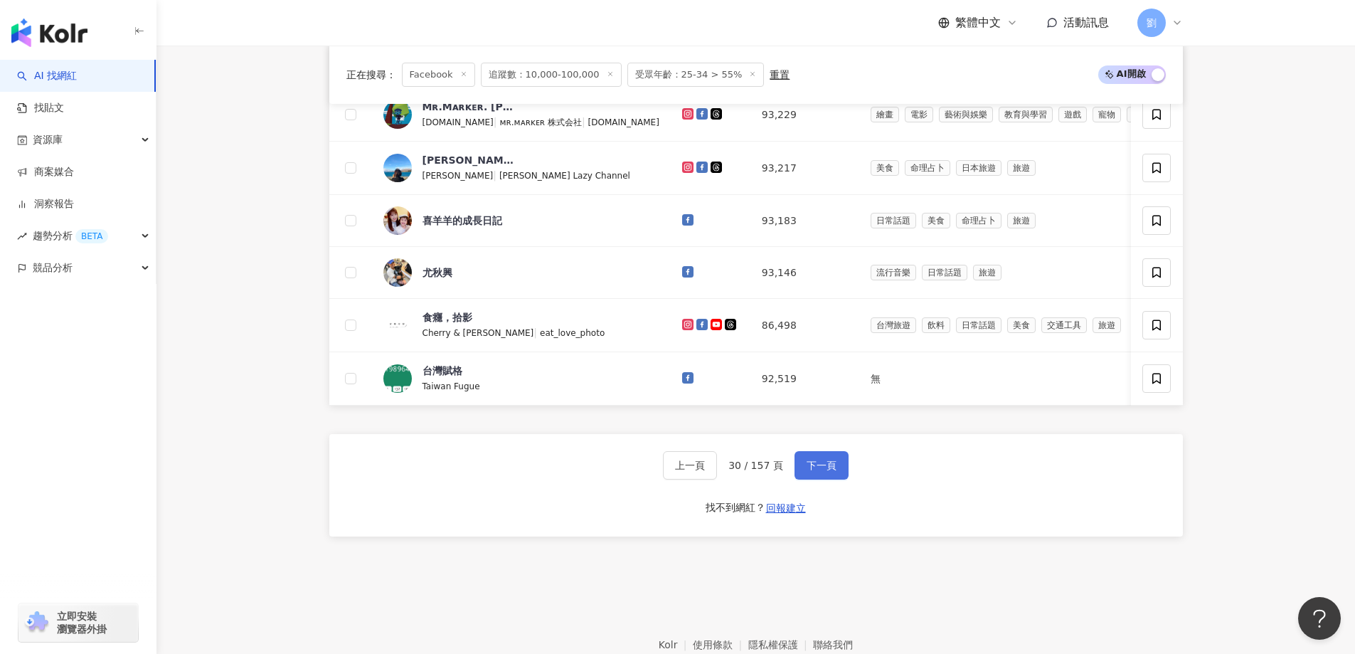
click at [776, 471] on span "下一頁" at bounding box center [822, 465] width 30 height 11
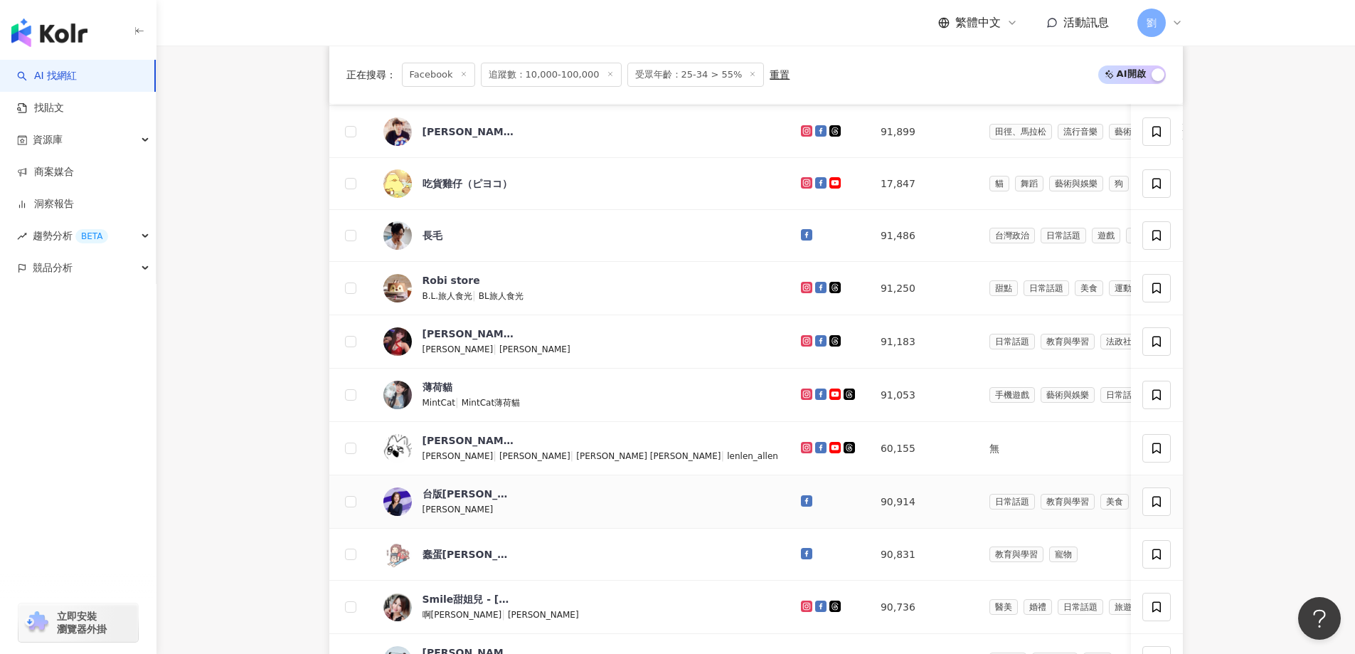
scroll to position [438, 0]
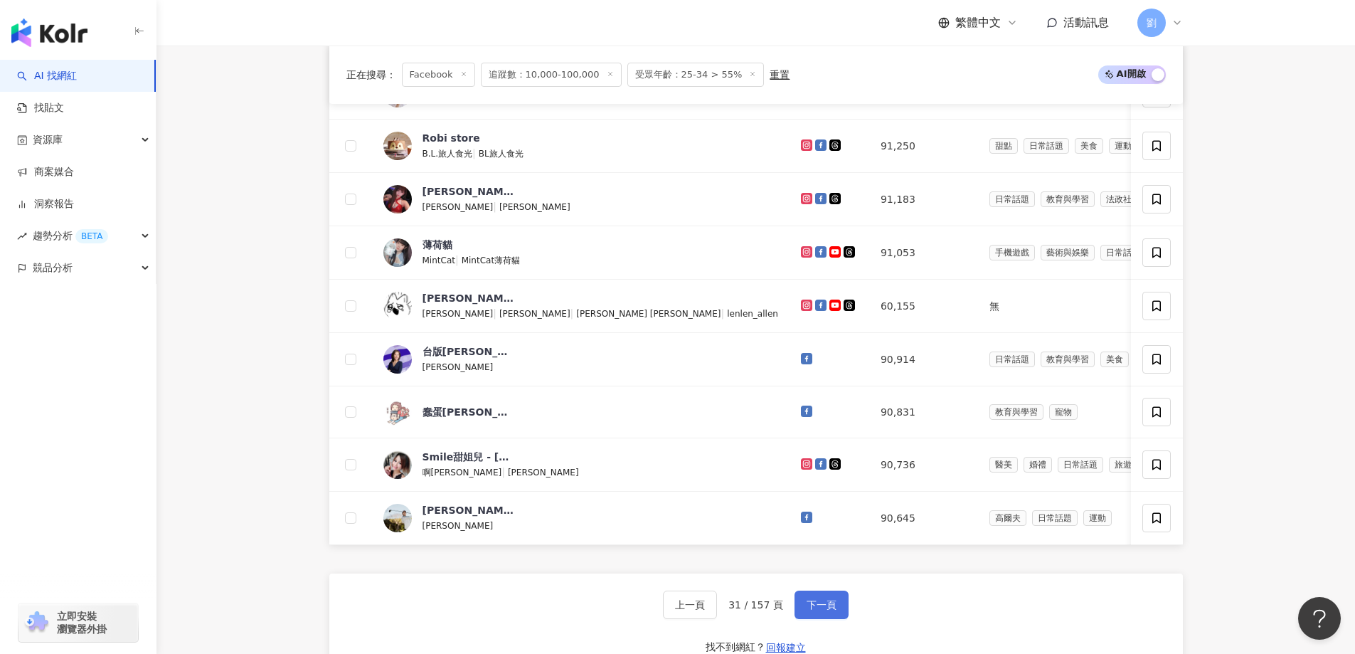
click at [776, 611] on span "下一頁" at bounding box center [822, 604] width 30 height 11
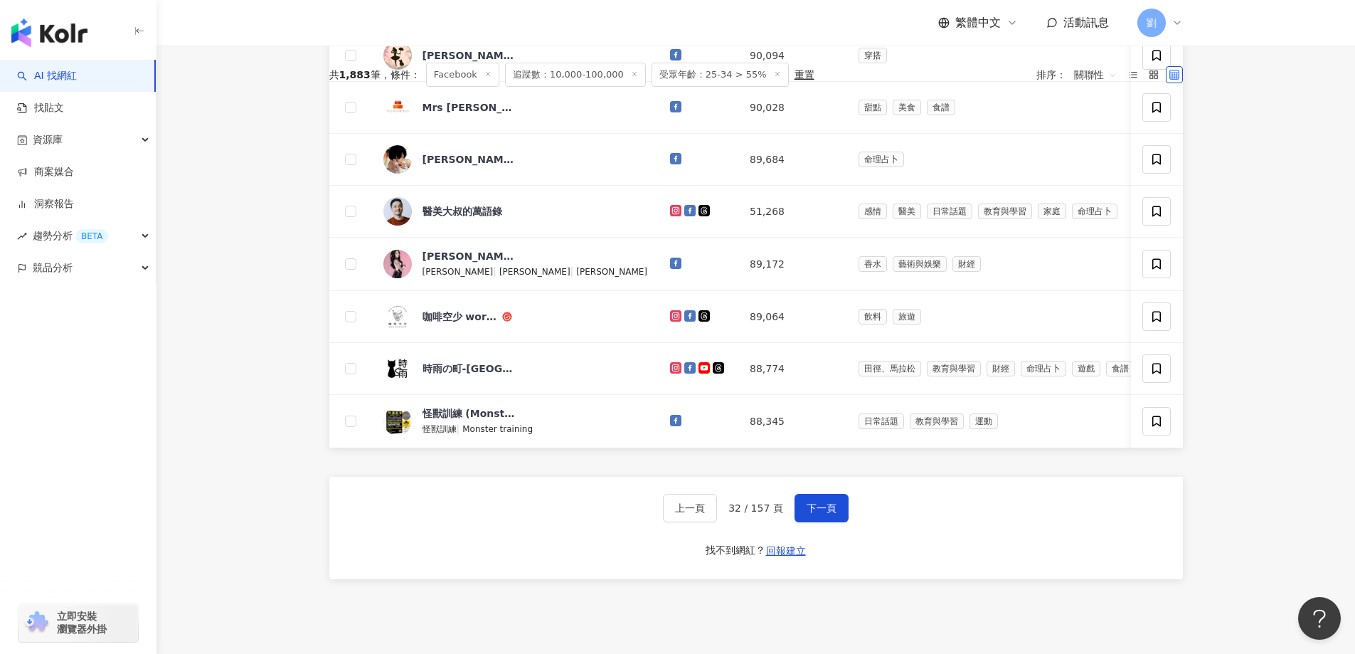
scroll to position [659, 0]
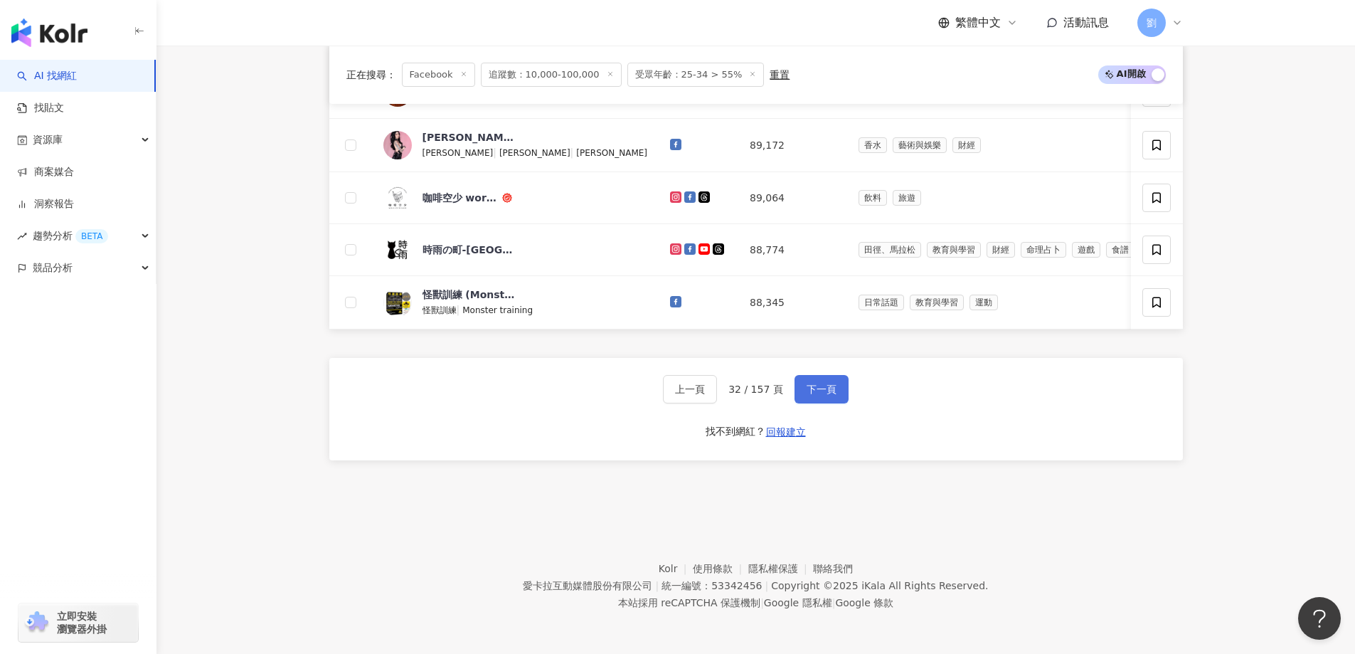
click at [776, 384] on span "下一頁" at bounding box center [822, 389] width 30 height 11
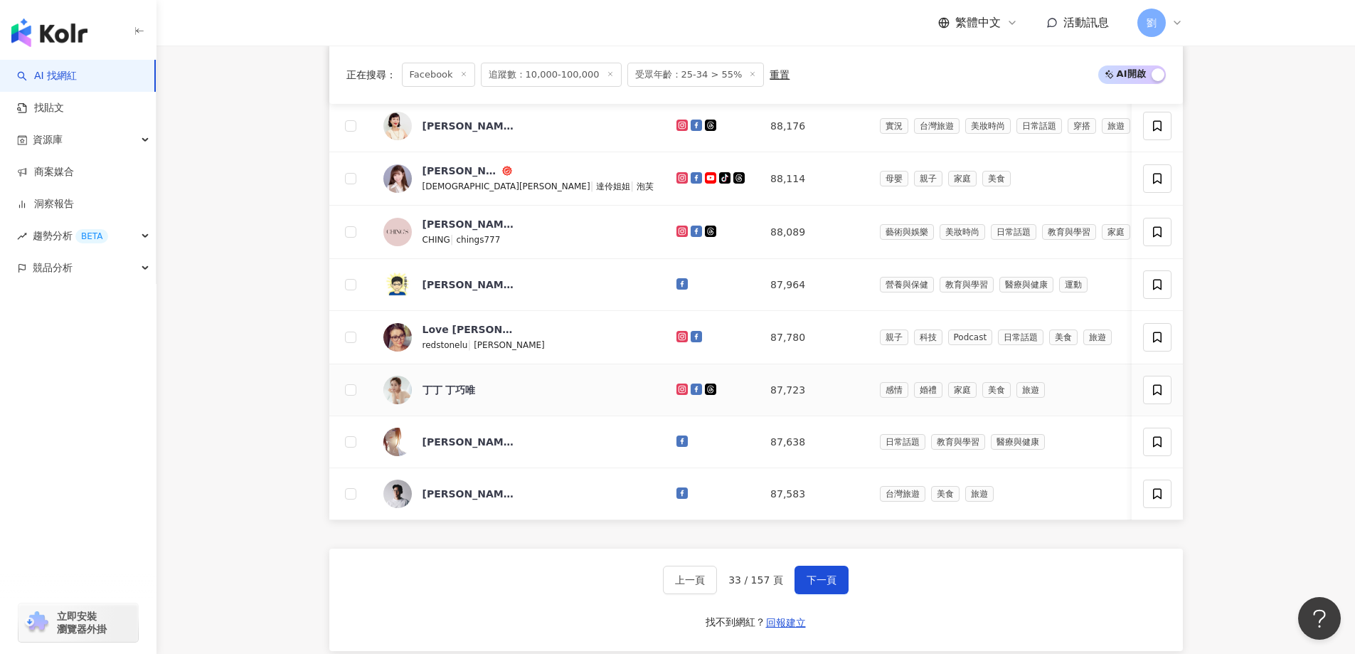
scroll to position [427, 0]
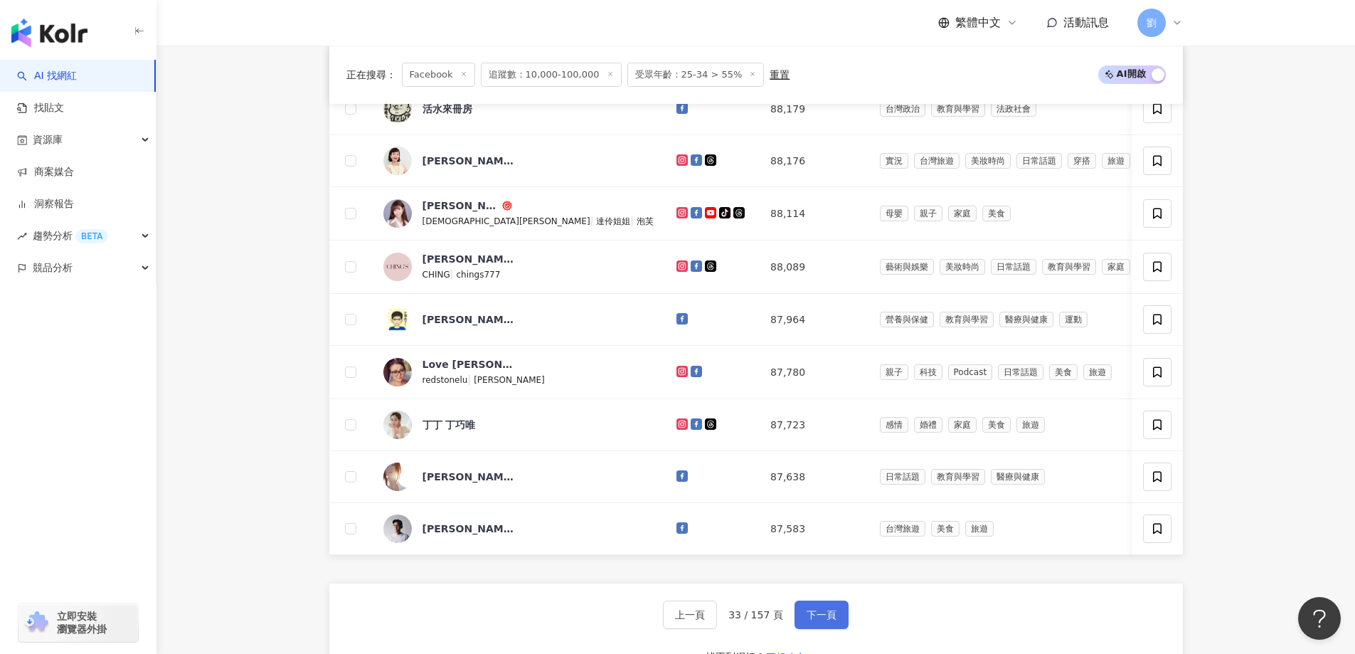
click at [776, 620] on span "下一頁" at bounding box center [822, 614] width 30 height 11
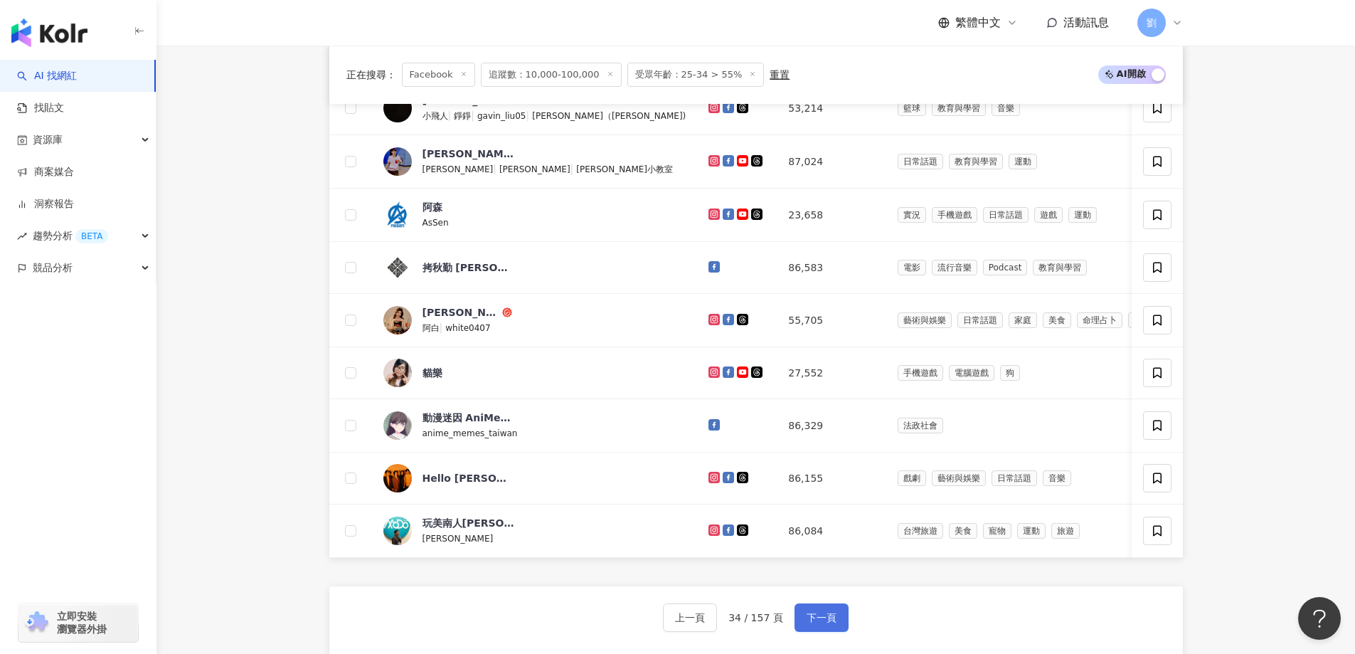
click at [776, 623] on span "下一頁" at bounding box center [822, 617] width 30 height 11
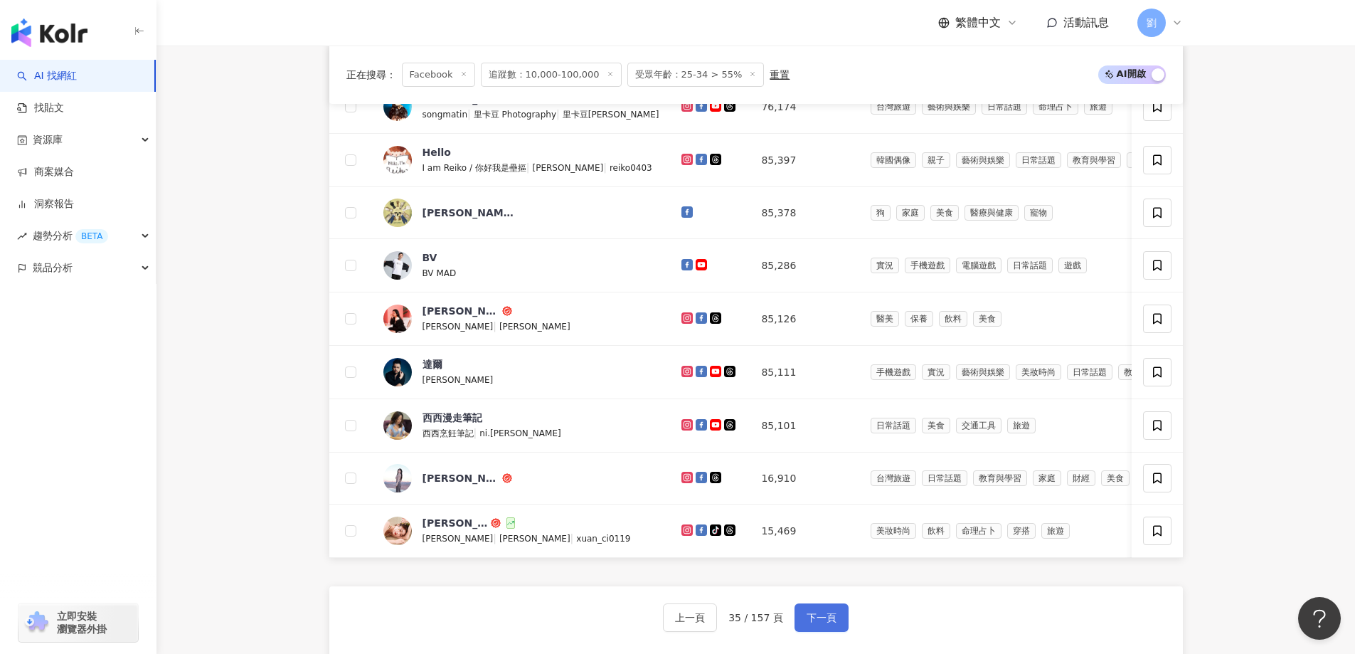
click at [776, 615] on button "下一頁" at bounding box center [822, 617] width 54 height 28
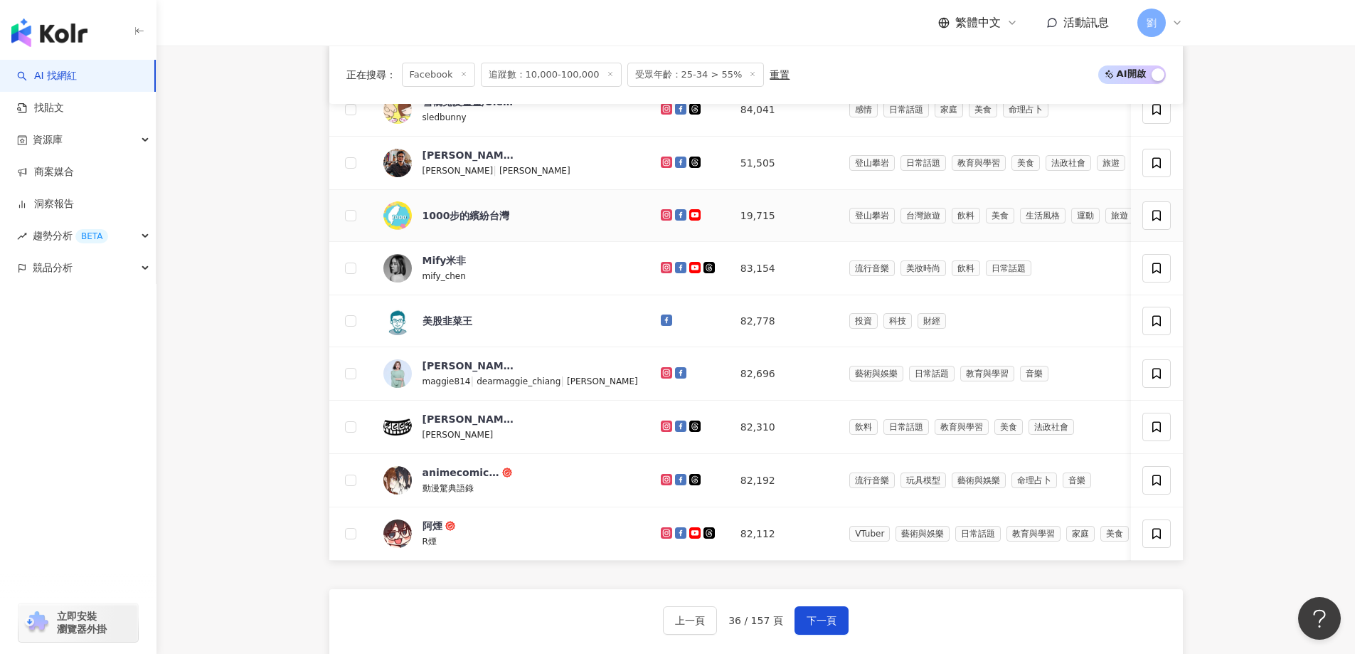
scroll to position [142, 0]
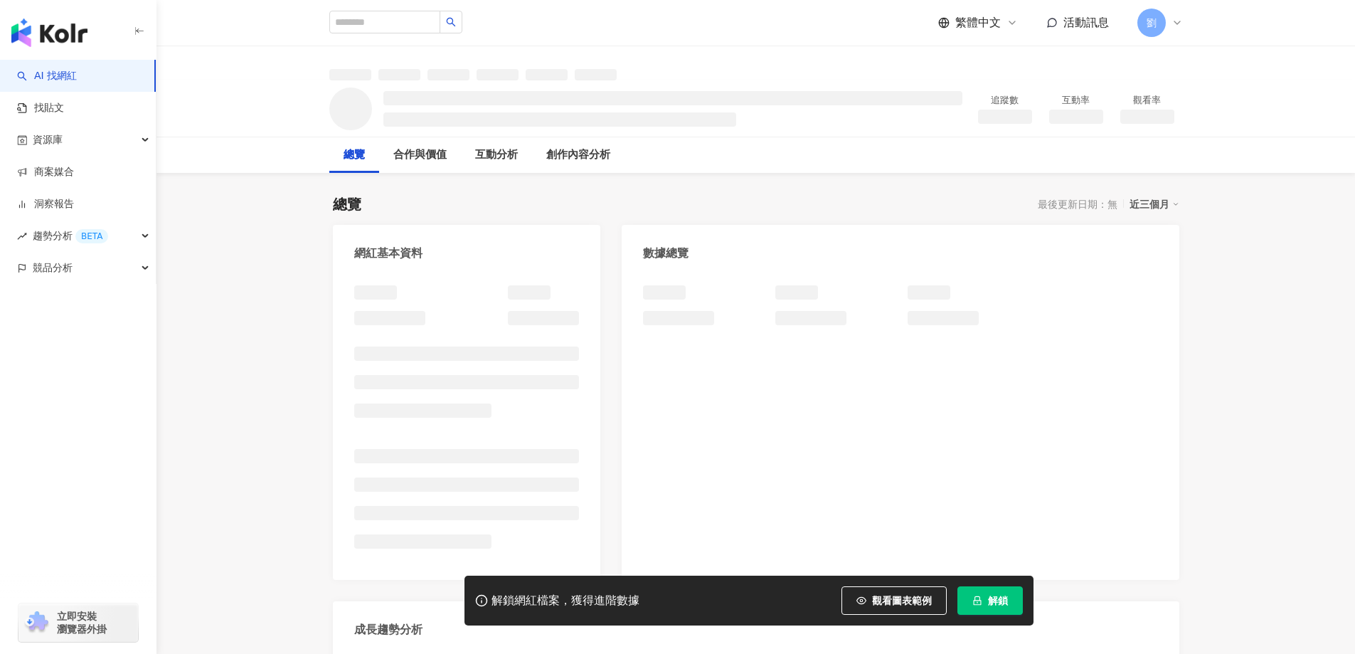
click at [967, 594] on button "解鎖" at bounding box center [990, 600] width 65 height 28
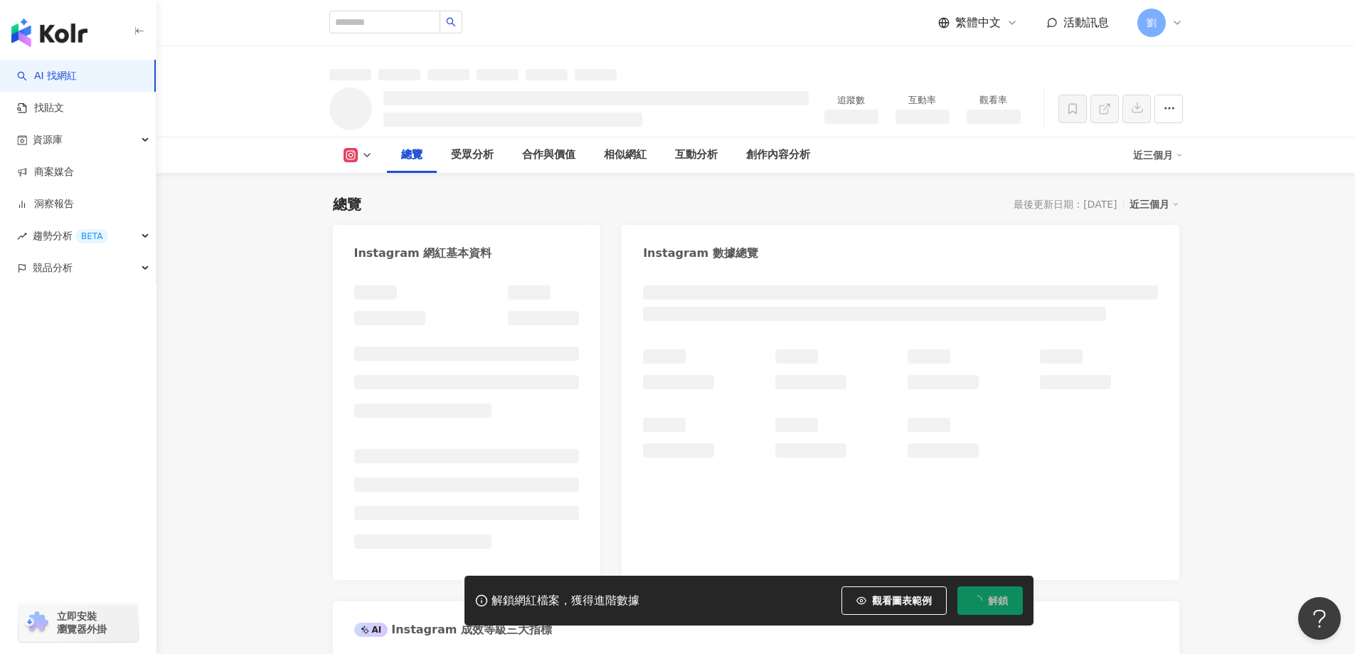
scroll to position [285, 0]
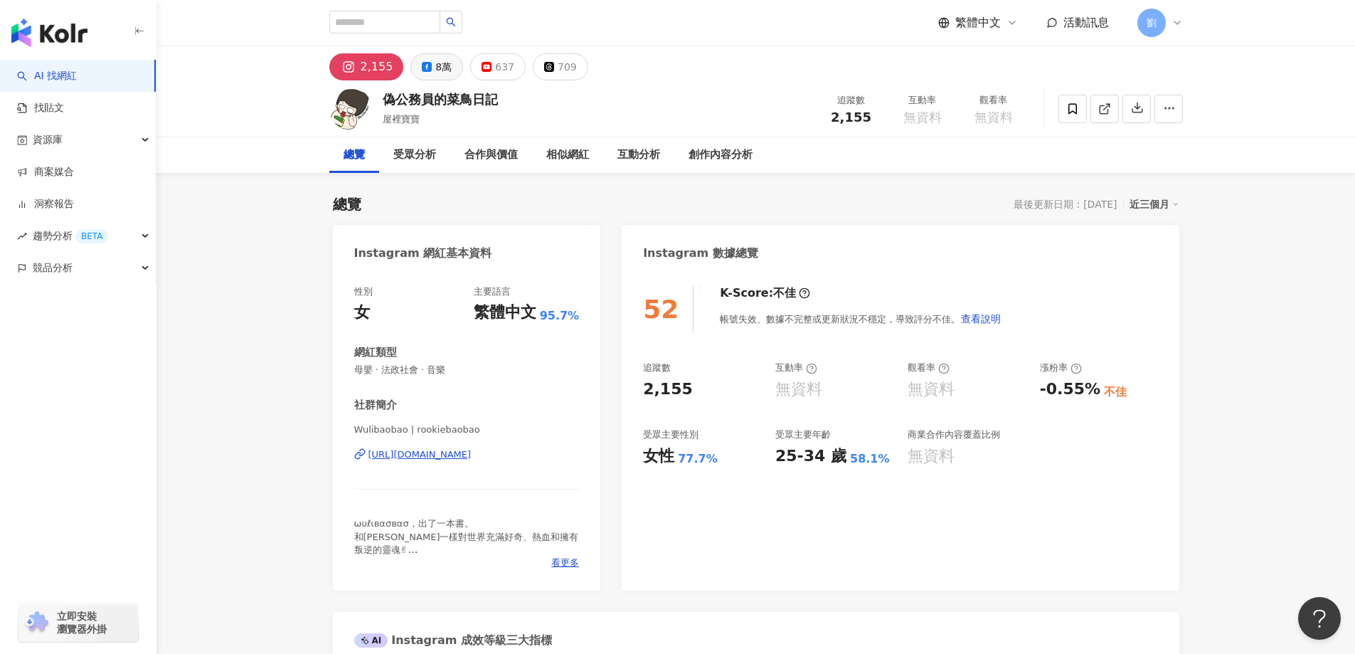
click at [435, 67] on div "8萬" at bounding box center [443, 67] width 16 height 20
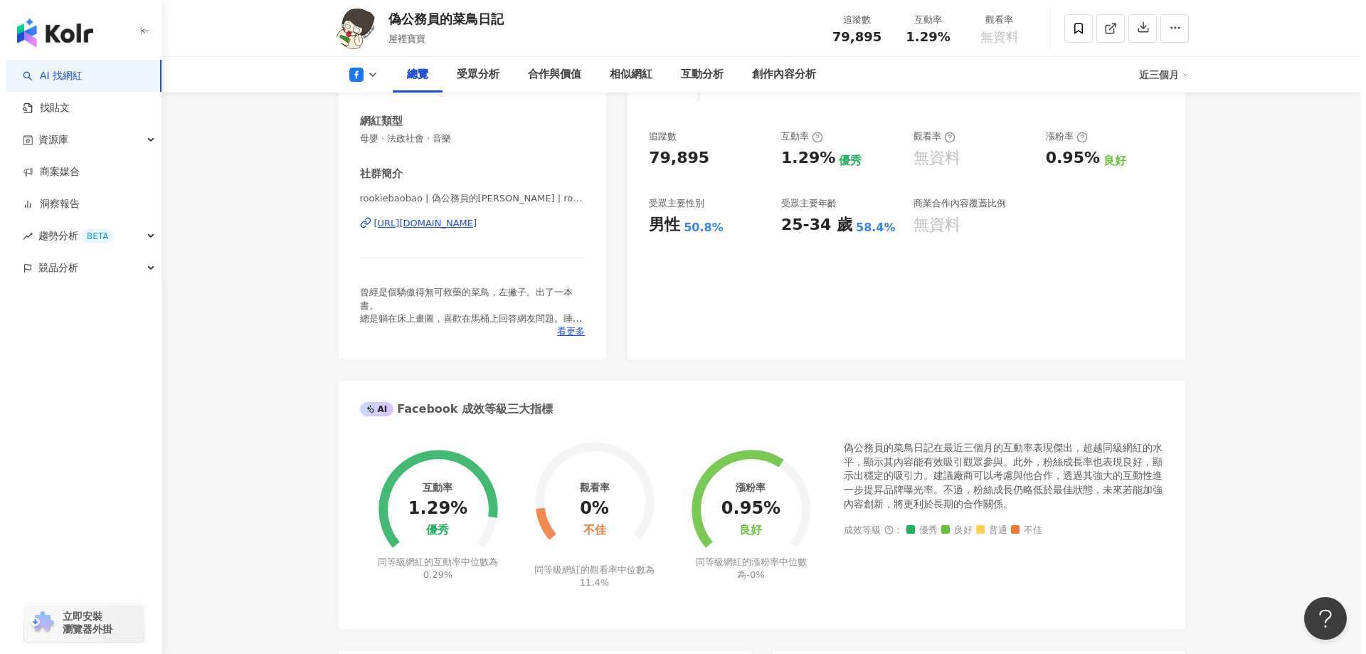
scroll to position [285, 0]
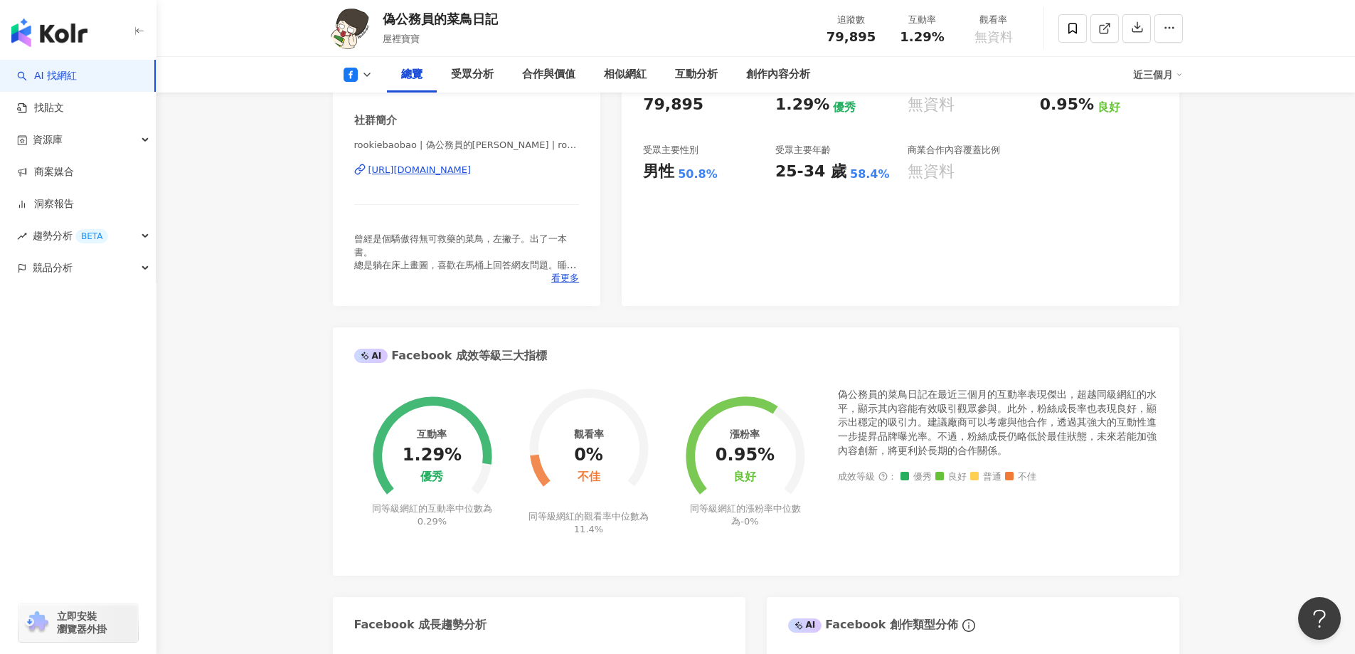
click at [573, 270] on span "曾經是個驕傲得無可救藥的菜鳥，左撇子。出了一本書。 總是躺在床上畫圖，喜歡在馬桶上回答網友問題。睡覺會流口水，用左手畫圖，右手寫字。希望可以不要成為心目中討厭…" at bounding box center [465, 270] width 223 height 75
click at [561, 276] on span "看更多" at bounding box center [565, 278] width 28 height 13
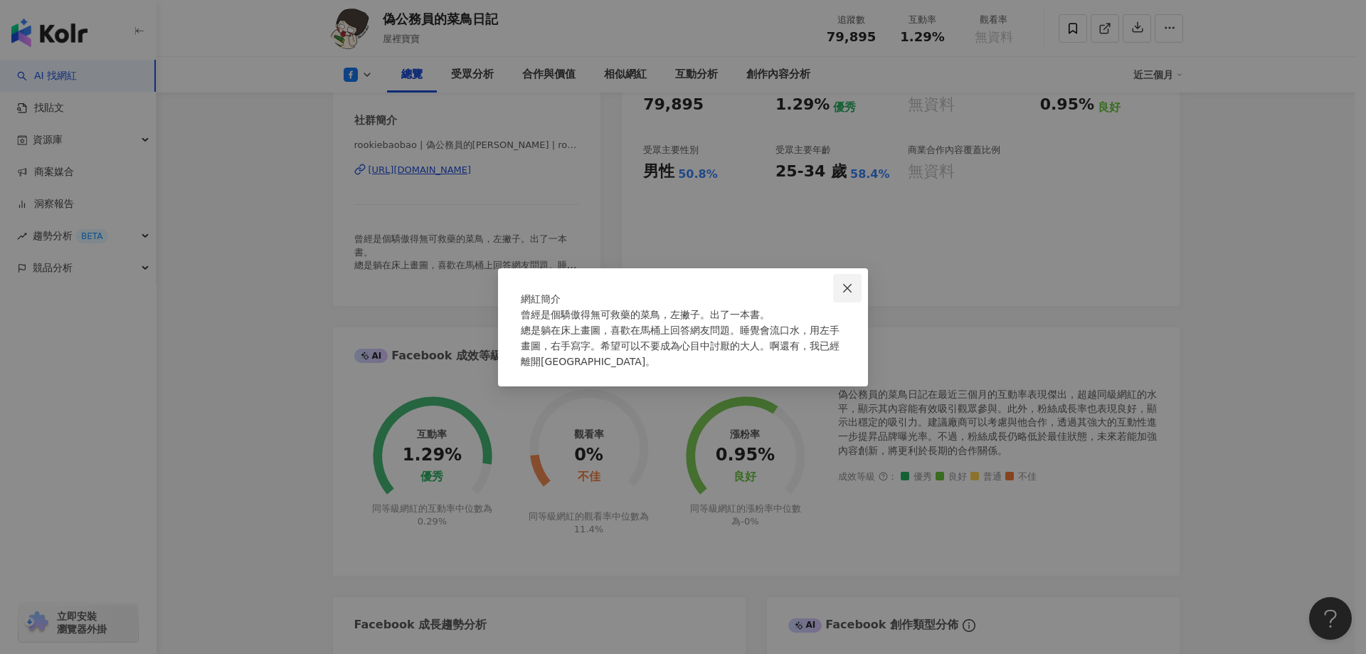
click at [838, 282] on span "Close" at bounding box center [847, 287] width 28 height 11
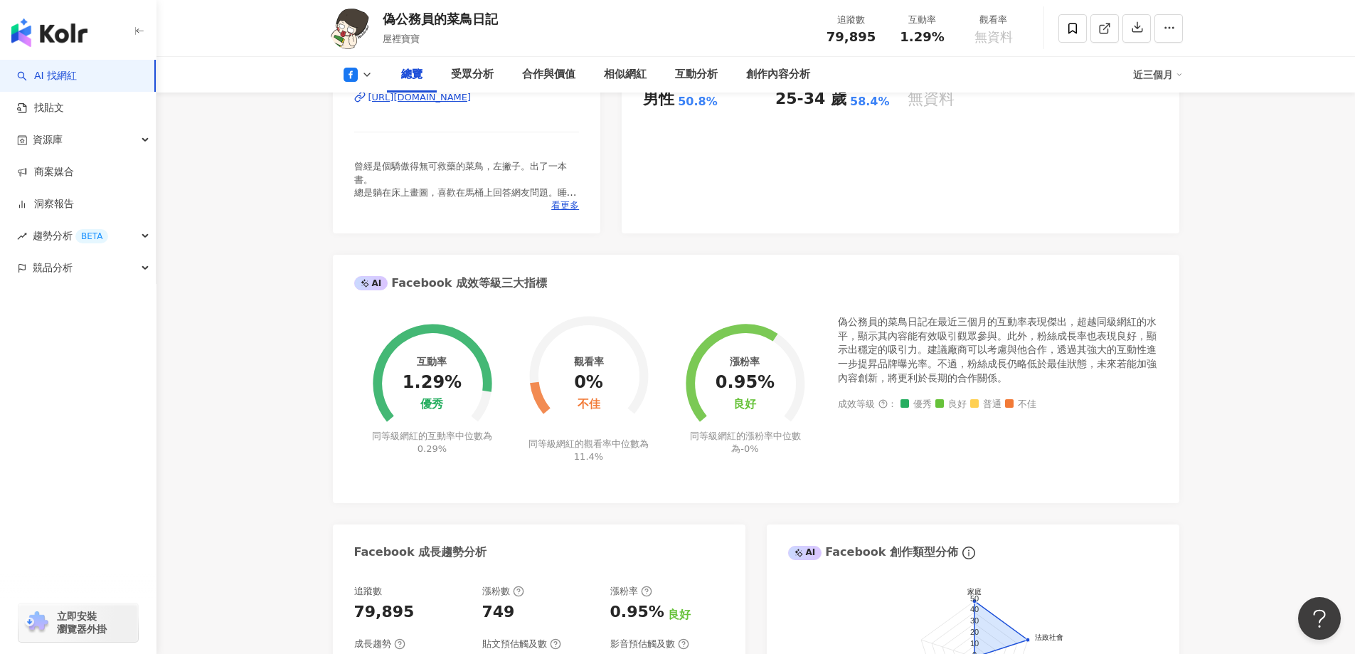
scroll to position [345, 0]
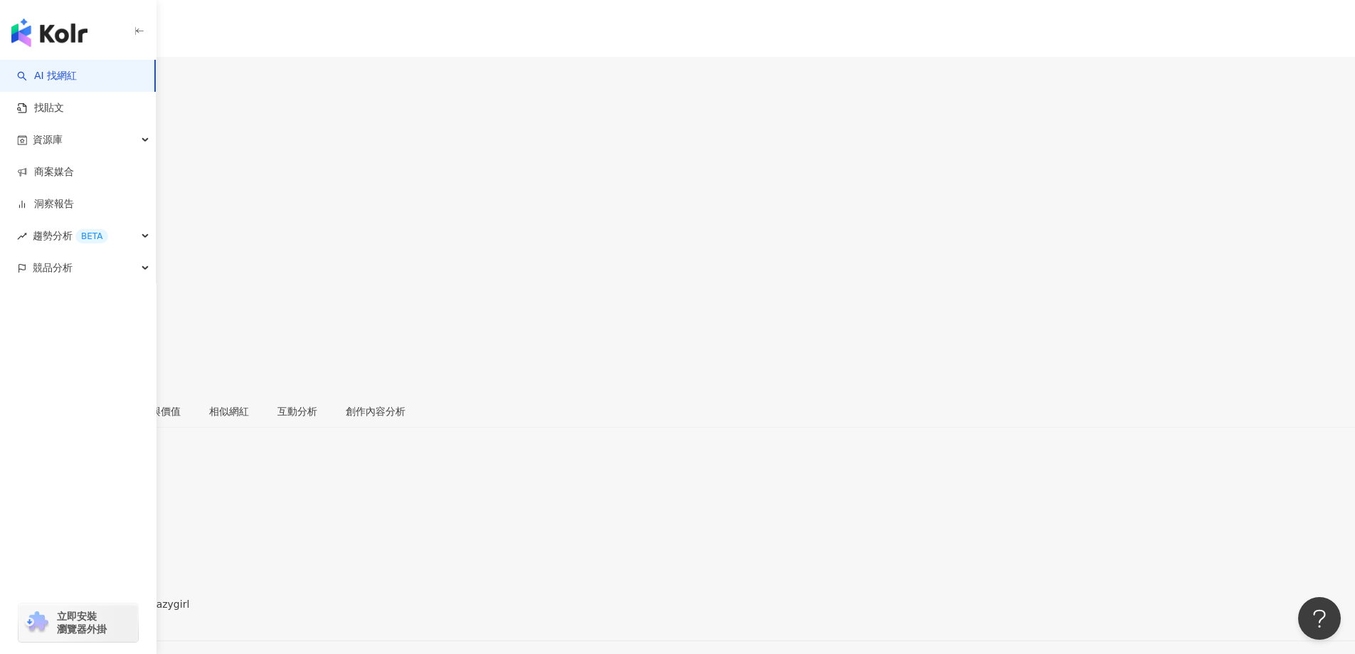
click at [81, 78] on div "18.7萬" at bounding box center [65, 83] width 32 height 11
click at [43, 64] on button "10.8萬" at bounding box center [21, 78] width 43 height 28
drag, startPoint x: 513, startPoint y: 456, endPoint x: 1058, endPoint y: 0, distance: 710.7
